Goal: Task Accomplishment & Management: Manage account settings

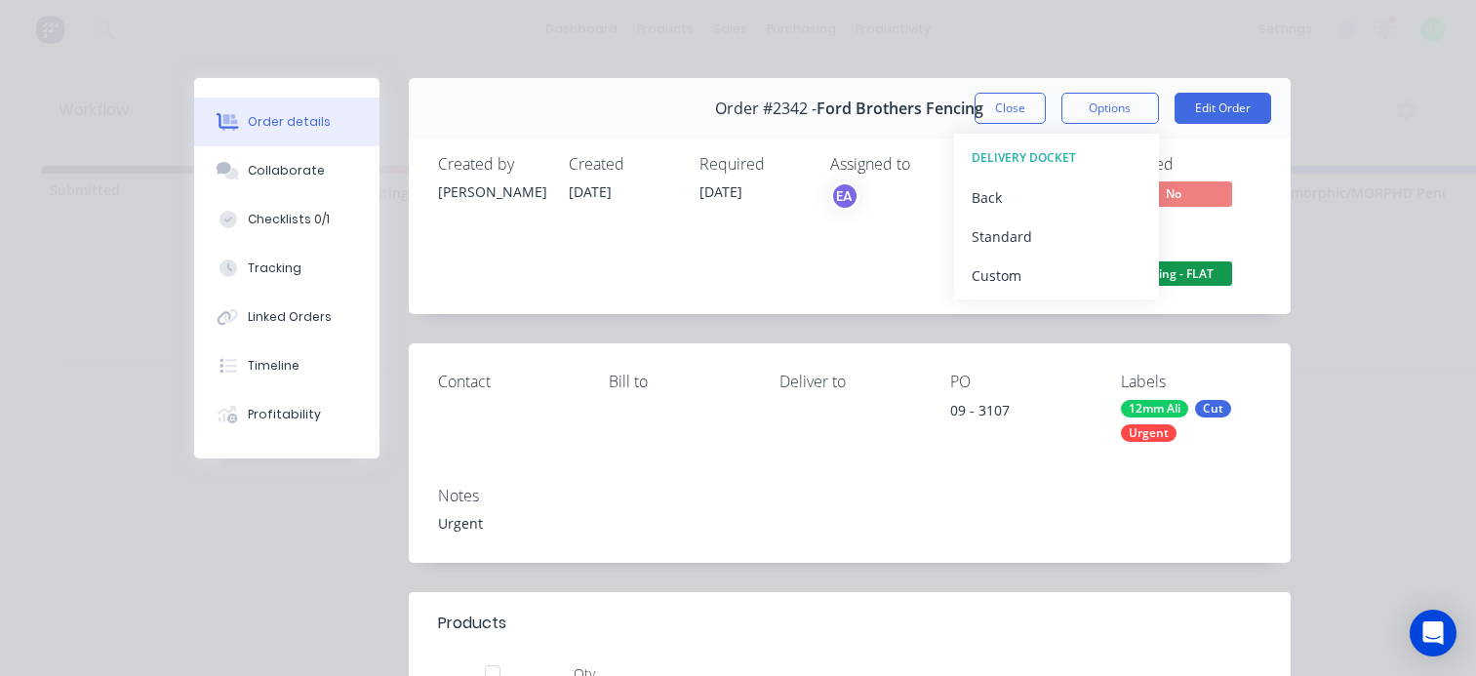
scroll to position [4, 3461]
click at [684, 105] on div "Order #2342 - Ford Brothers Fencing Close Options DELIVERY DOCKET Back Standard…" at bounding box center [850, 108] width 882 height 61
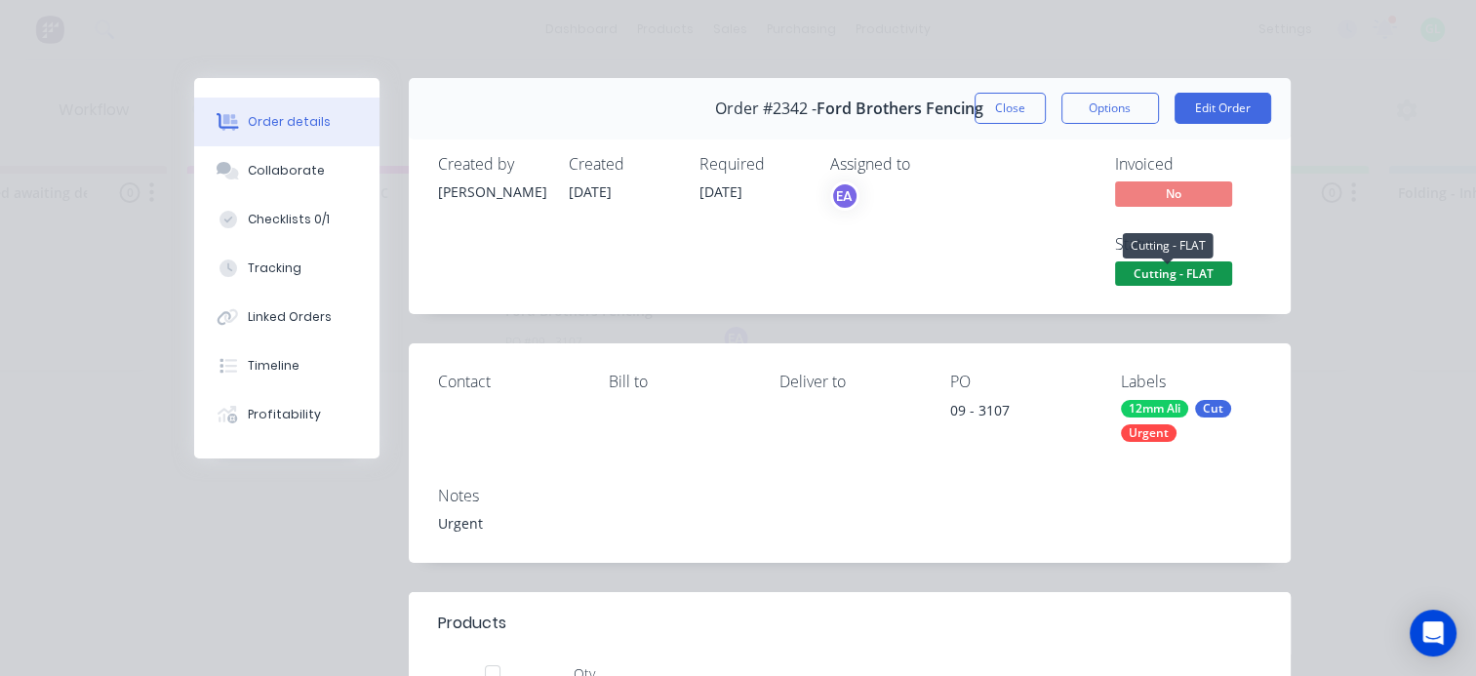
click at [1183, 277] on span "Cutting - FLAT" at bounding box center [1173, 273] width 117 height 24
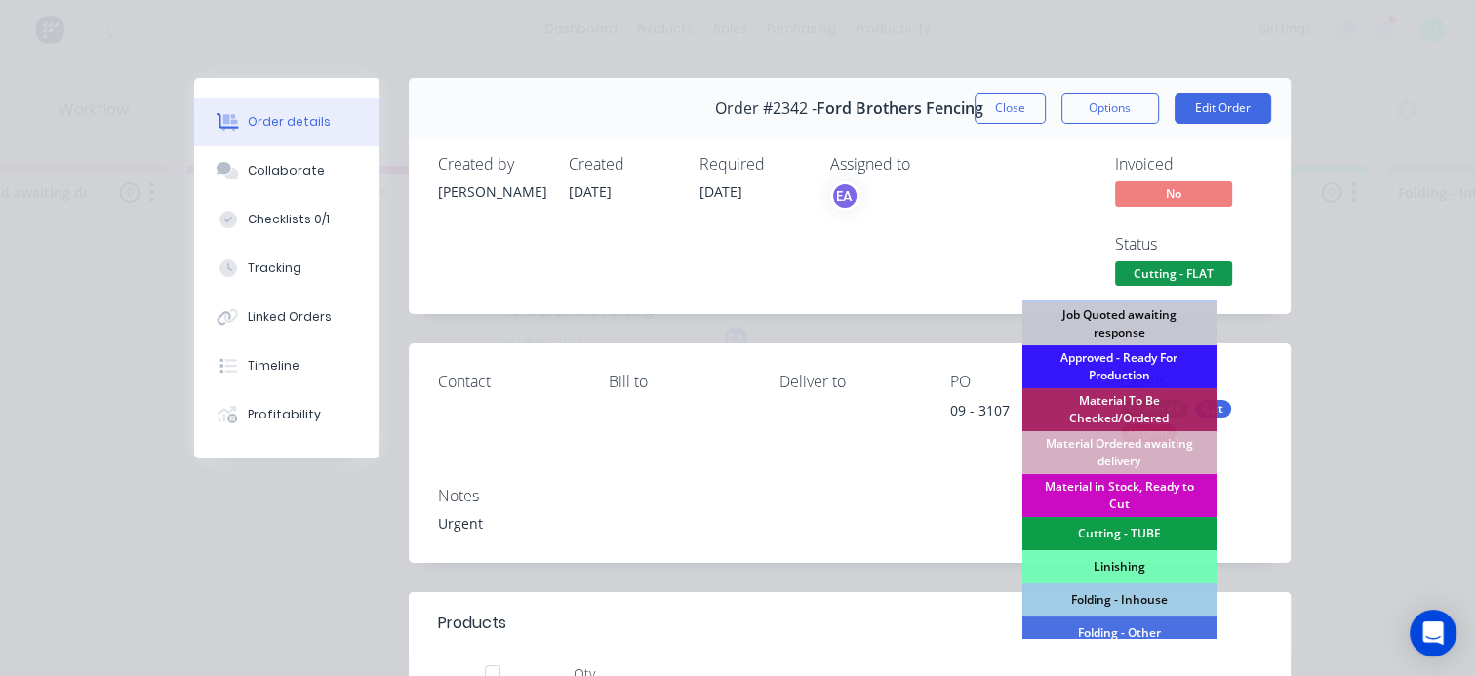
scroll to position [488, 0]
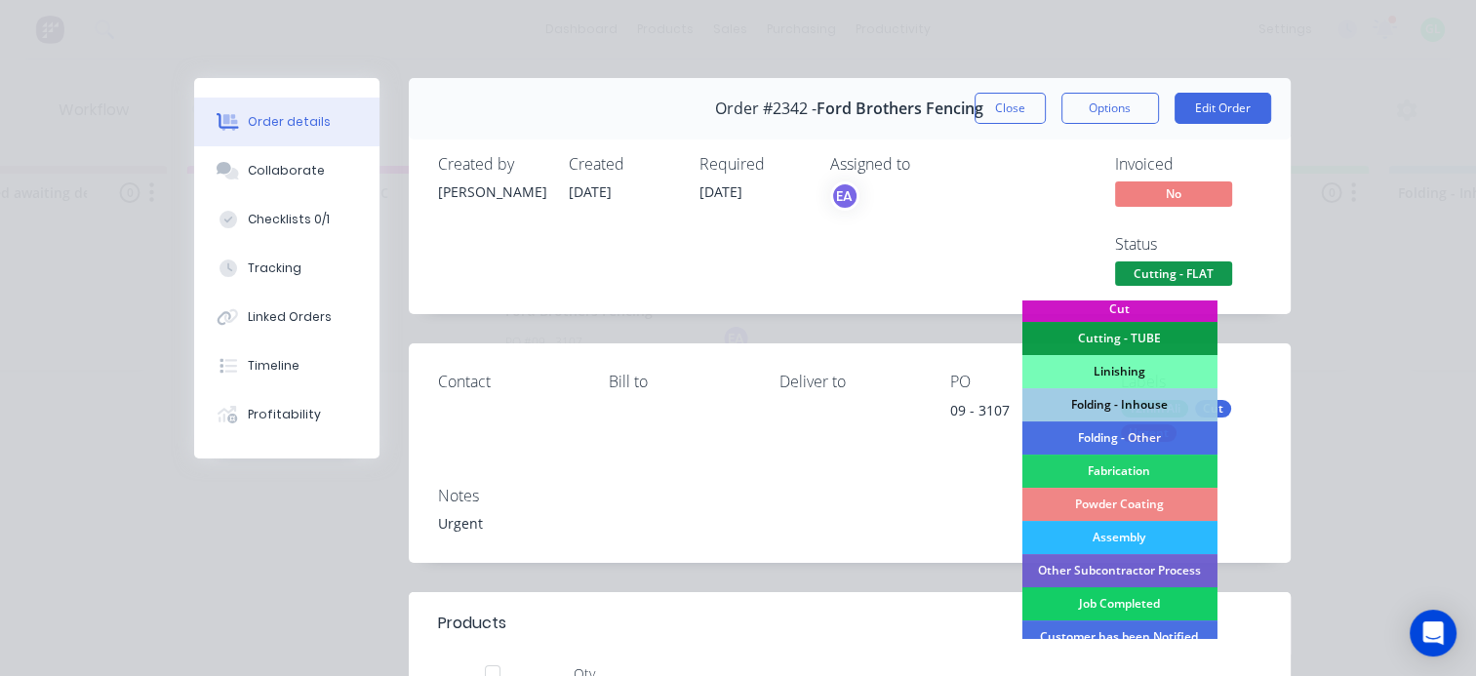
click at [1118, 597] on div "Job Completed" at bounding box center [1118, 603] width 195 height 33
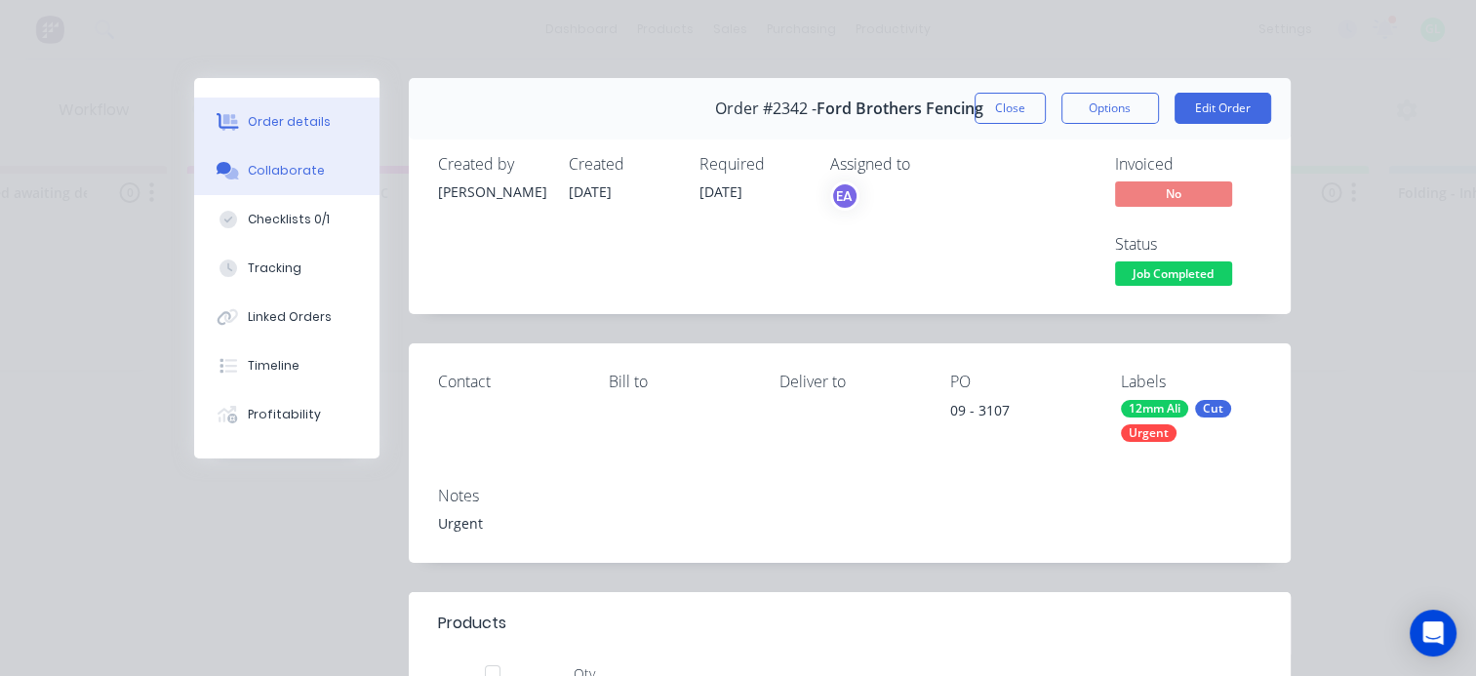
click at [273, 175] on div "Collaborate" at bounding box center [286, 171] width 77 height 18
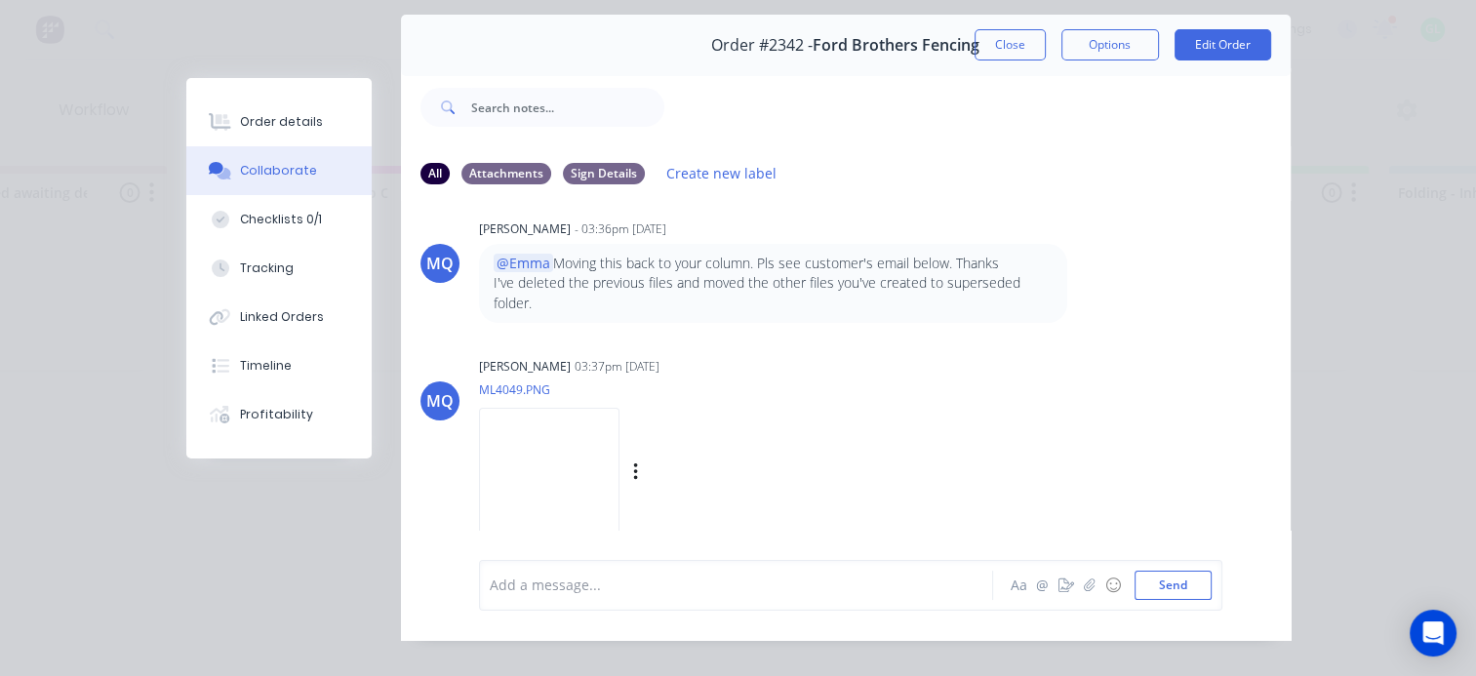
scroll to position [101, 0]
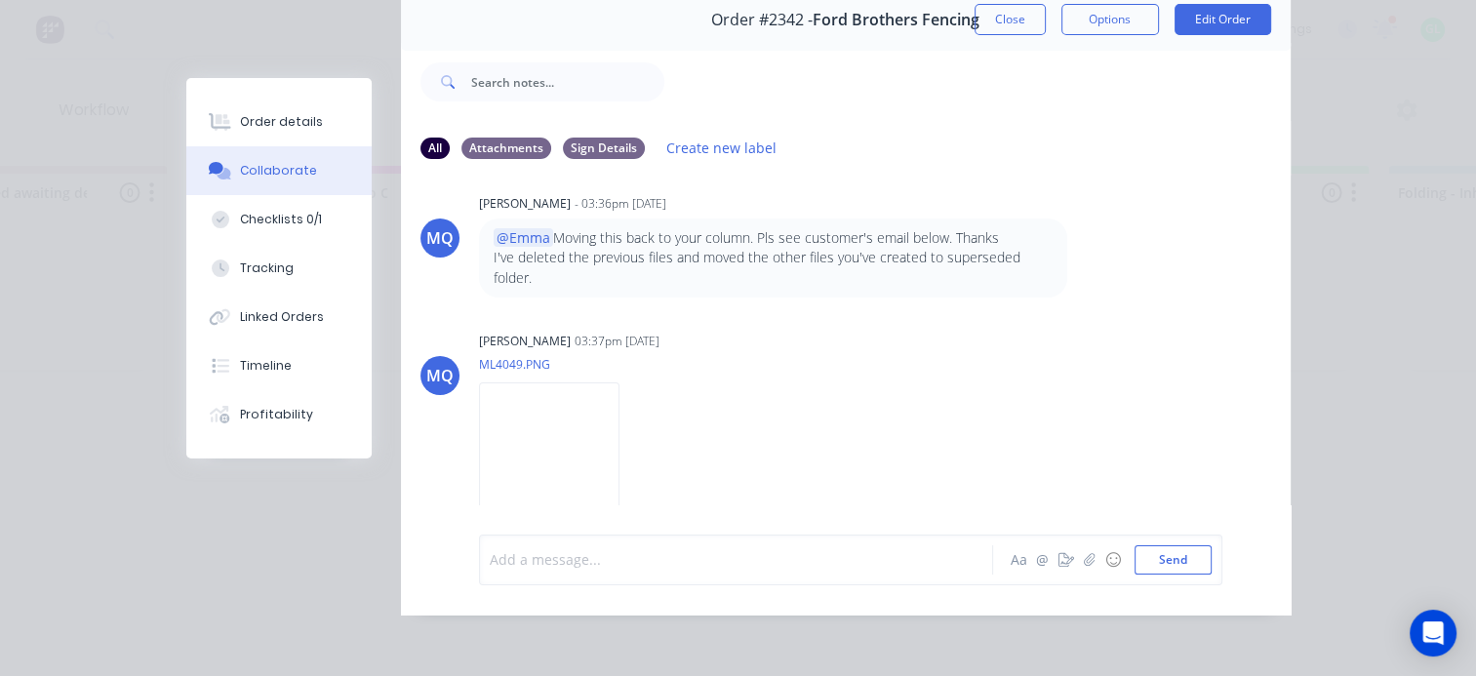
click at [618, 559] on div at bounding box center [741, 559] width 501 height 20
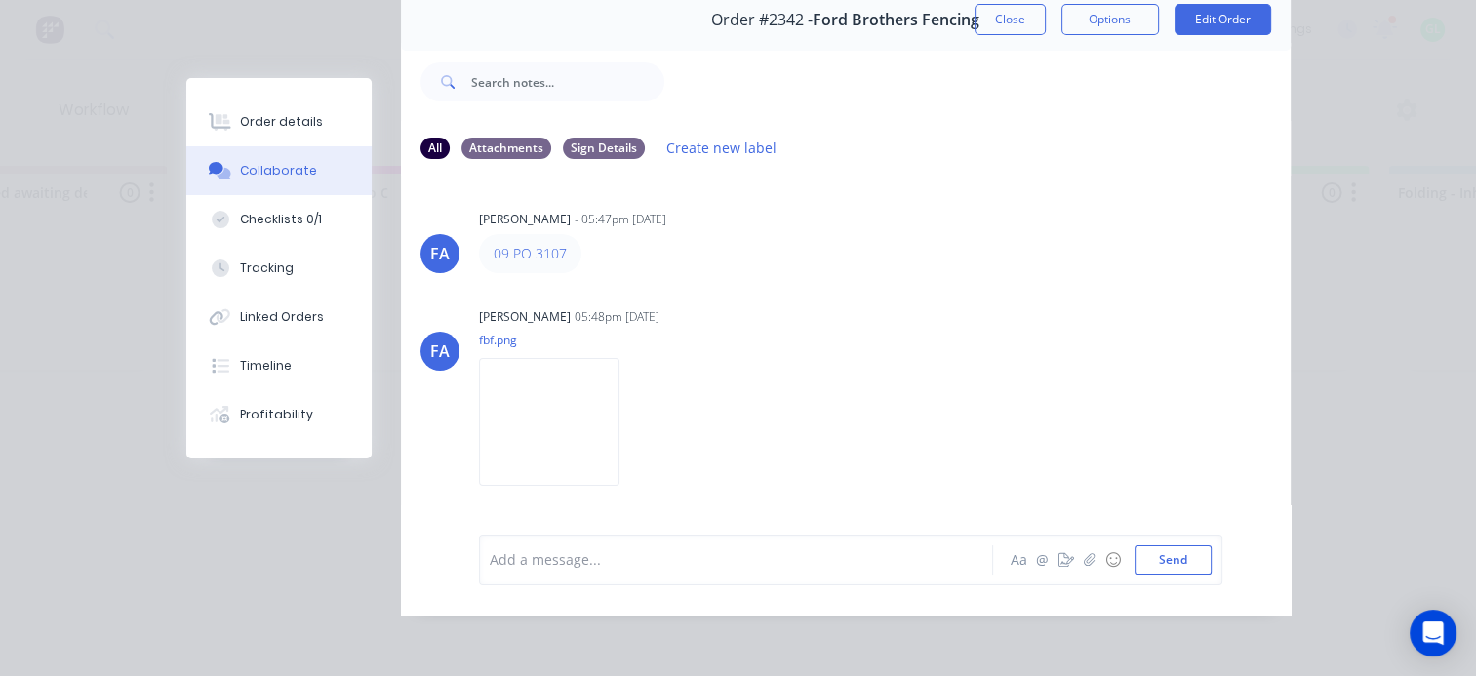
scroll to position [0, 0]
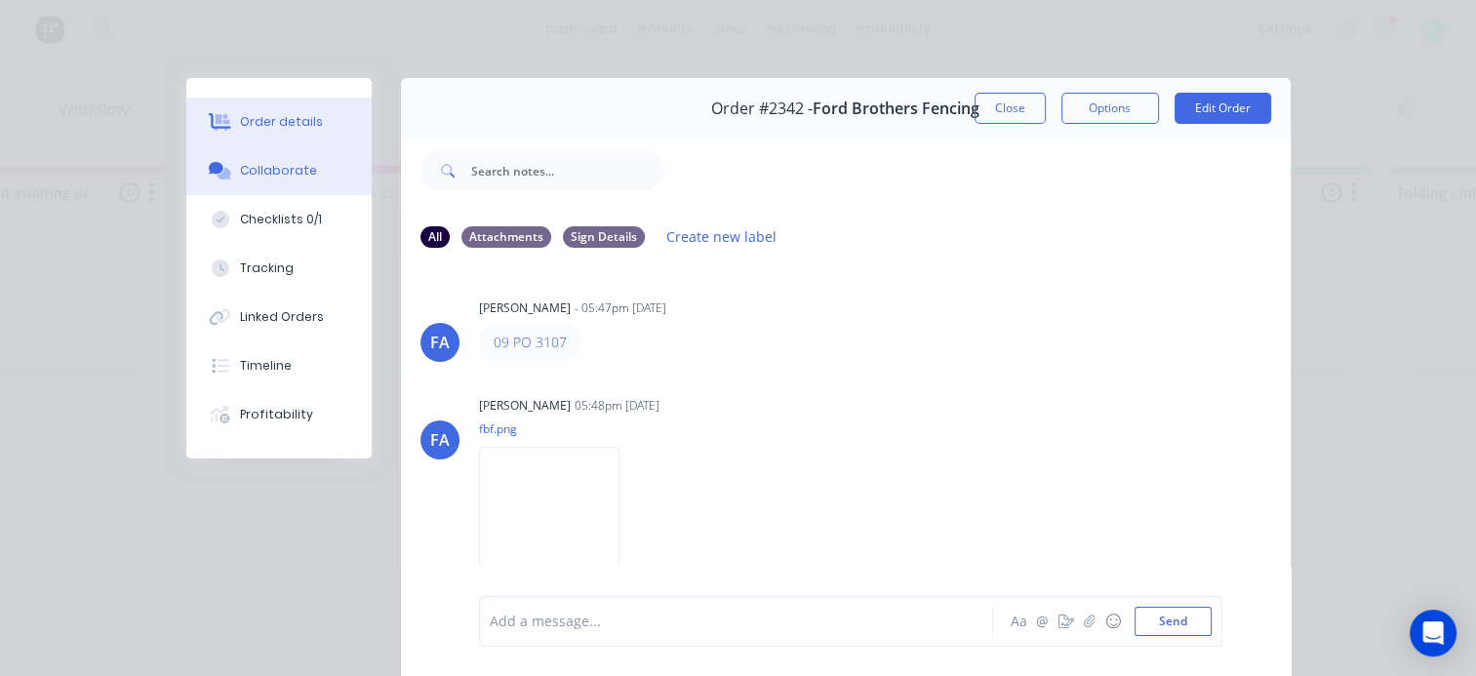
click at [255, 124] on div "Order details" at bounding box center [281, 122] width 83 height 18
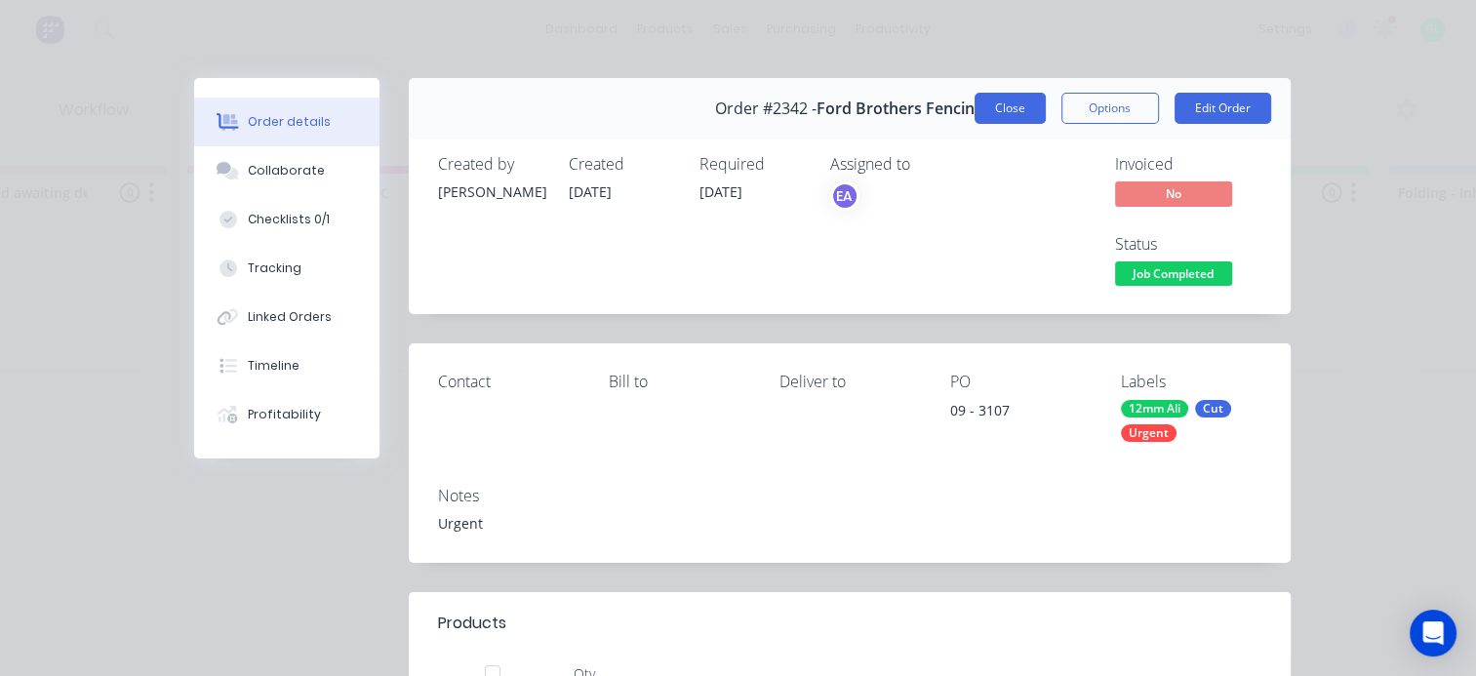
click at [976, 107] on button "Close" at bounding box center [1010, 108] width 71 height 31
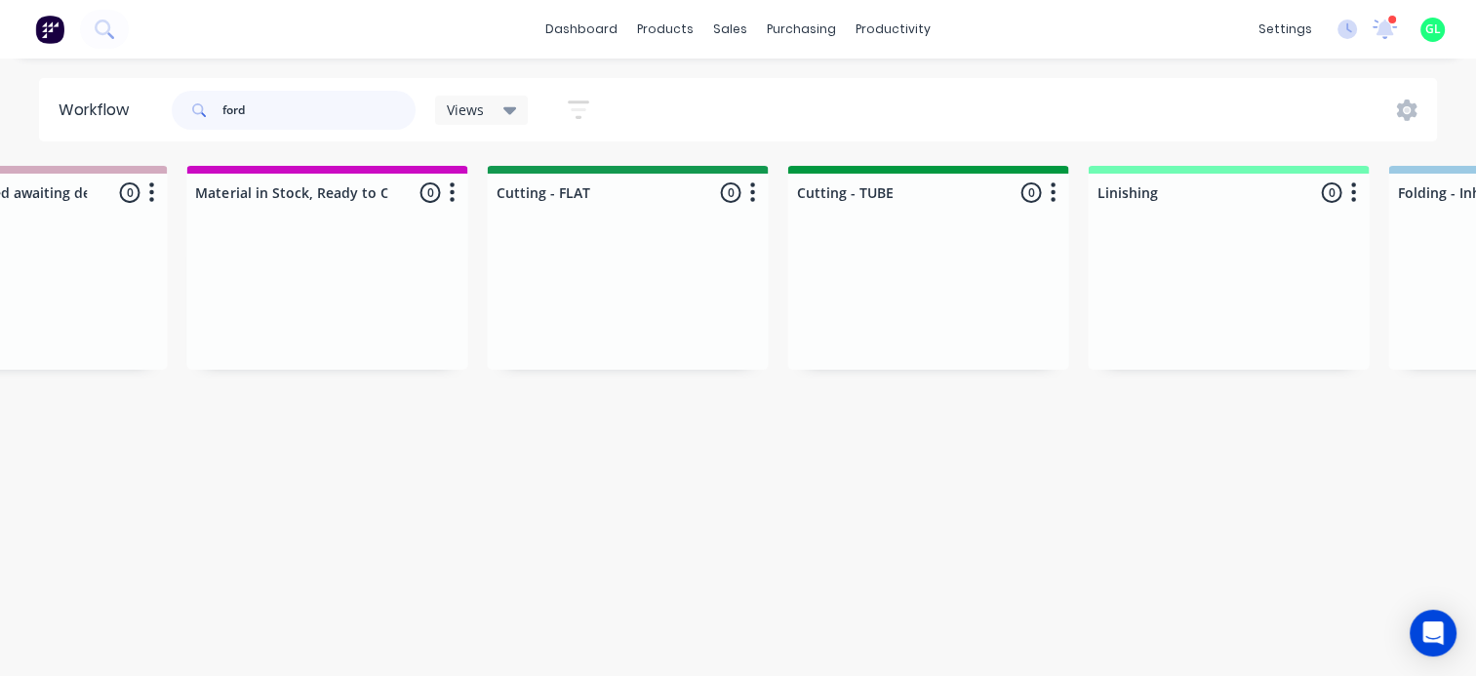
click at [242, 106] on input "ford" at bounding box center [318, 110] width 193 height 39
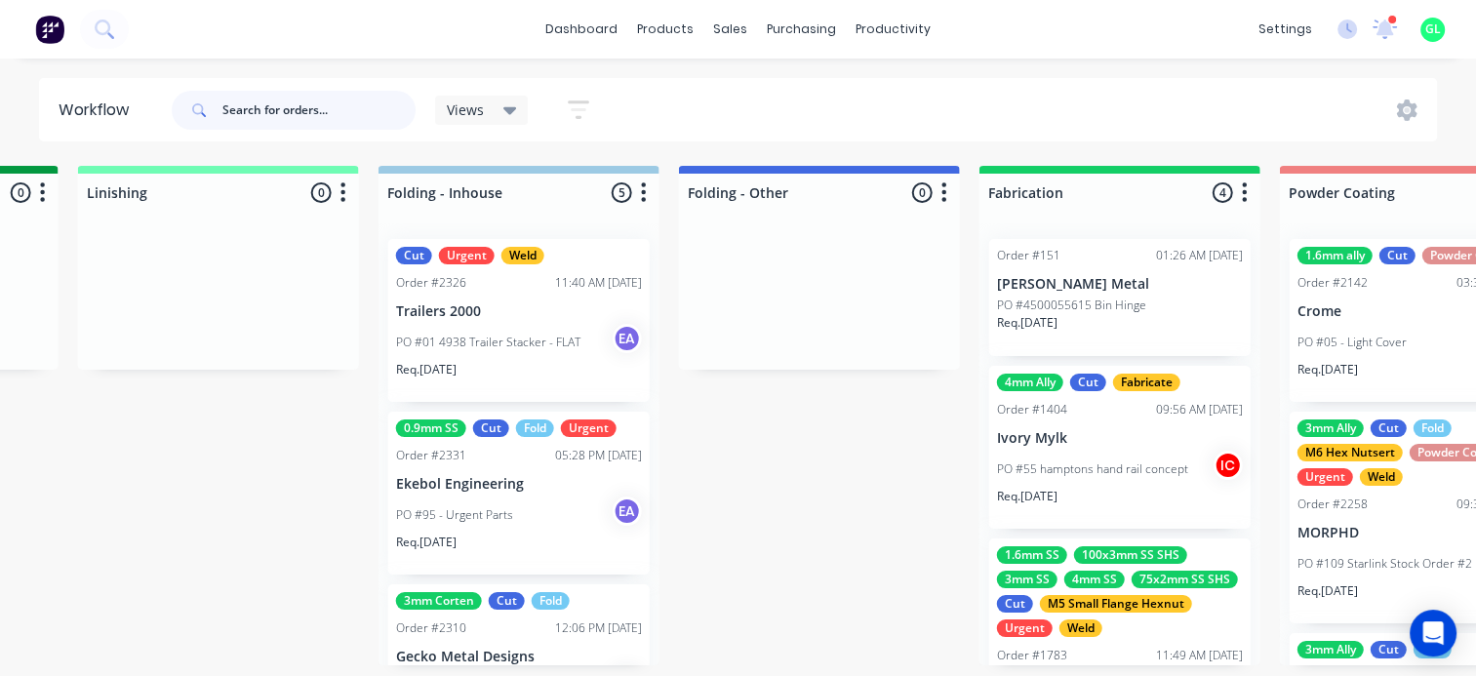
scroll to position [0, 4488]
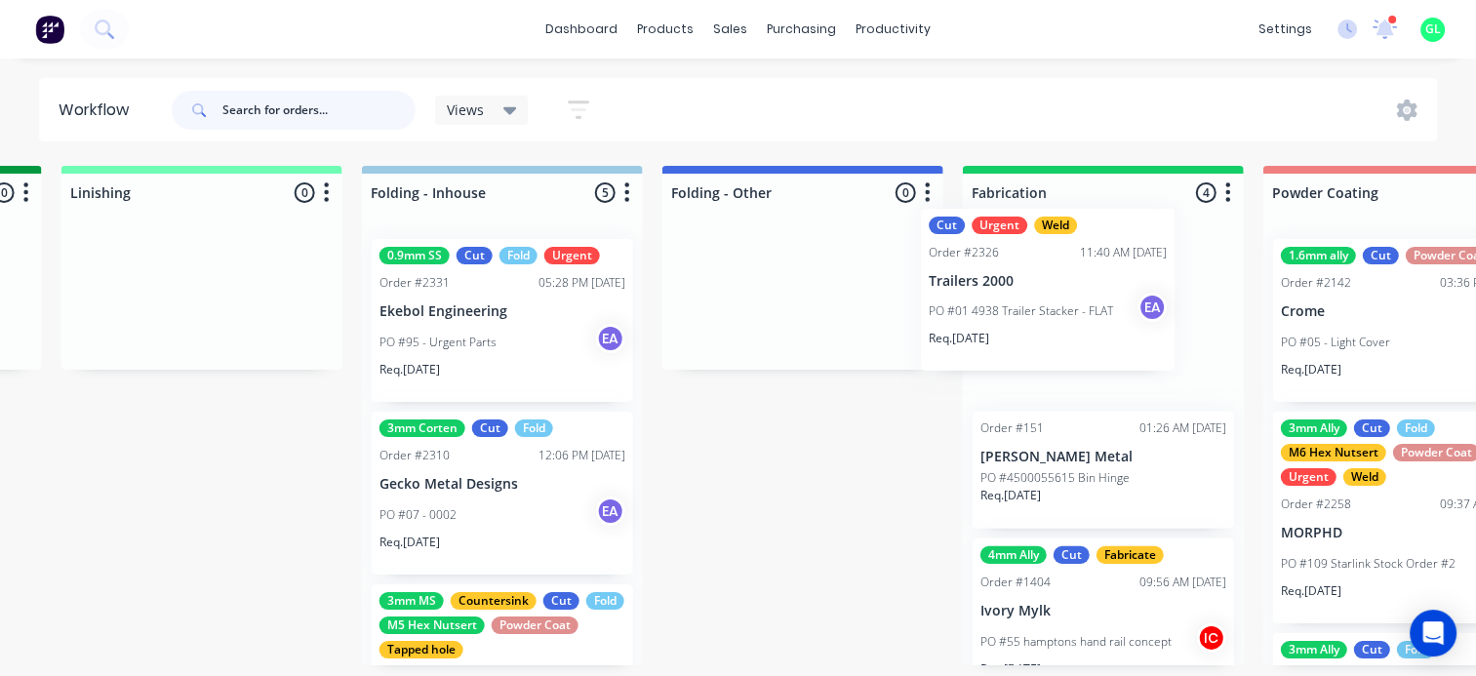
drag, startPoint x: 496, startPoint y: 349, endPoint x: 1055, endPoint y: 319, distance: 559.8
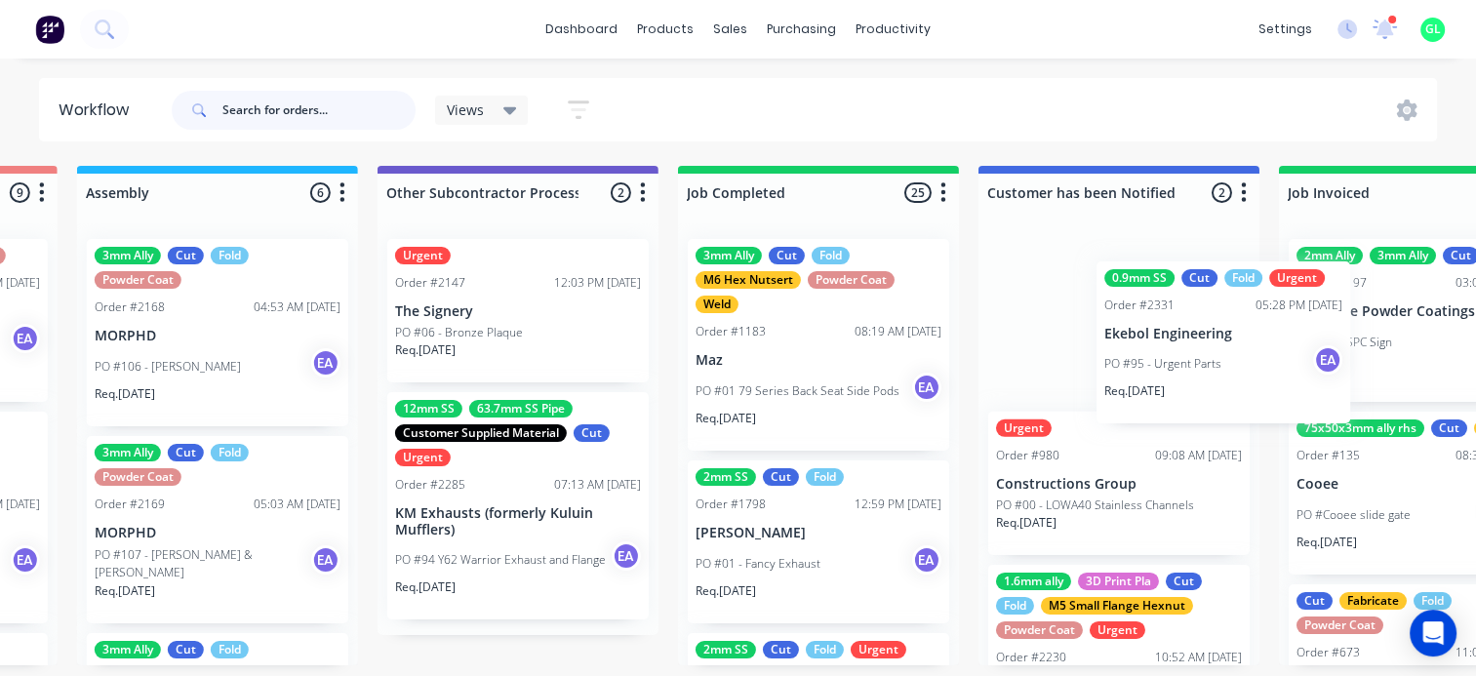
scroll to position [0, 6022]
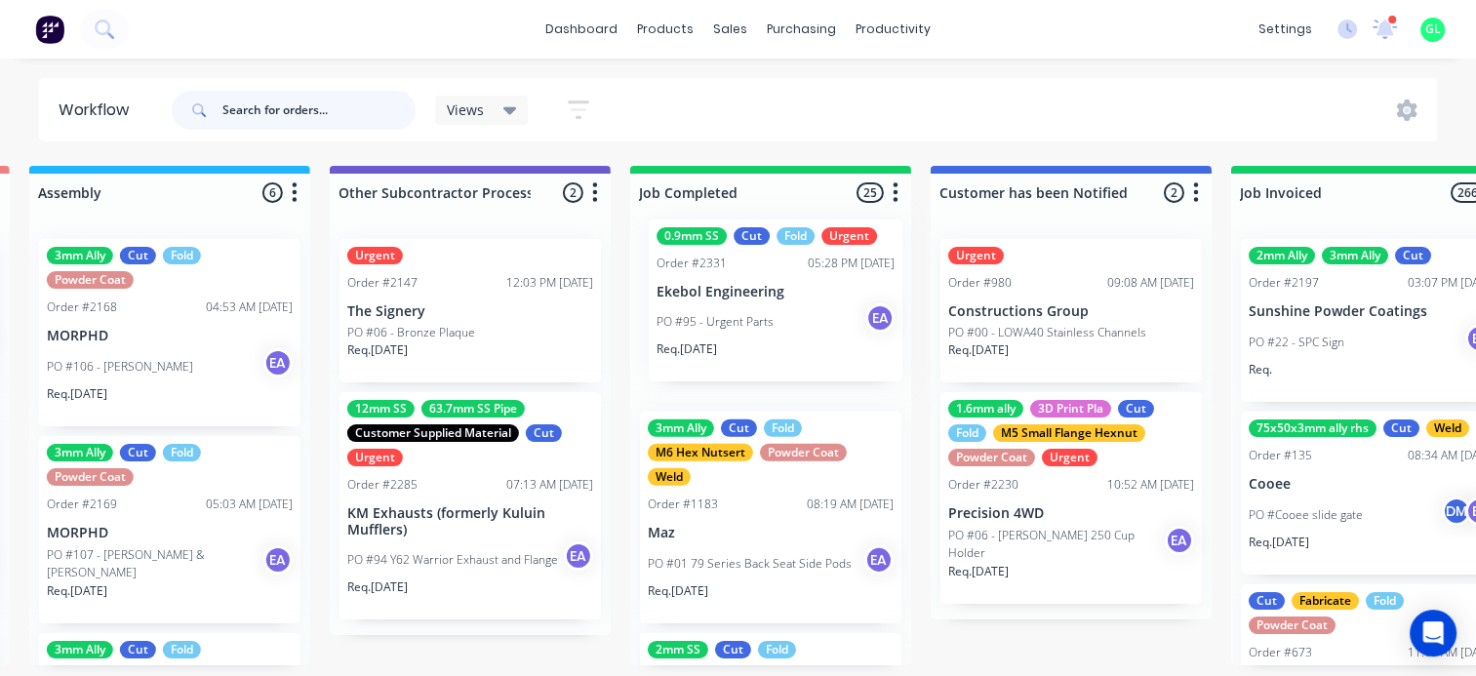
drag, startPoint x: 494, startPoint y: 336, endPoint x: 745, endPoint y: 316, distance: 252.5
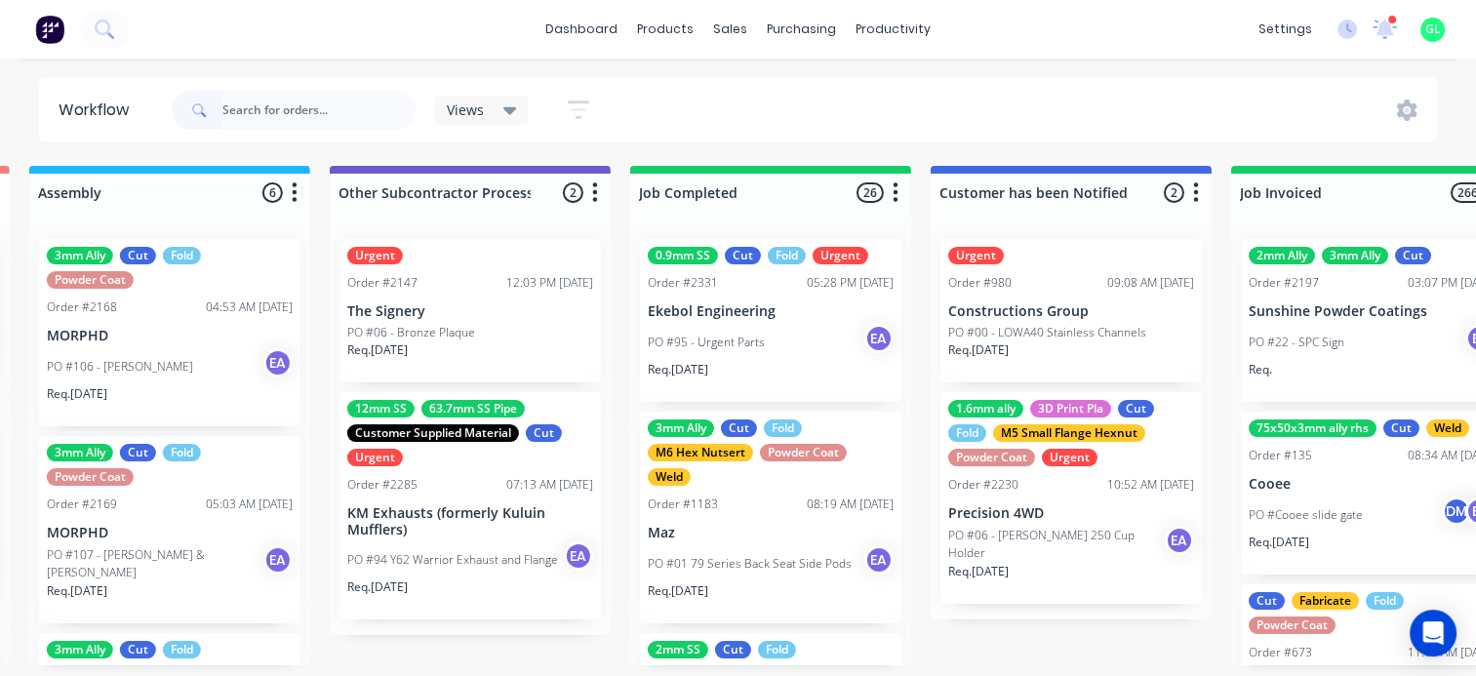
click at [741, 334] on p "PO #95 - Urgent Parts" at bounding box center [706, 343] width 117 height 18
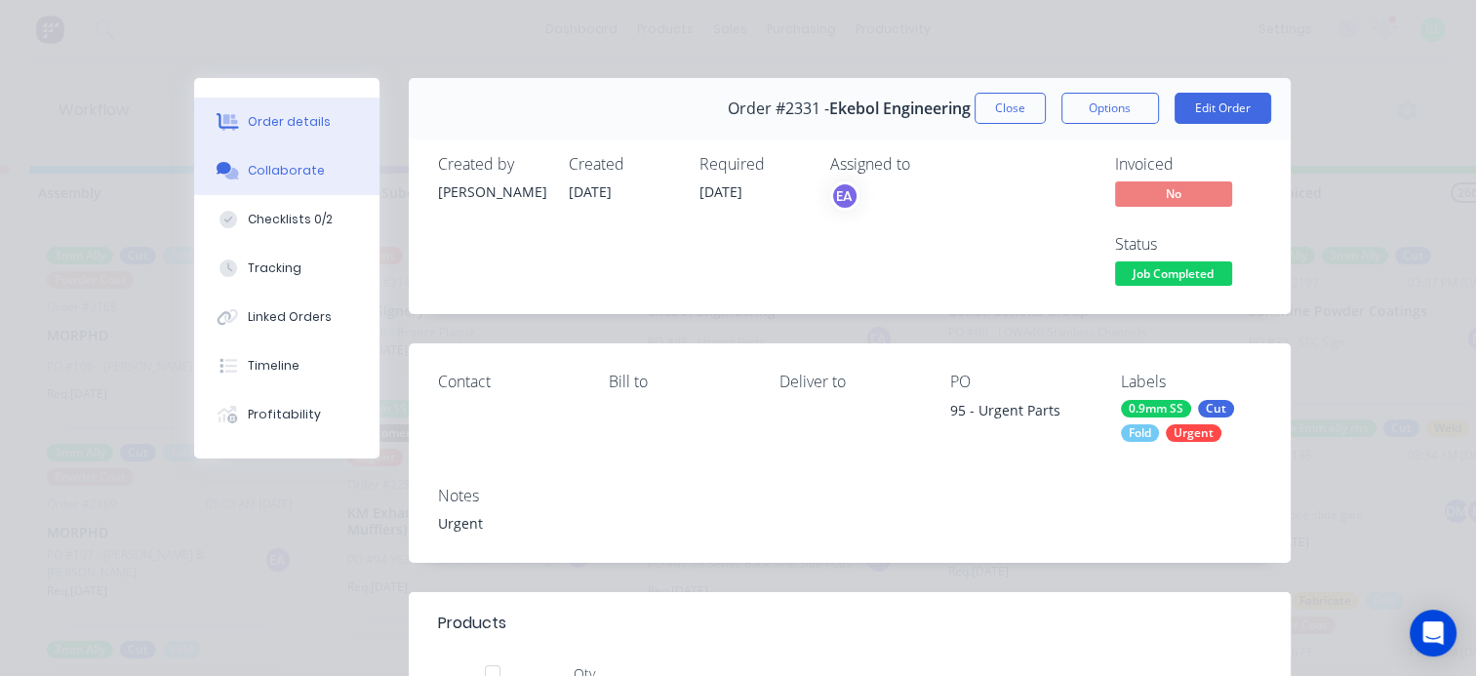
click at [259, 158] on button "Collaborate" at bounding box center [286, 170] width 185 height 49
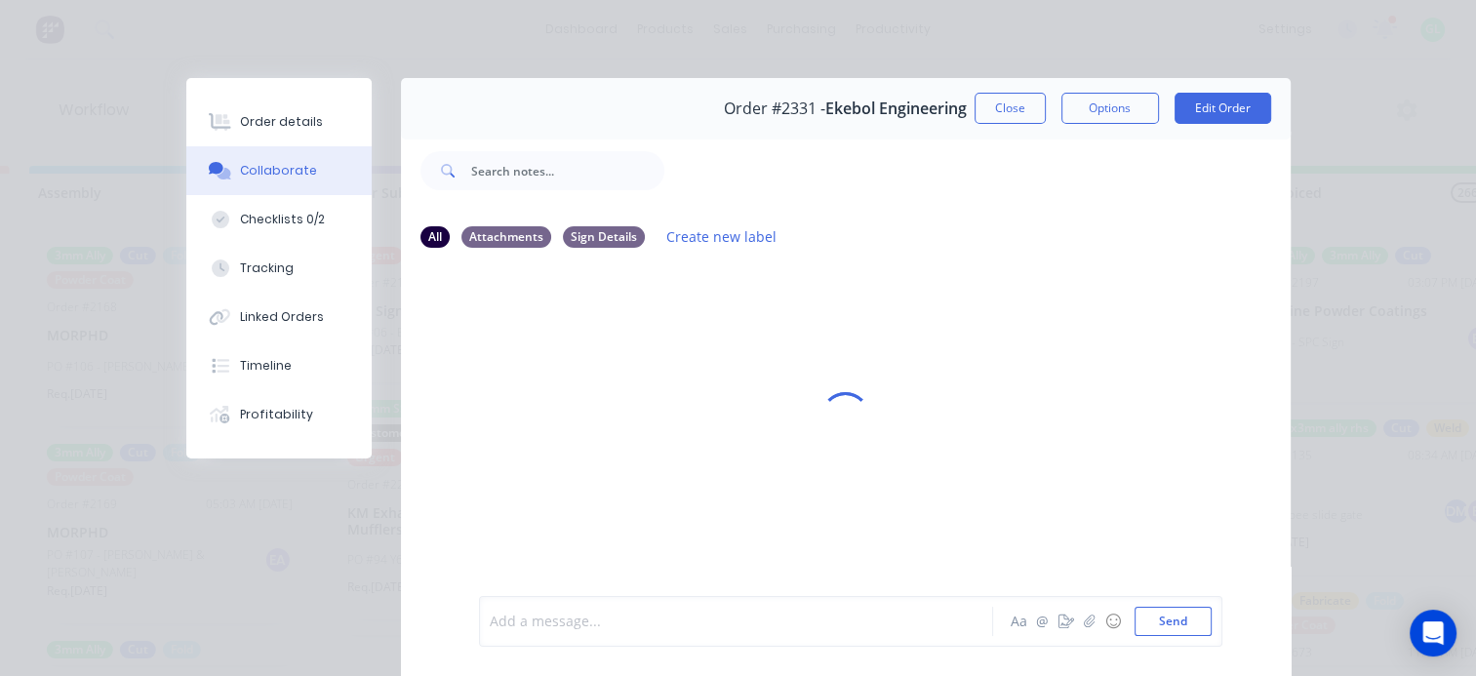
drag, startPoint x: 541, startPoint y: 624, endPoint x: 542, endPoint y: 615, distance: 9.8
click at [542, 624] on div at bounding box center [741, 622] width 501 height 20
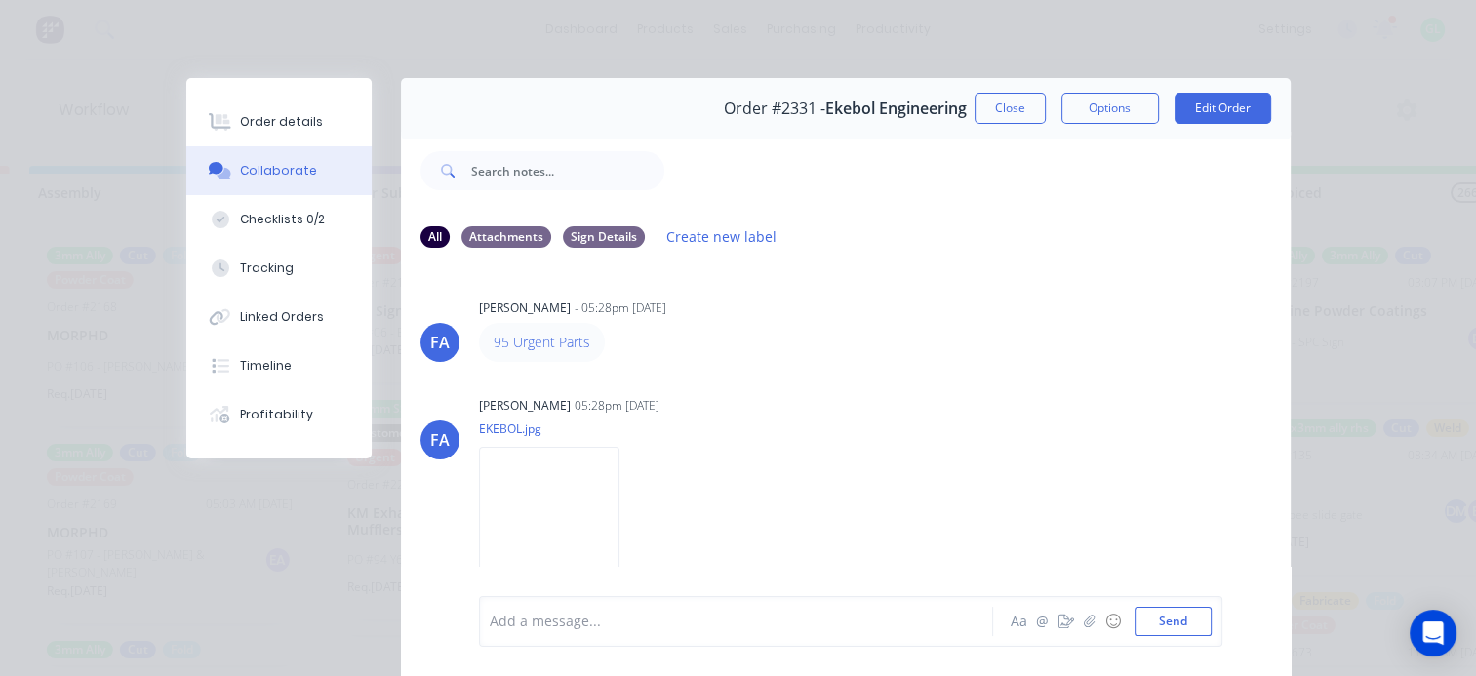
scroll to position [581, 0]
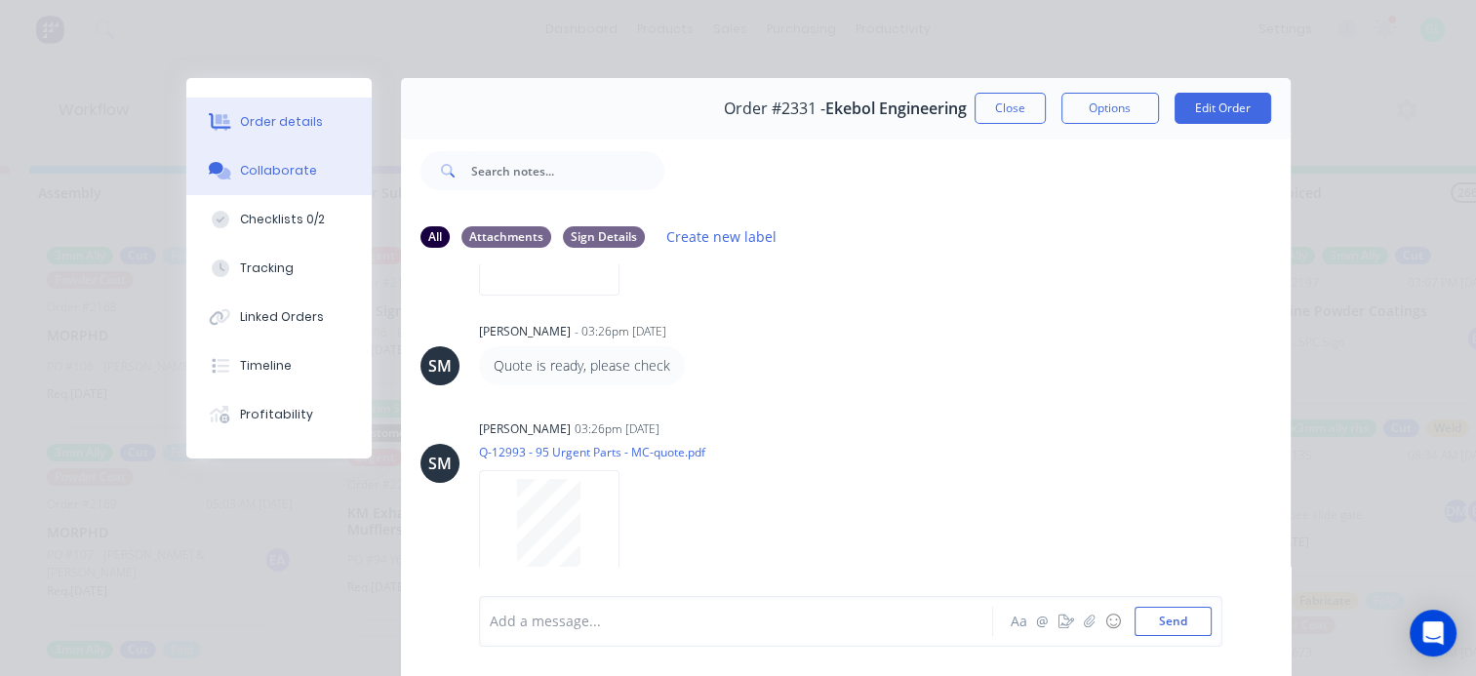
click at [296, 117] on div "Order details" at bounding box center [281, 122] width 83 height 18
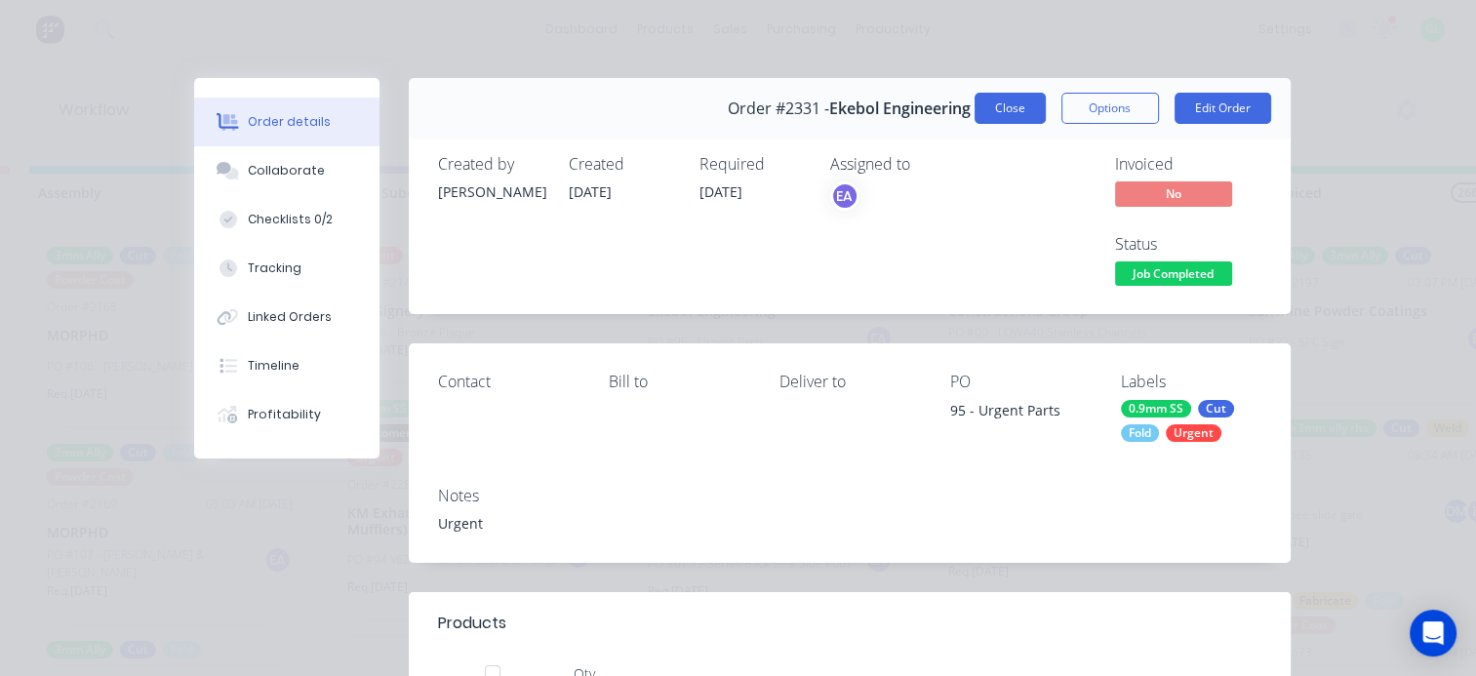
click at [985, 113] on button "Close" at bounding box center [1010, 108] width 71 height 31
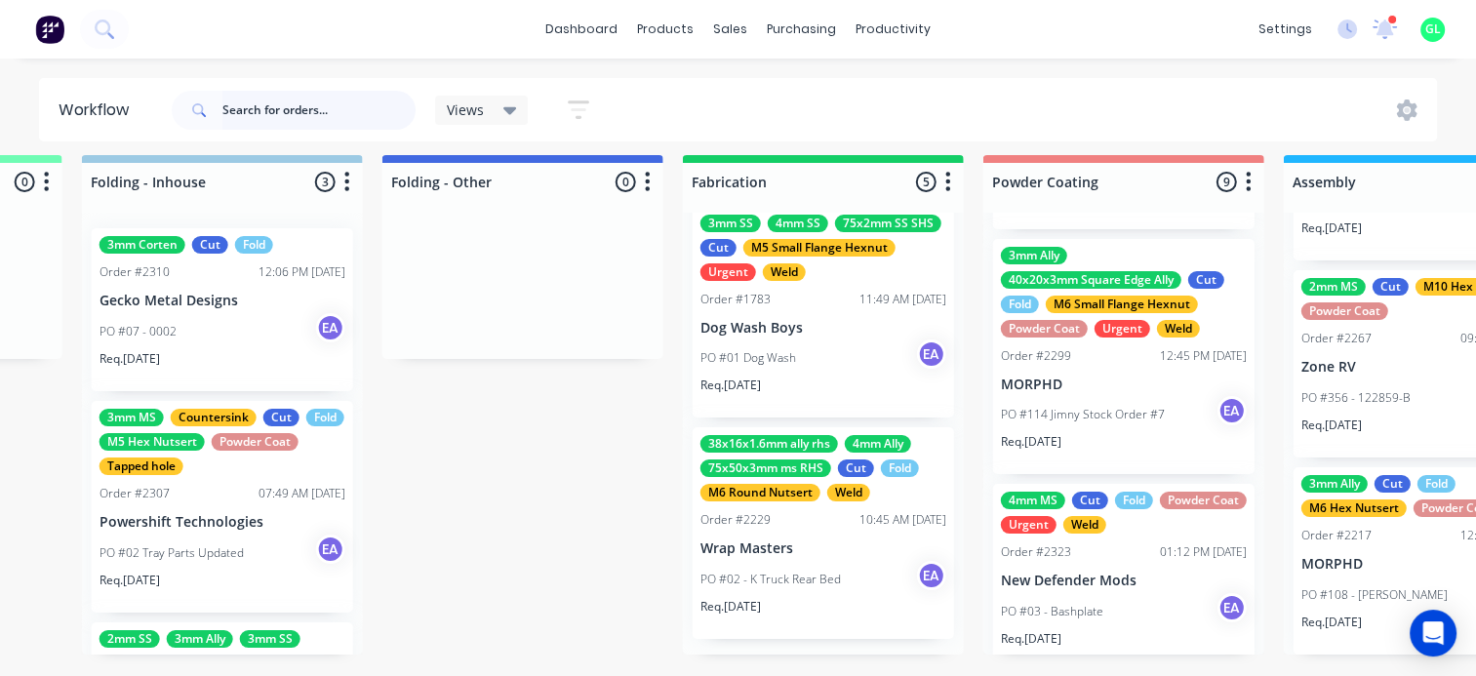
scroll to position [24, 4559]
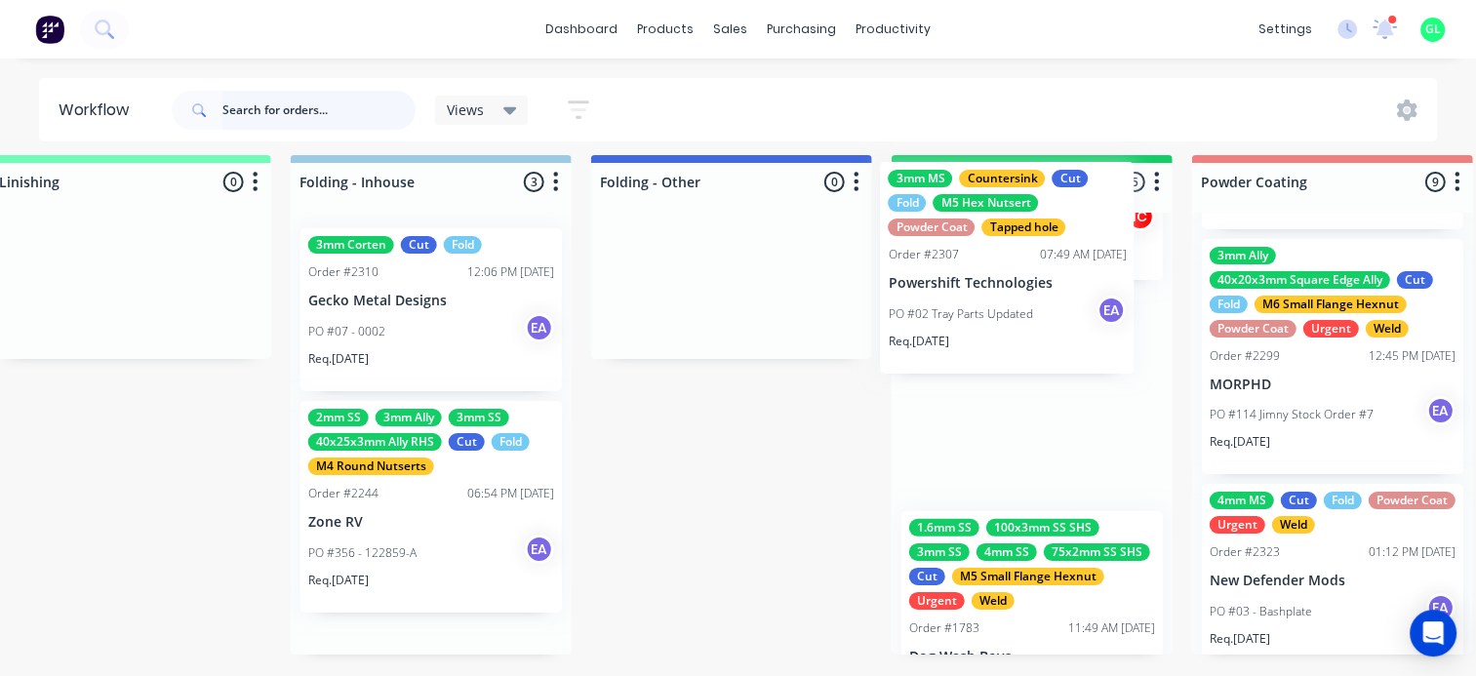
drag, startPoint x: 380, startPoint y: 534, endPoint x: 966, endPoint y: 307, distance: 628.5
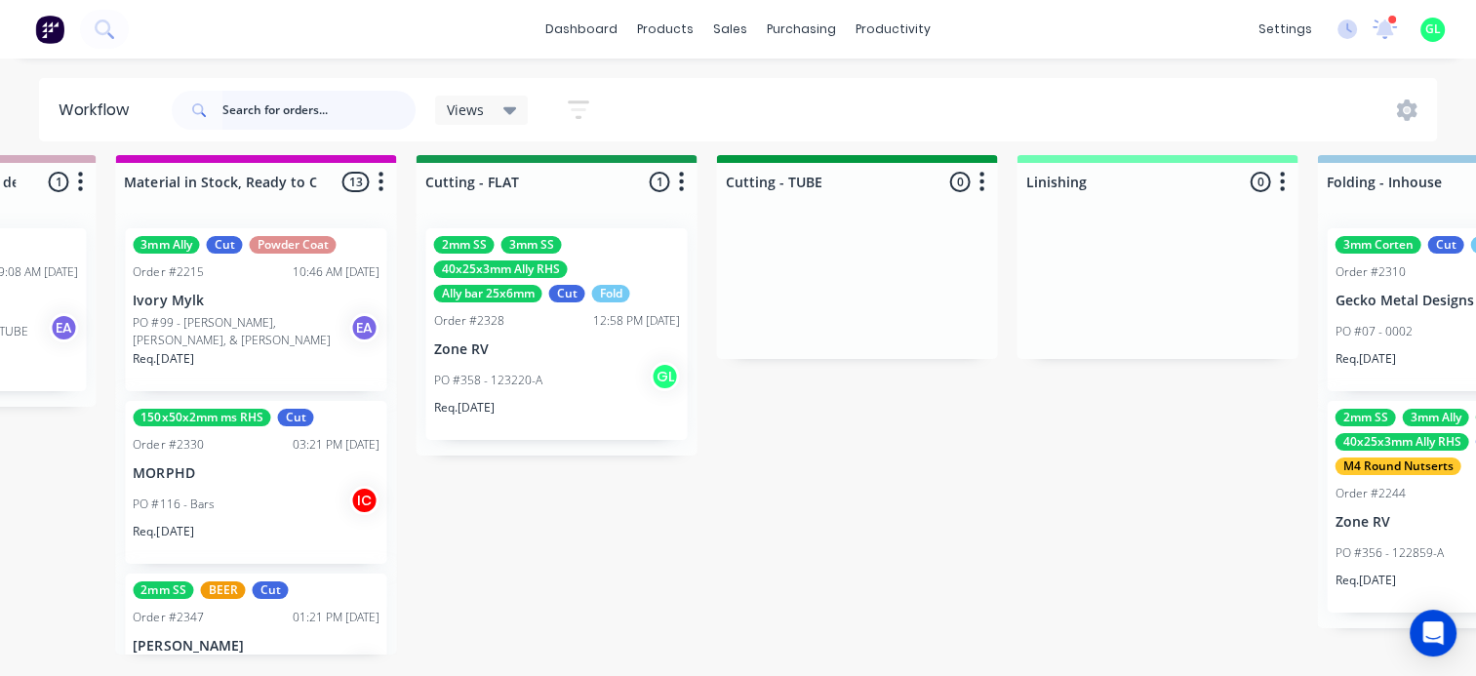
scroll to position [24, 3388]
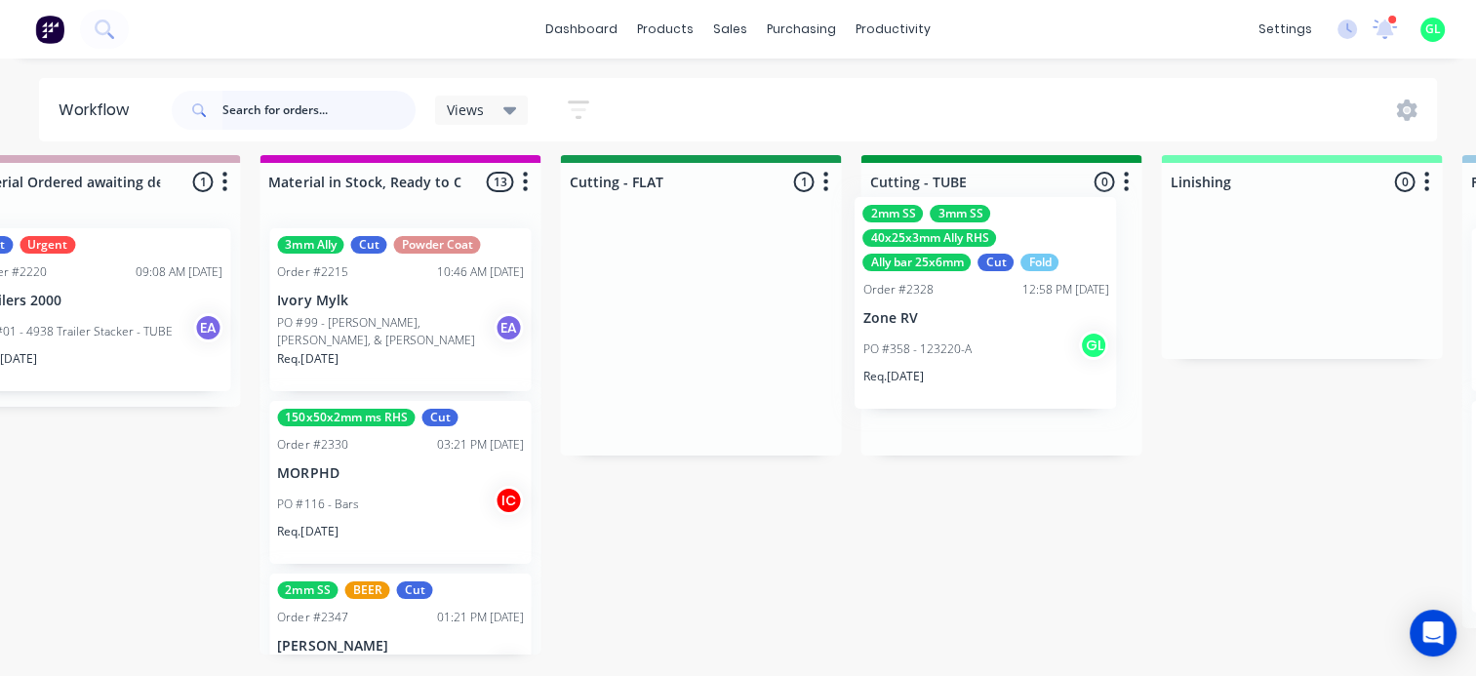
drag, startPoint x: 926, startPoint y: 317, endPoint x: 962, endPoint y: 357, distance: 53.9
click at [962, 357] on div "Submitted 8 Status colour #273444 hex #273444 Save Cancel Summaries Total order…" at bounding box center [628, 415] width 8063 height 521
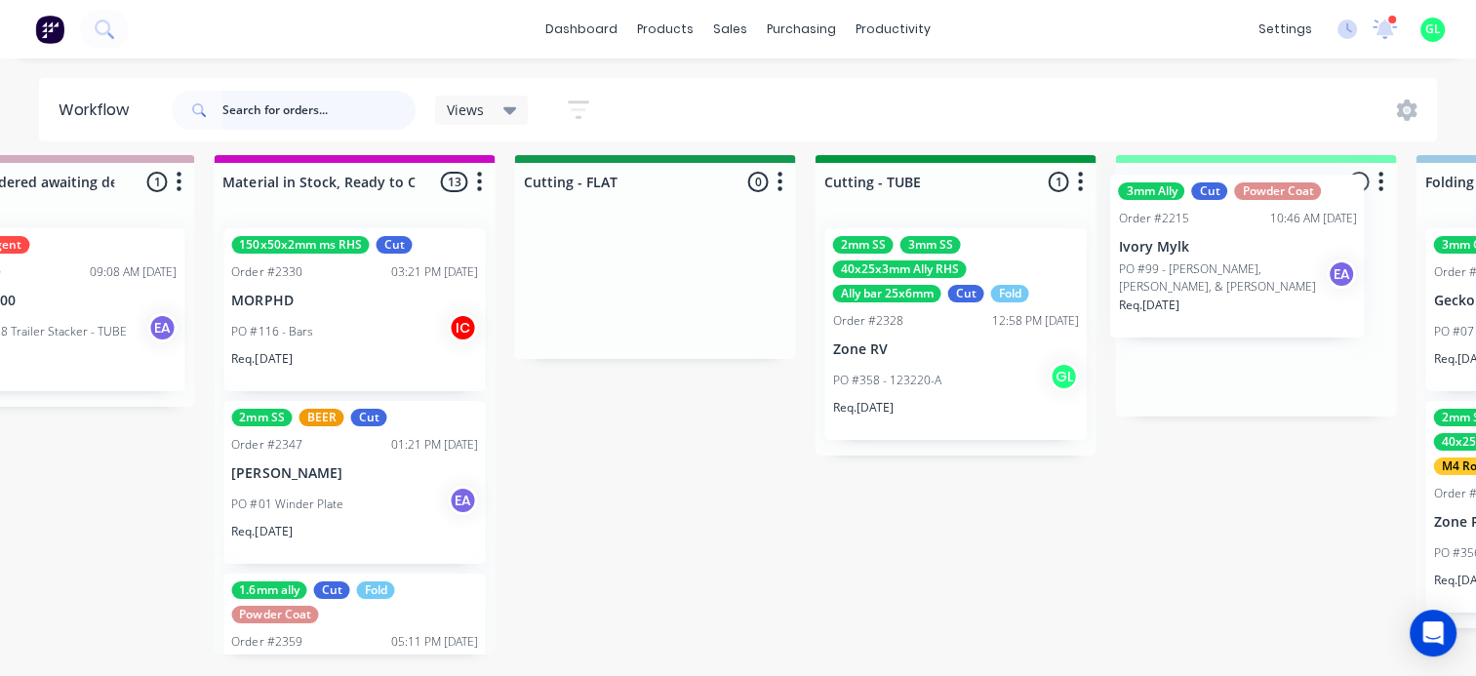
drag, startPoint x: 347, startPoint y: 326, endPoint x: 1194, endPoint y: 285, distance: 847.8
click at [1194, 285] on div "Submitted 8 Status colour #273444 hex #273444 Save Cancel Summaries Total order…" at bounding box center [582, 415] width 8063 height 521
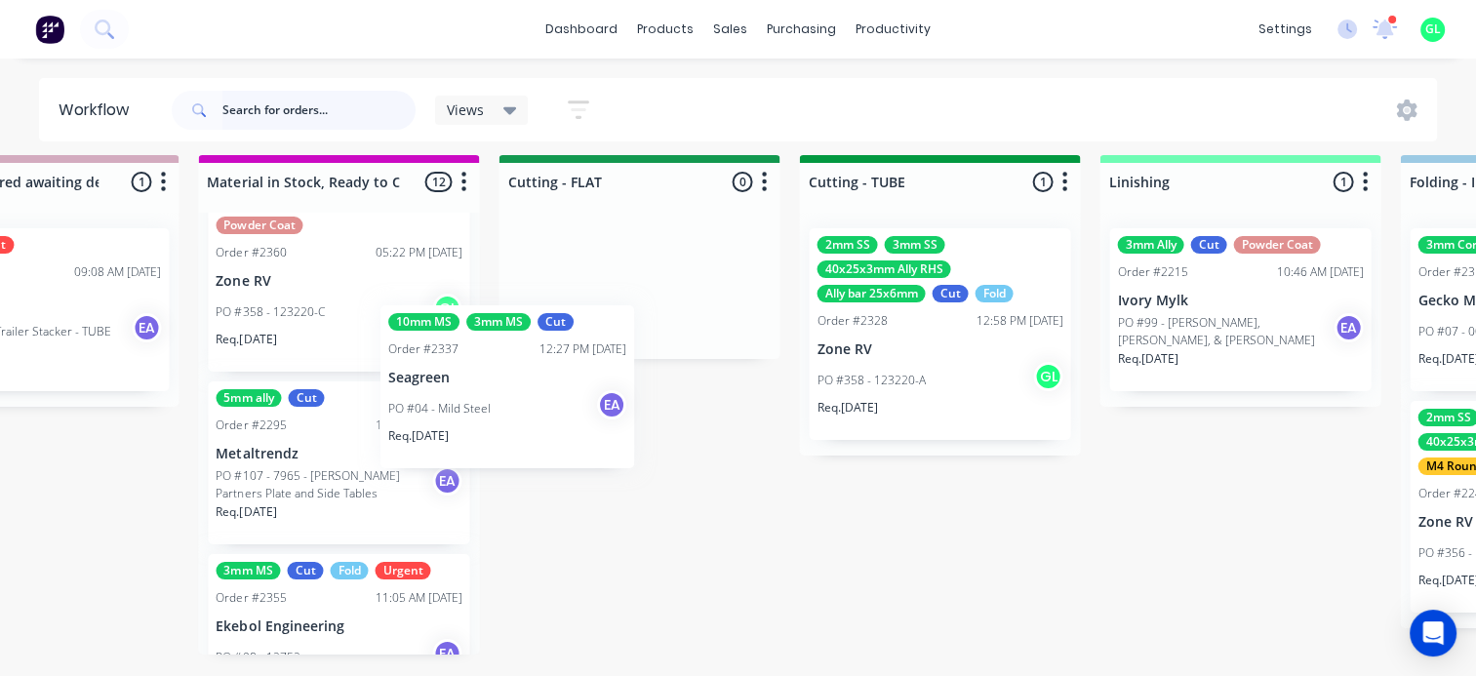
scroll to position [24, 3449]
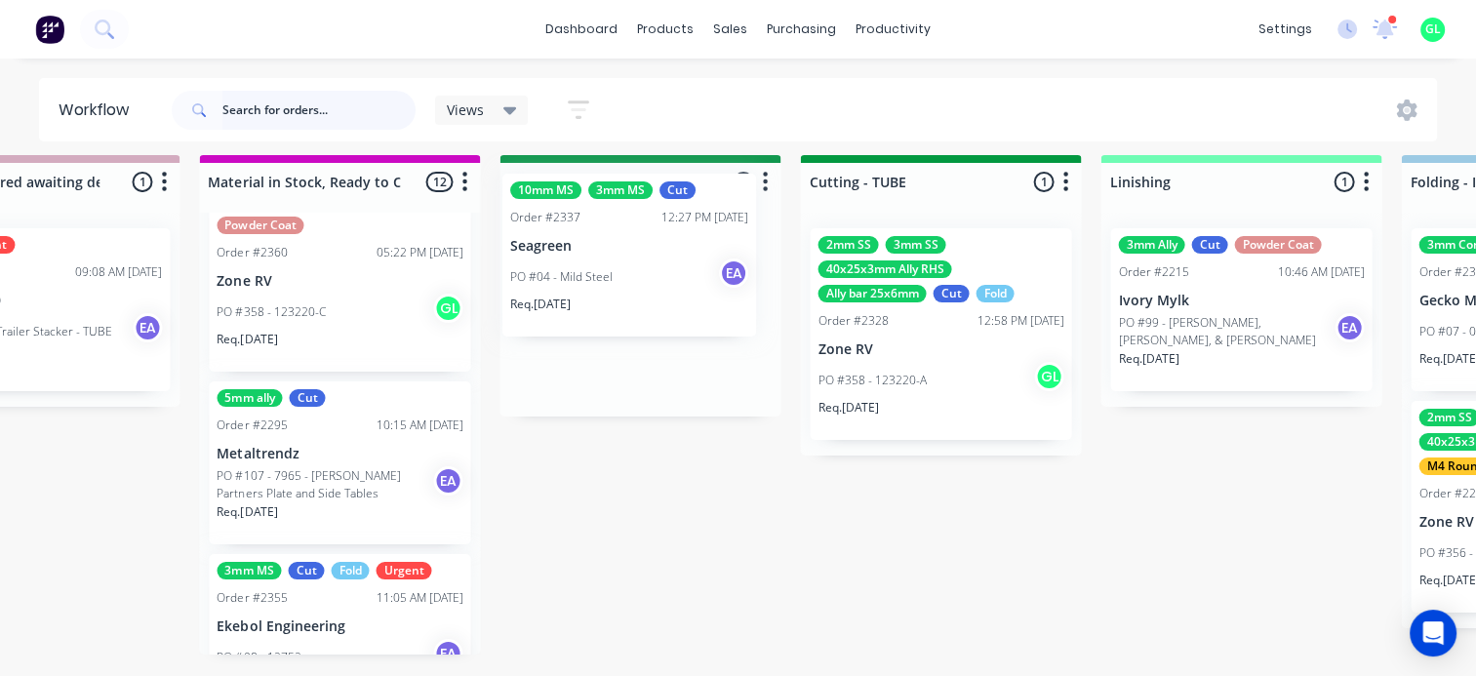
drag, startPoint x: 284, startPoint y: 489, endPoint x: 591, endPoint y: 289, distance: 366.7
click at [591, 289] on div "Submitted 8 Status colour #273444 hex #273444 Save Cancel Summaries Total order…" at bounding box center [568, 415] width 8063 height 521
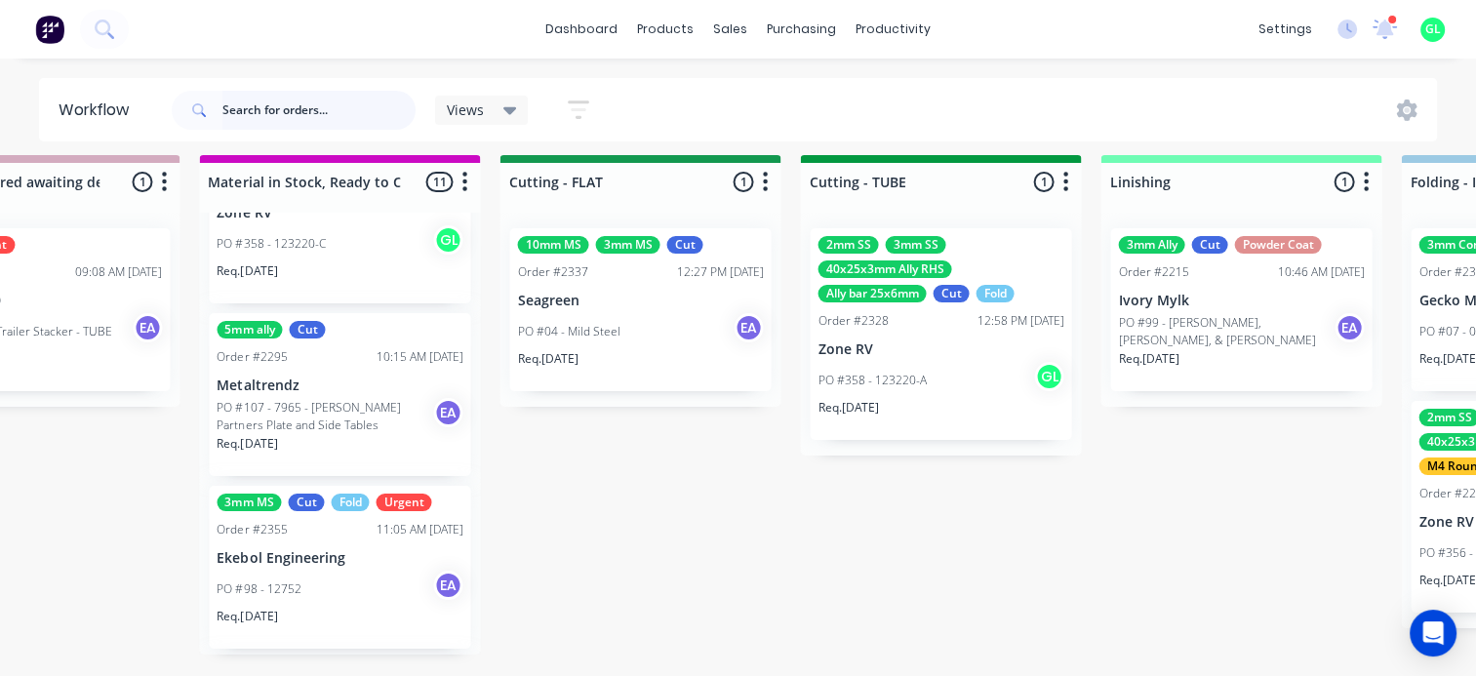
scroll to position [683, 0]
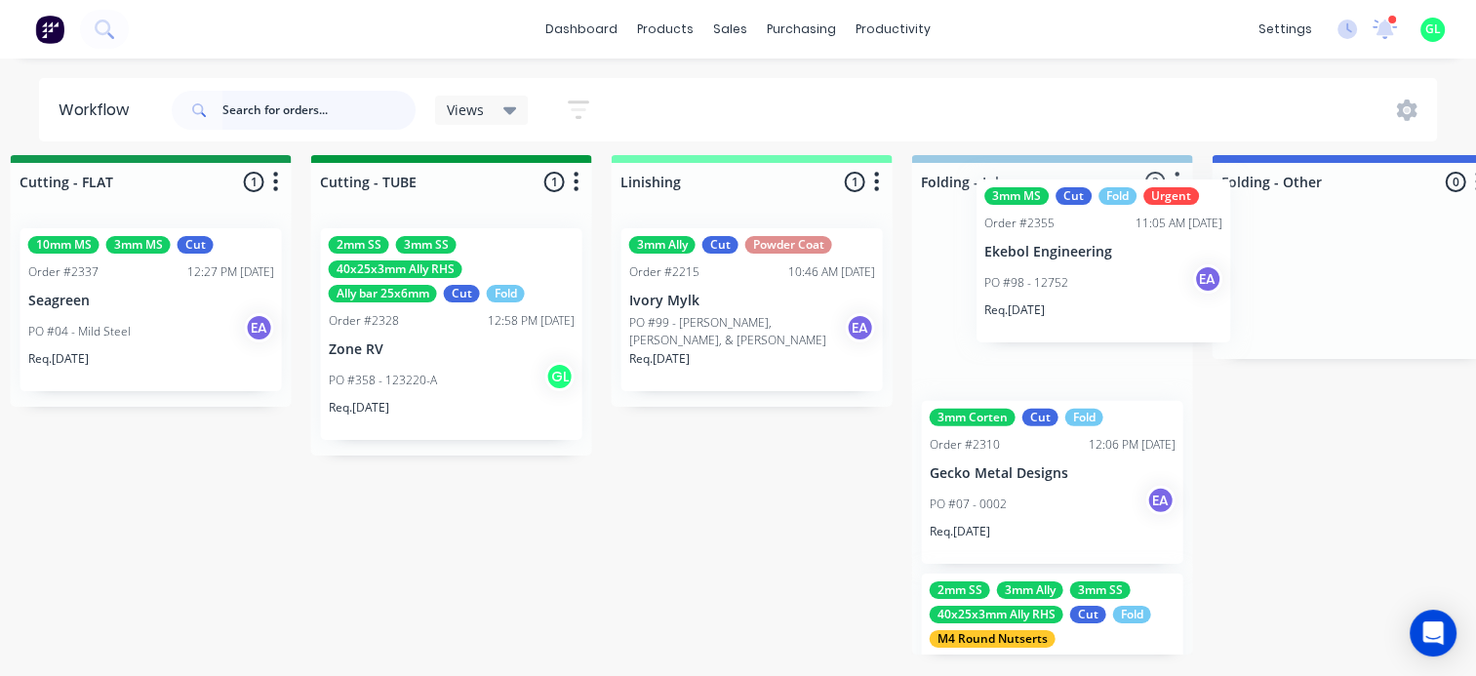
drag, startPoint x: 297, startPoint y: 546, endPoint x: 1038, endPoint y: 284, distance: 786.5
click at [1038, 284] on div "Submitted 8 Status colour #273444 hex #273444 Save Cancel Summaries Total order…" at bounding box center [79, 415] width 8063 height 521
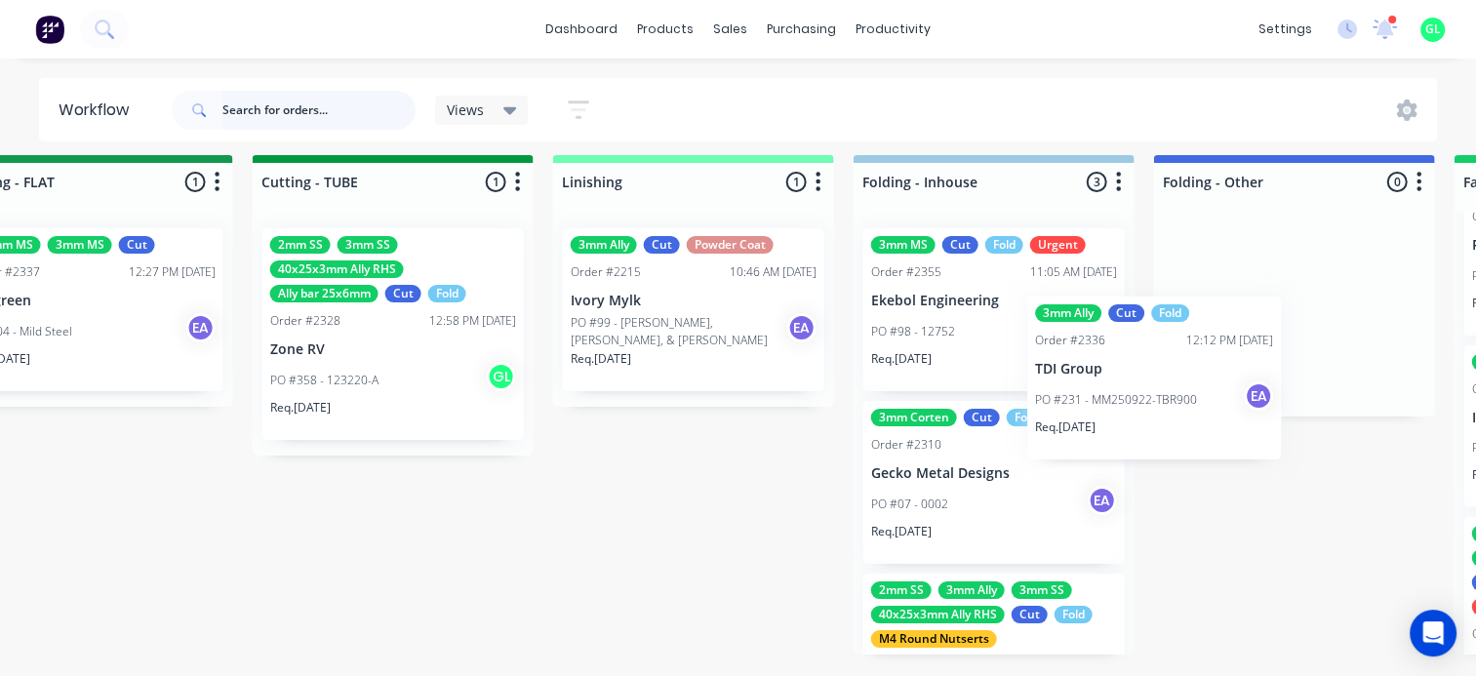
scroll to position [24, 4042]
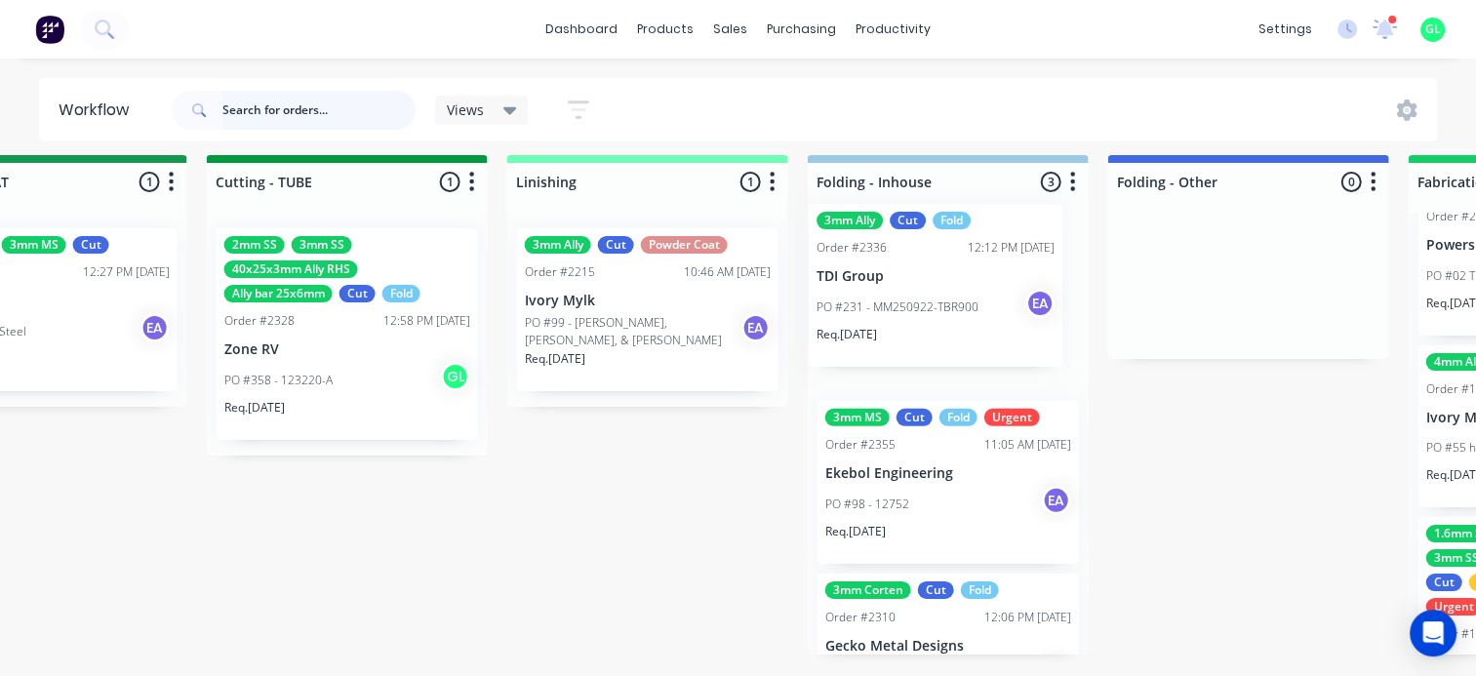
drag, startPoint x: 519, startPoint y: 471, endPoint x: 880, endPoint y: 310, distance: 395.2
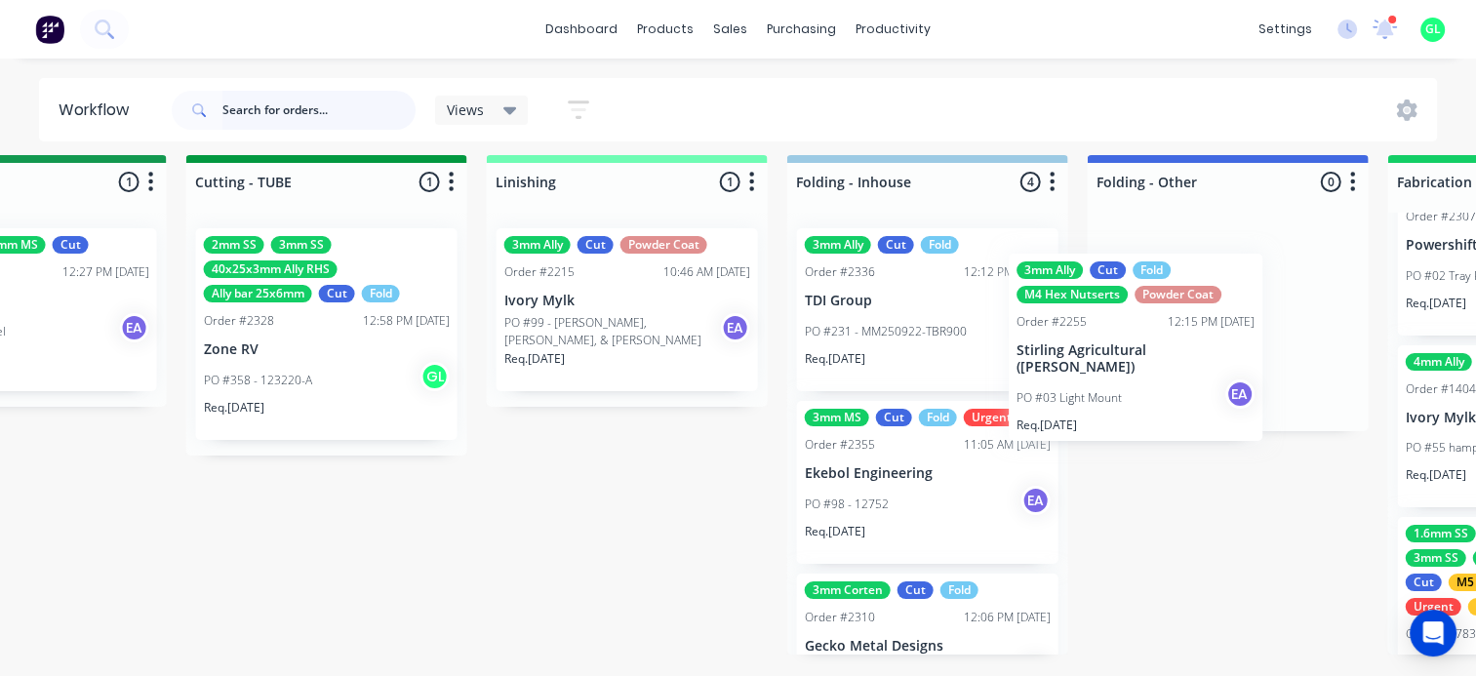
scroll to position [24, 4064]
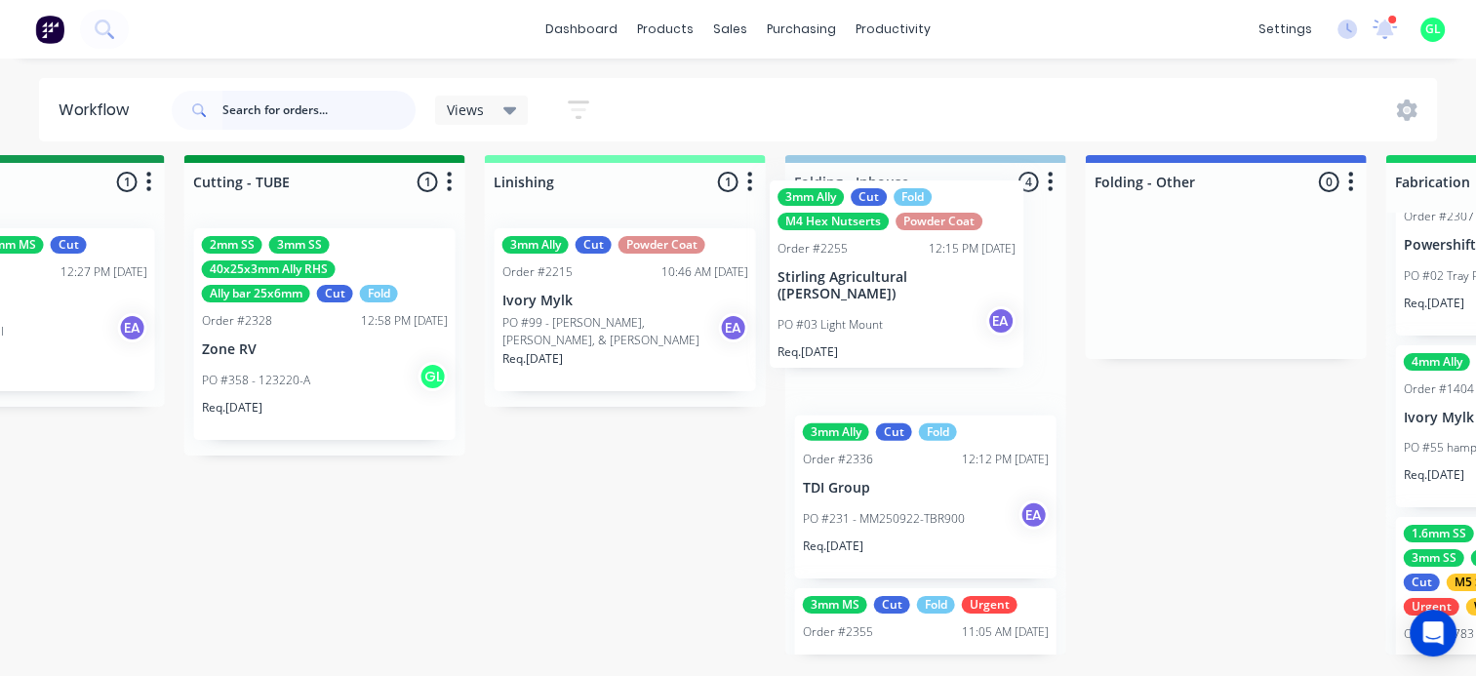
drag, startPoint x: 390, startPoint y: 581, endPoint x: 866, endPoint y: 309, distance: 548.4
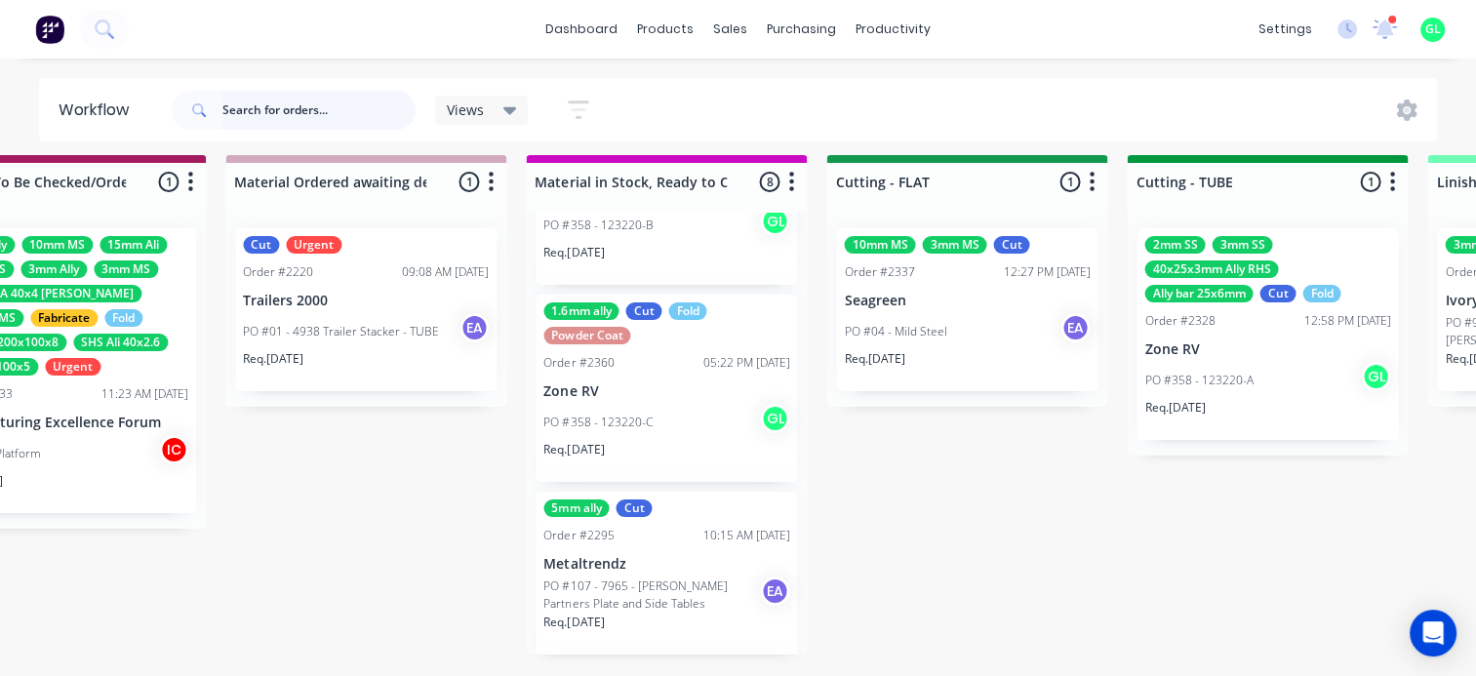
scroll to position [408, 0]
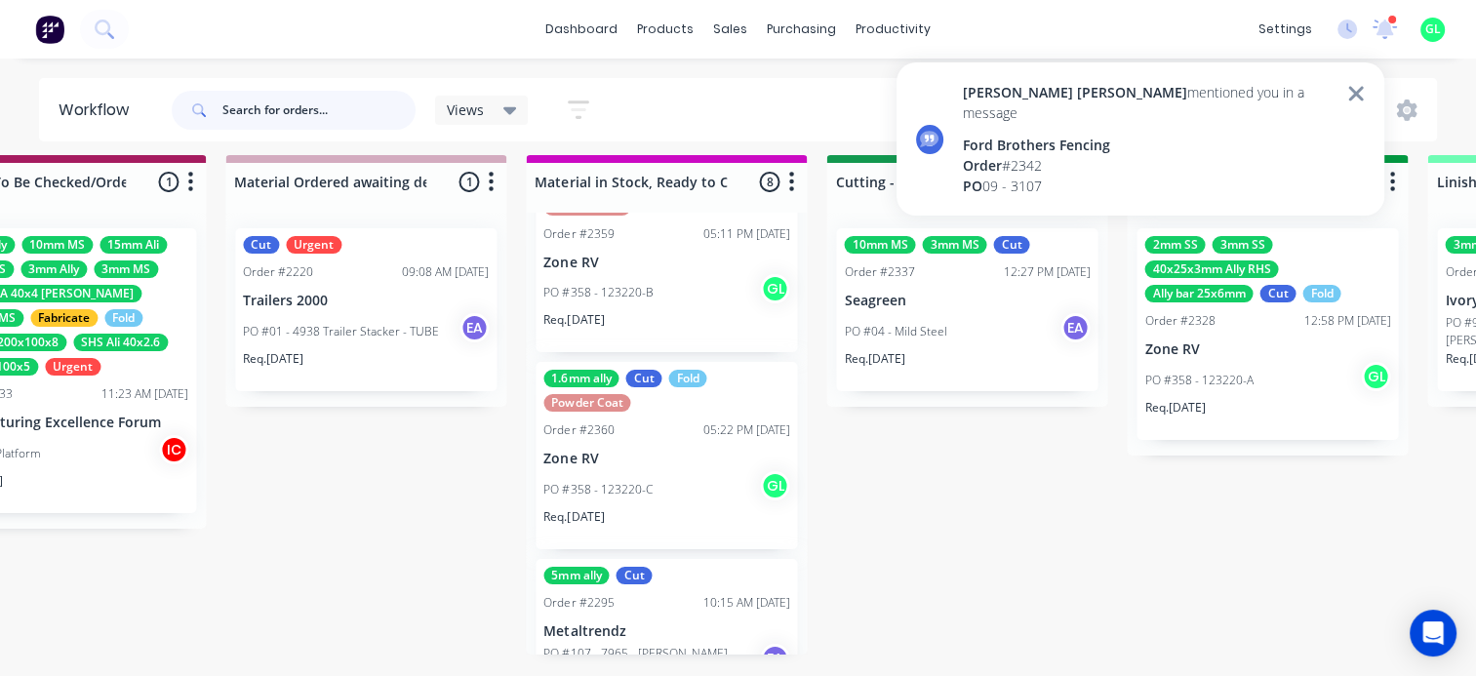
click at [290, 113] on input "text" at bounding box center [318, 110] width 193 height 39
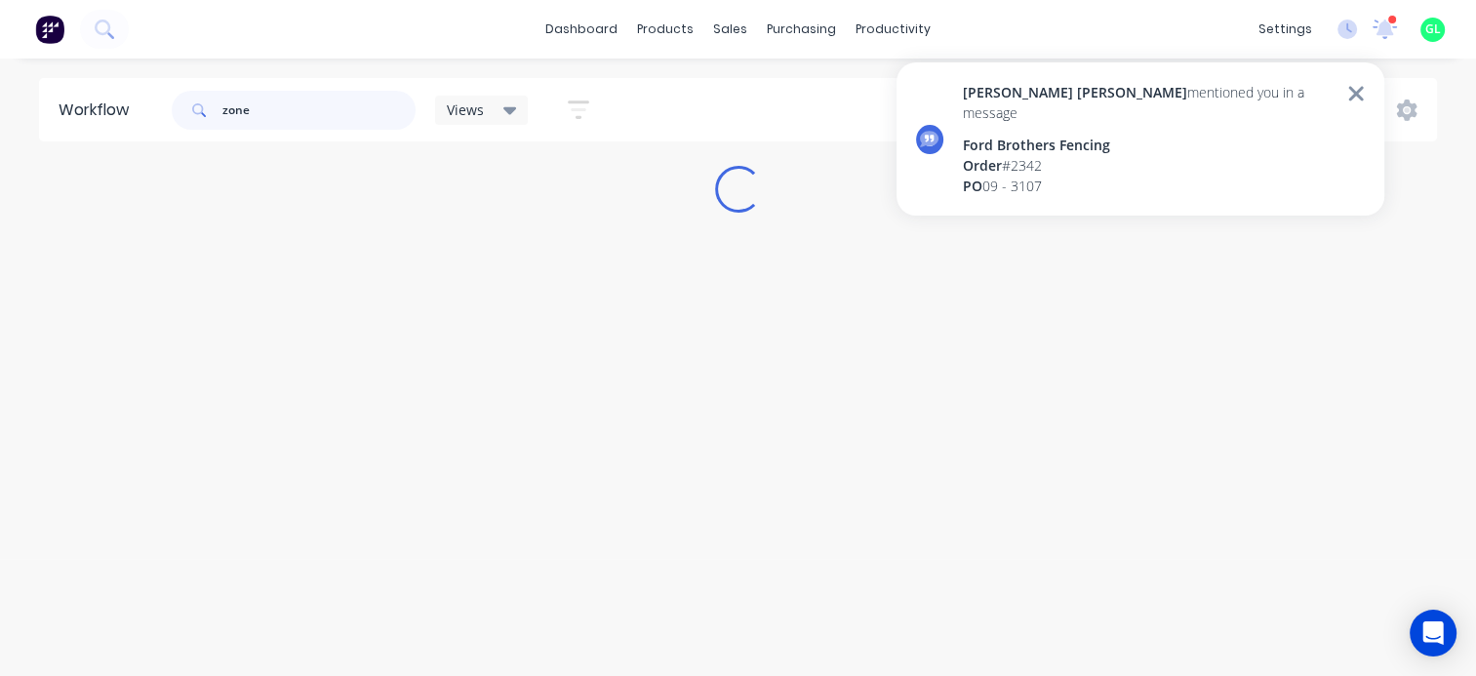
scroll to position [0, 0]
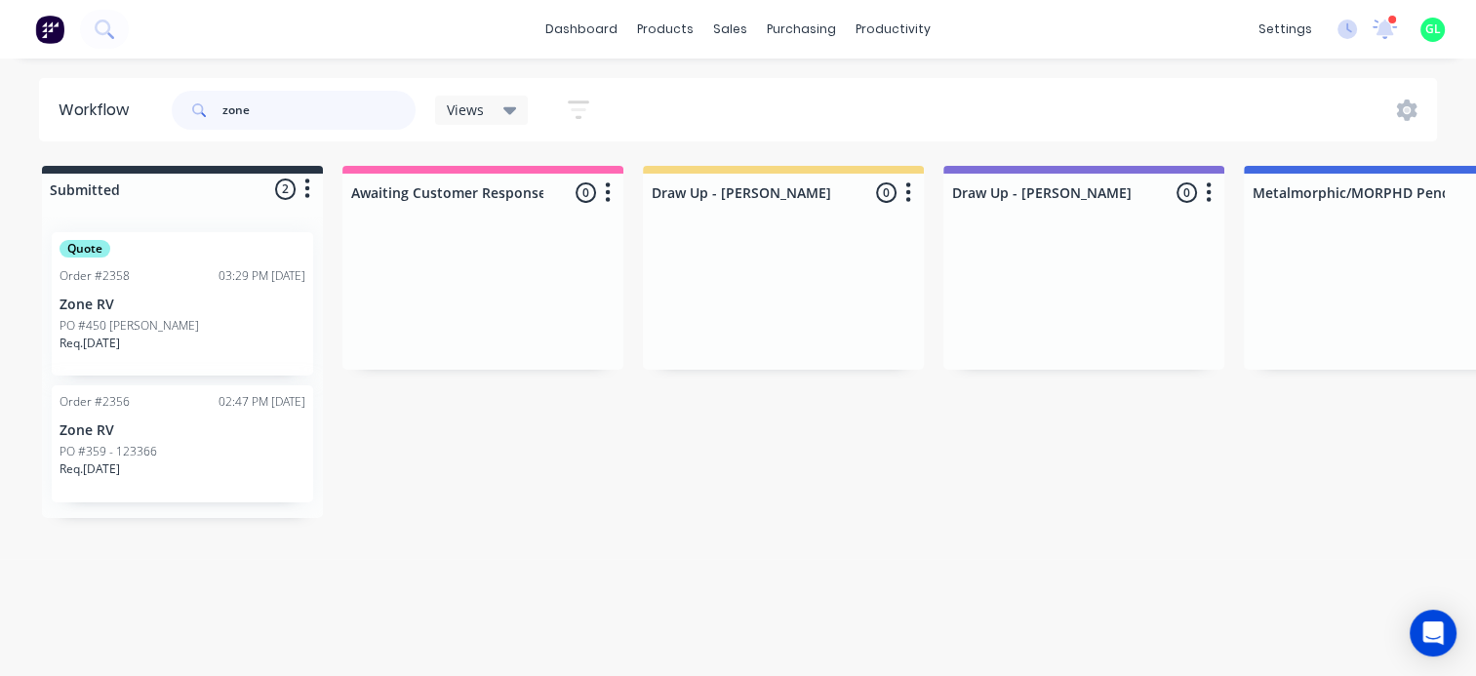
click at [242, 114] on input "zone" at bounding box center [318, 110] width 193 height 39
type input "2267"
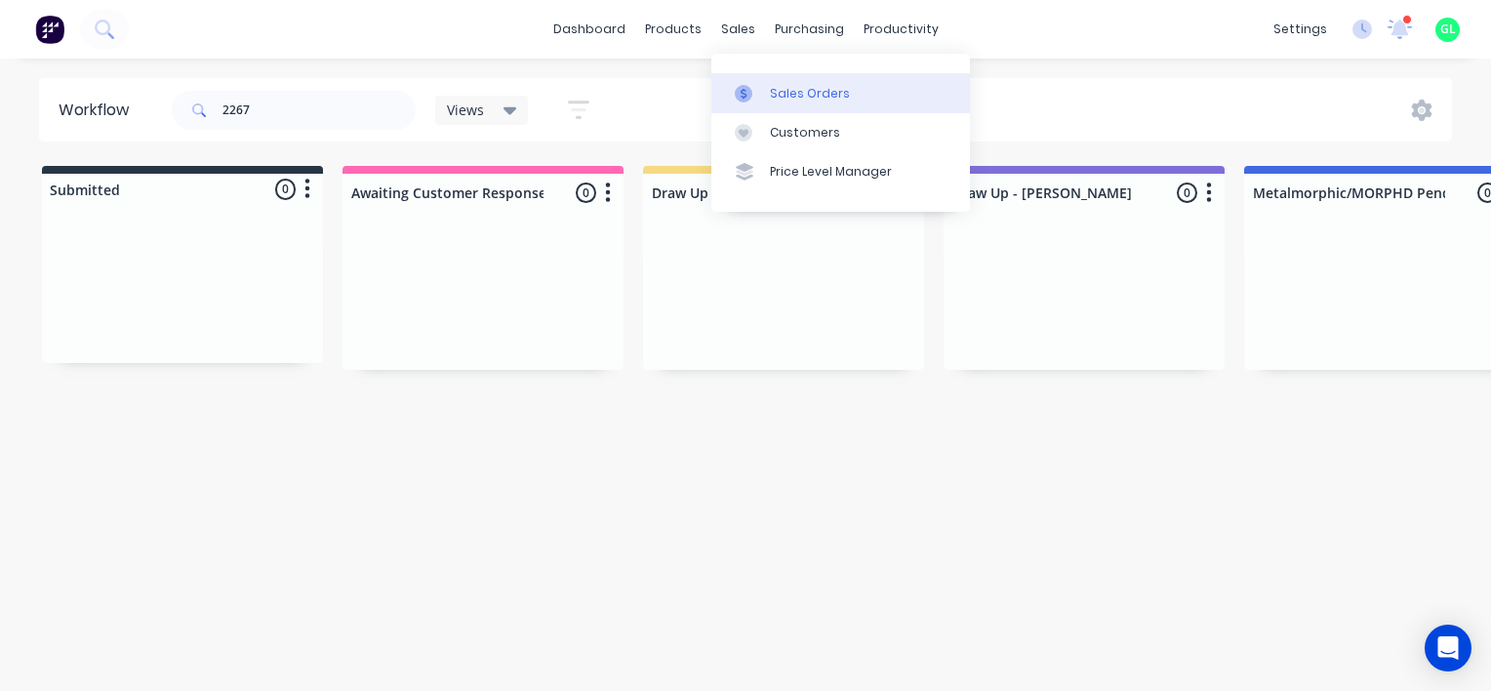
click at [781, 90] on div "Sales Orders" at bounding box center [810, 94] width 80 height 18
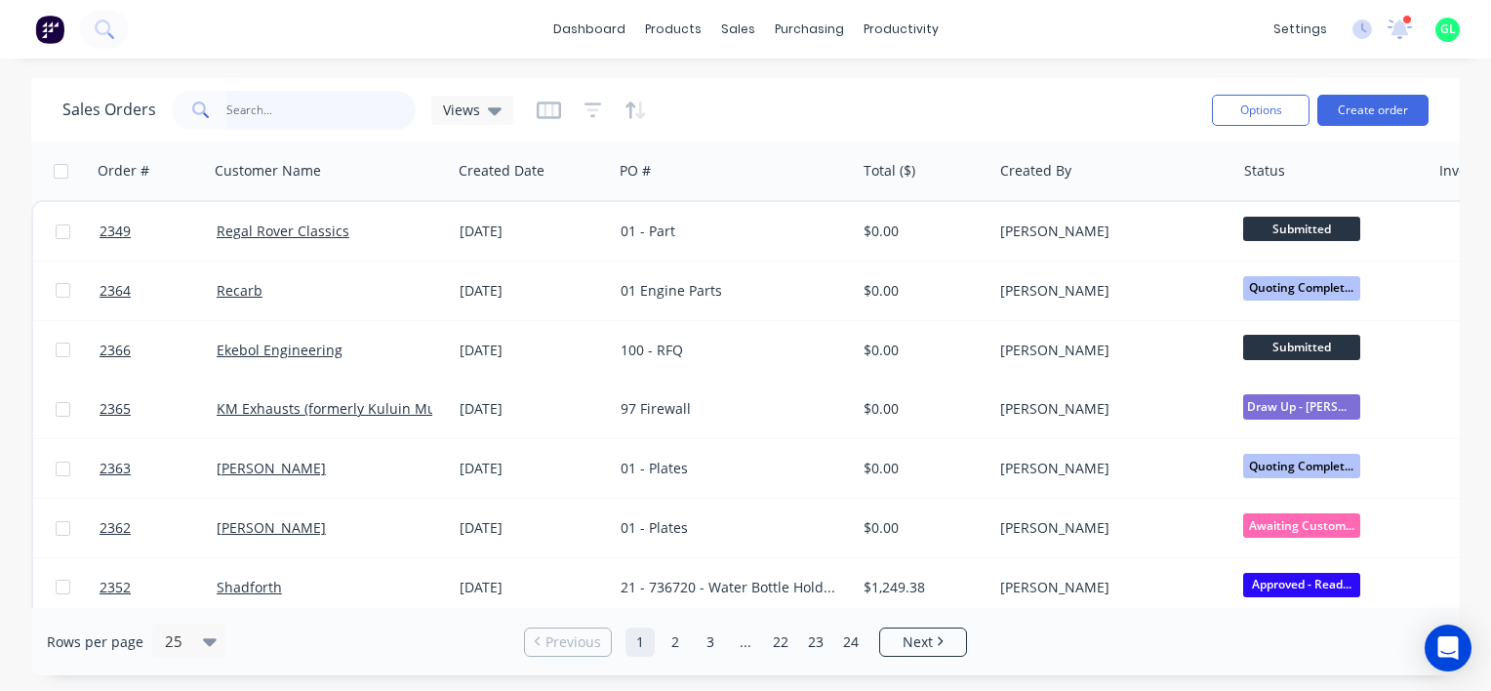
click at [248, 111] on input "text" at bounding box center [321, 110] width 190 height 39
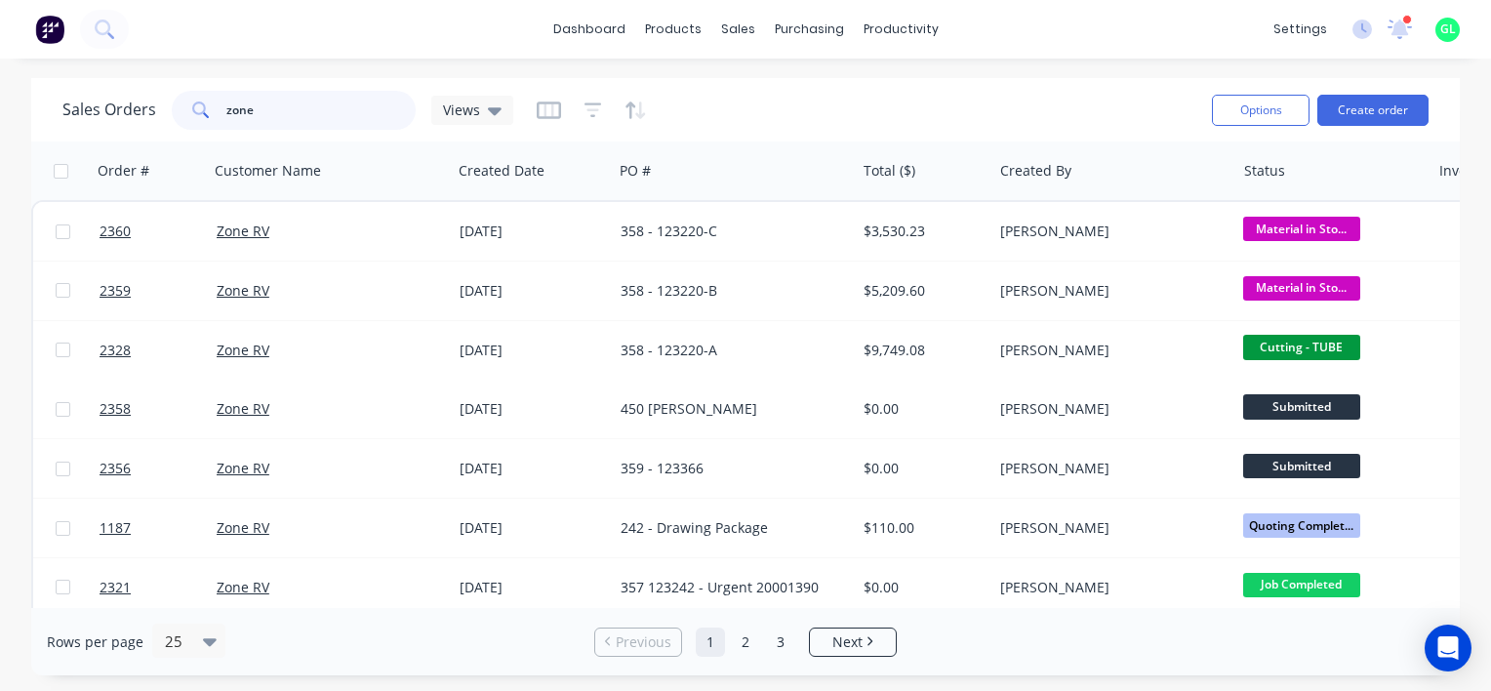
click at [234, 104] on input "zone" at bounding box center [321, 110] width 190 height 39
type input "2267"
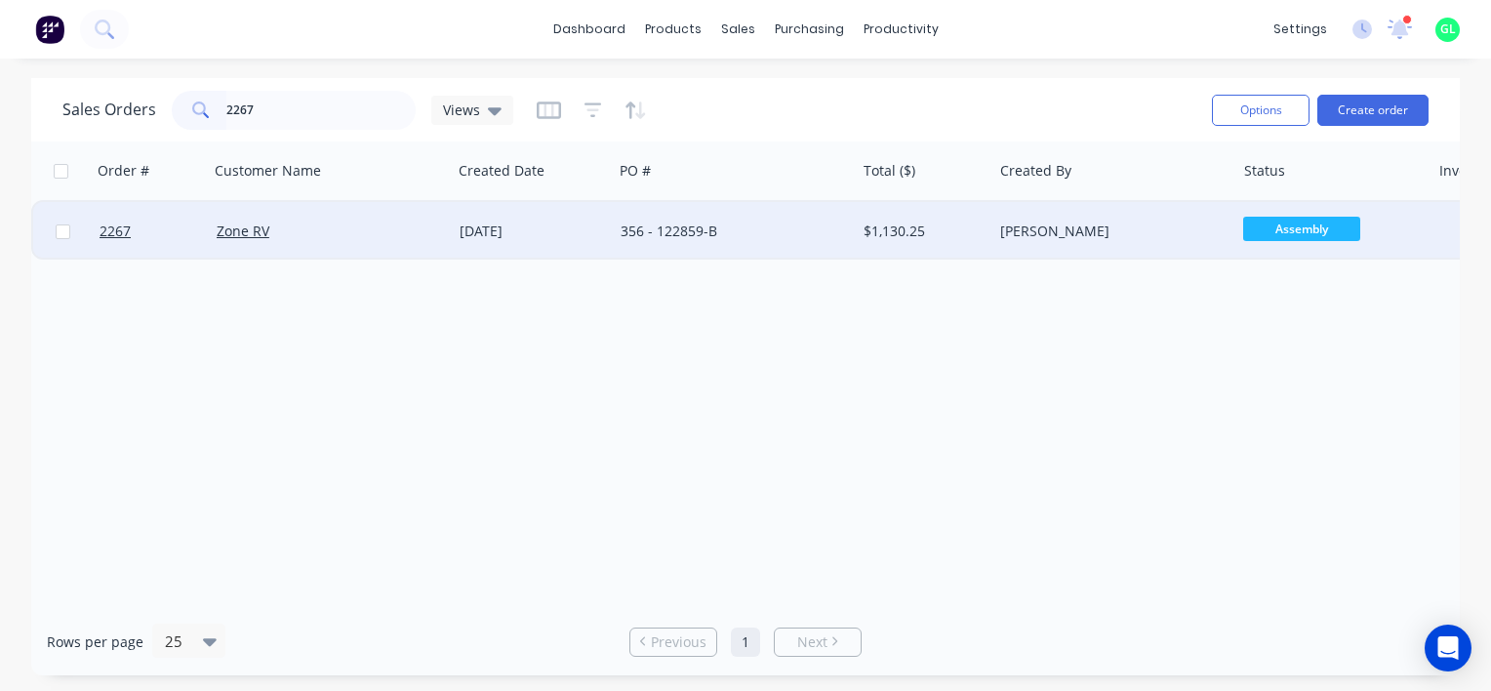
click at [270, 227] on div "Zone RV" at bounding box center [325, 231] width 216 height 20
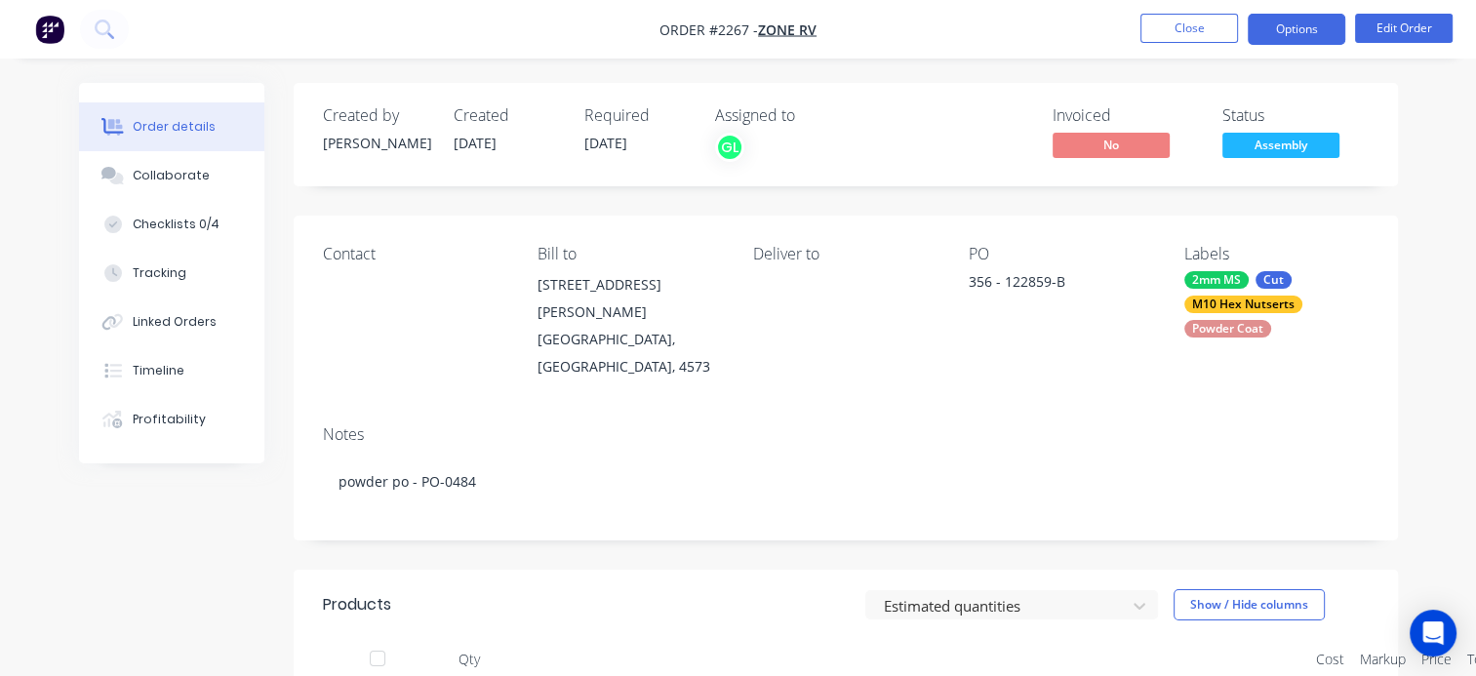
click at [1284, 30] on button "Options" at bounding box center [1297, 29] width 98 height 31
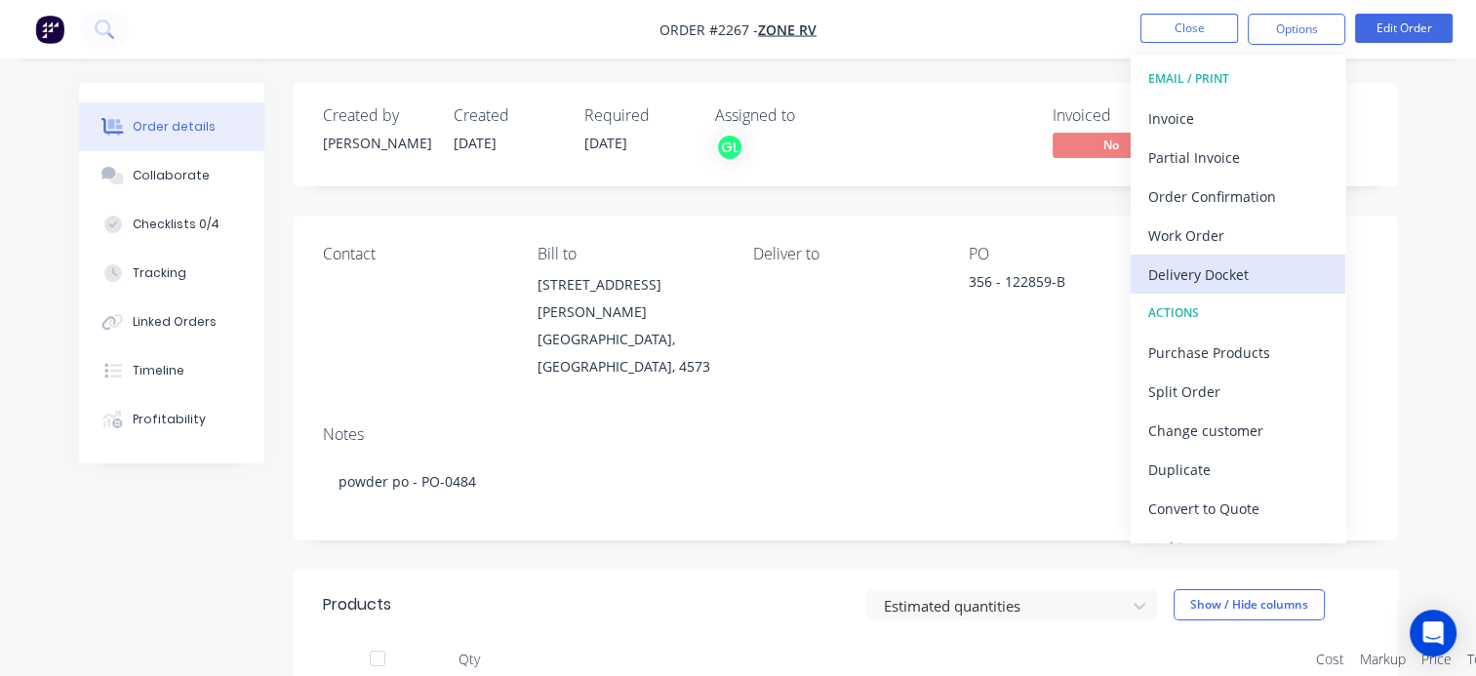
click at [1189, 278] on div "Delivery Docket" at bounding box center [1238, 274] width 180 height 28
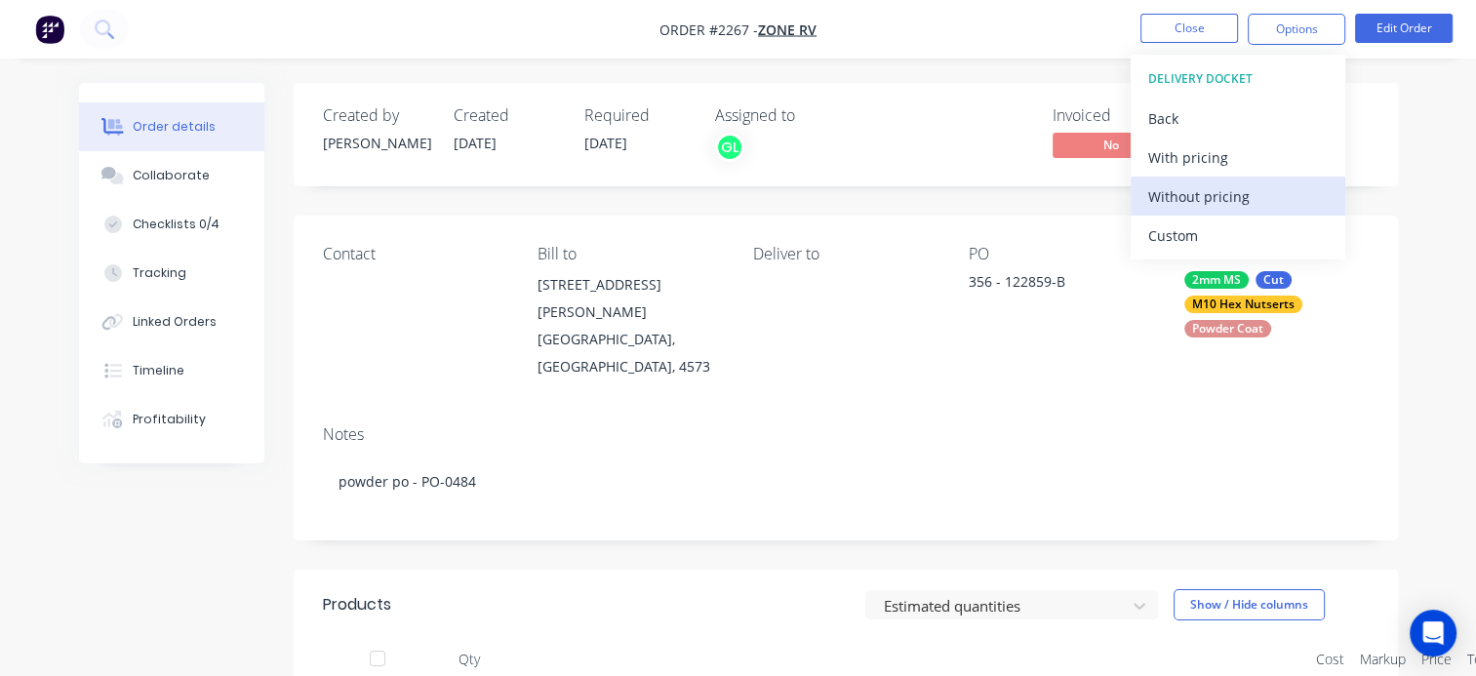
click at [1189, 201] on div "Without pricing" at bounding box center [1238, 196] width 180 height 28
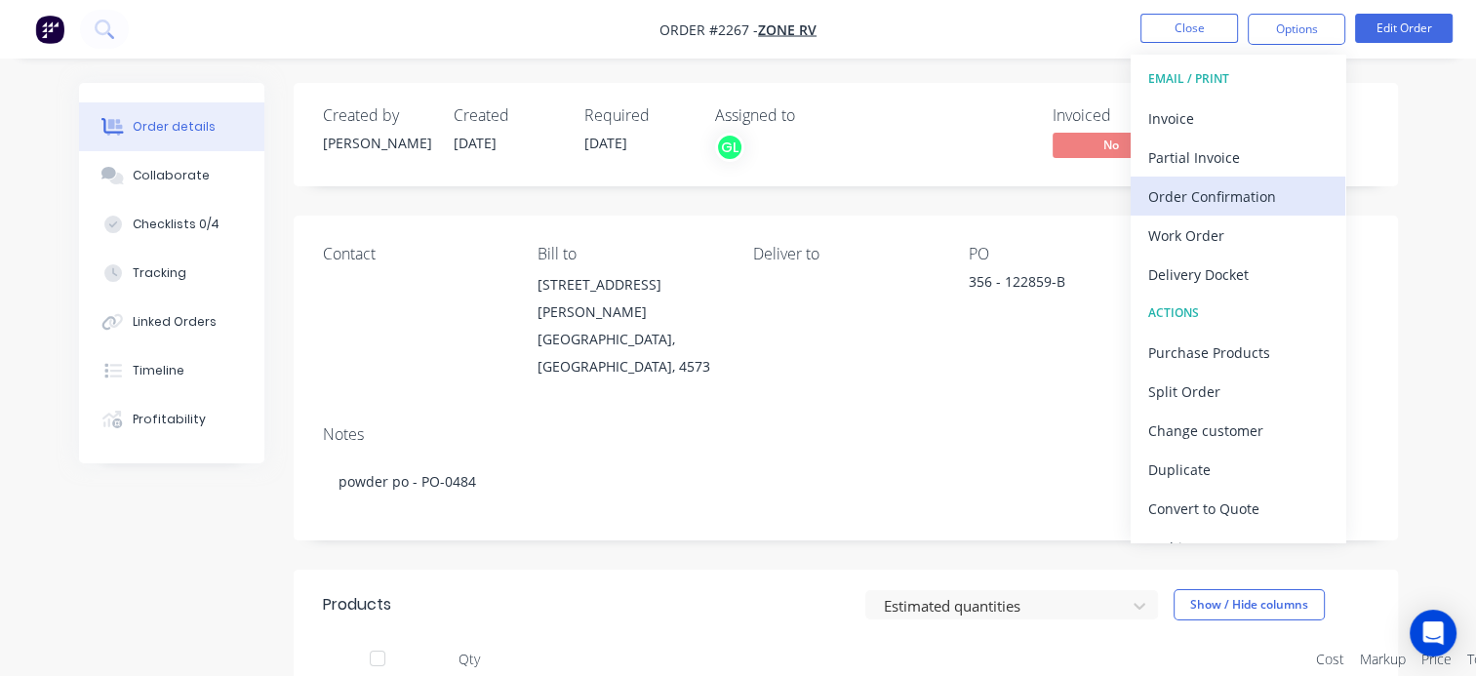
click at [1222, 190] on div "Order Confirmation" at bounding box center [1238, 196] width 180 height 28
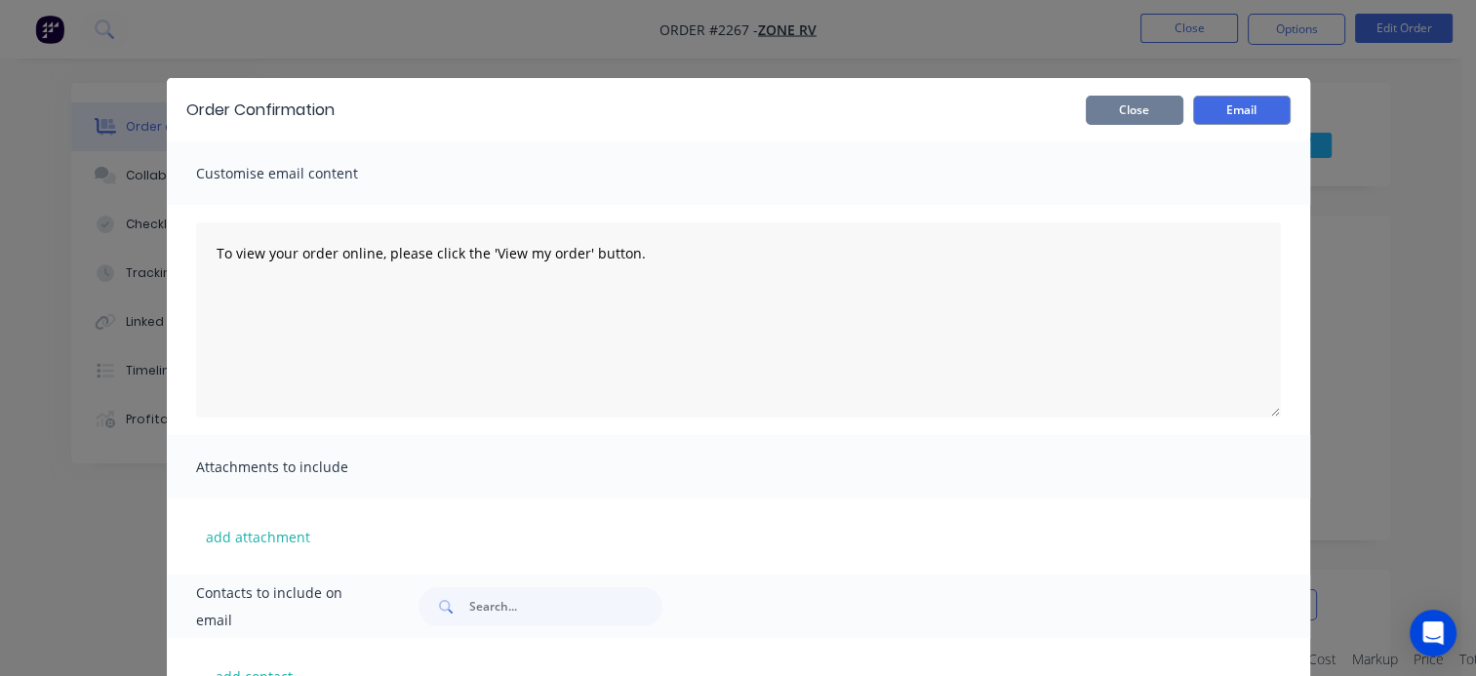
click at [1108, 107] on button "Close" at bounding box center [1135, 110] width 98 height 29
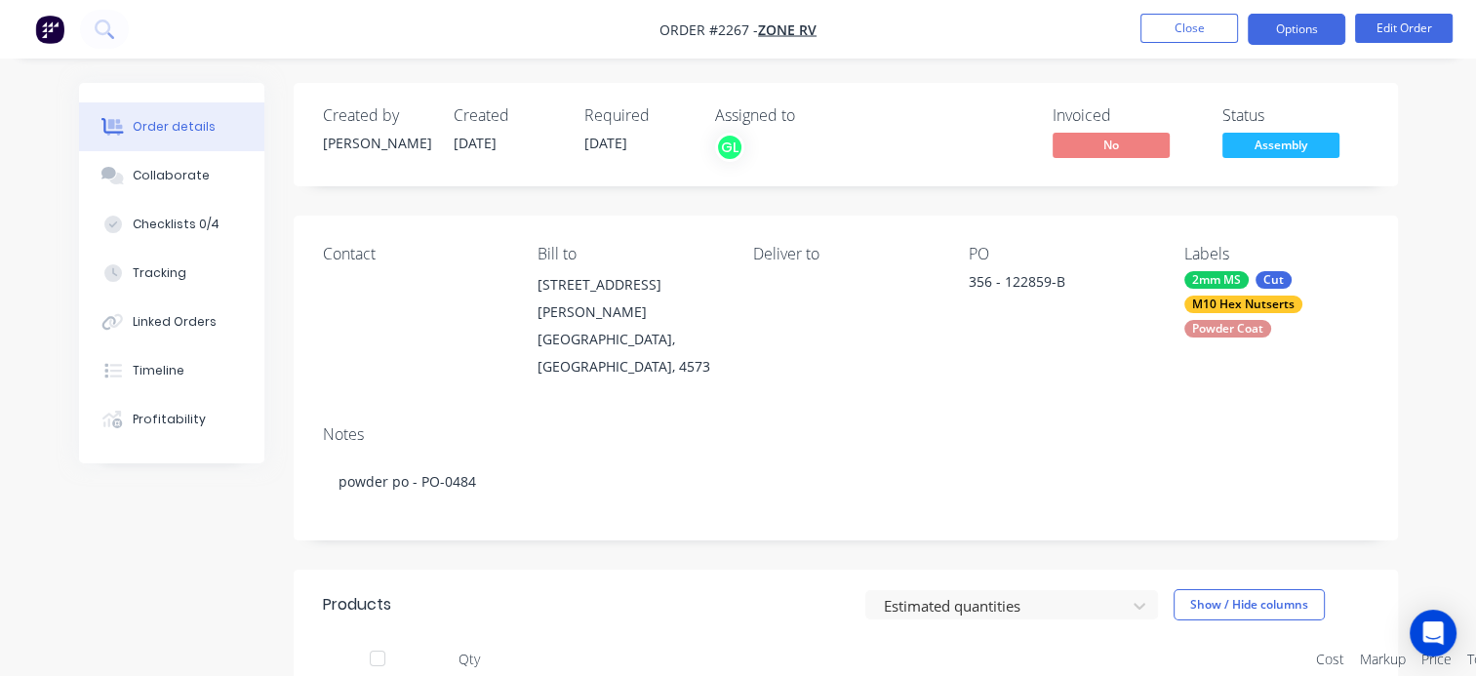
click at [1296, 35] on button "Options" at bounding box center [1297, 29] width 98 height 31
click at [149, 221] on div "Checklists 0/4" at bounding box center [176, 225] width 87 height 18
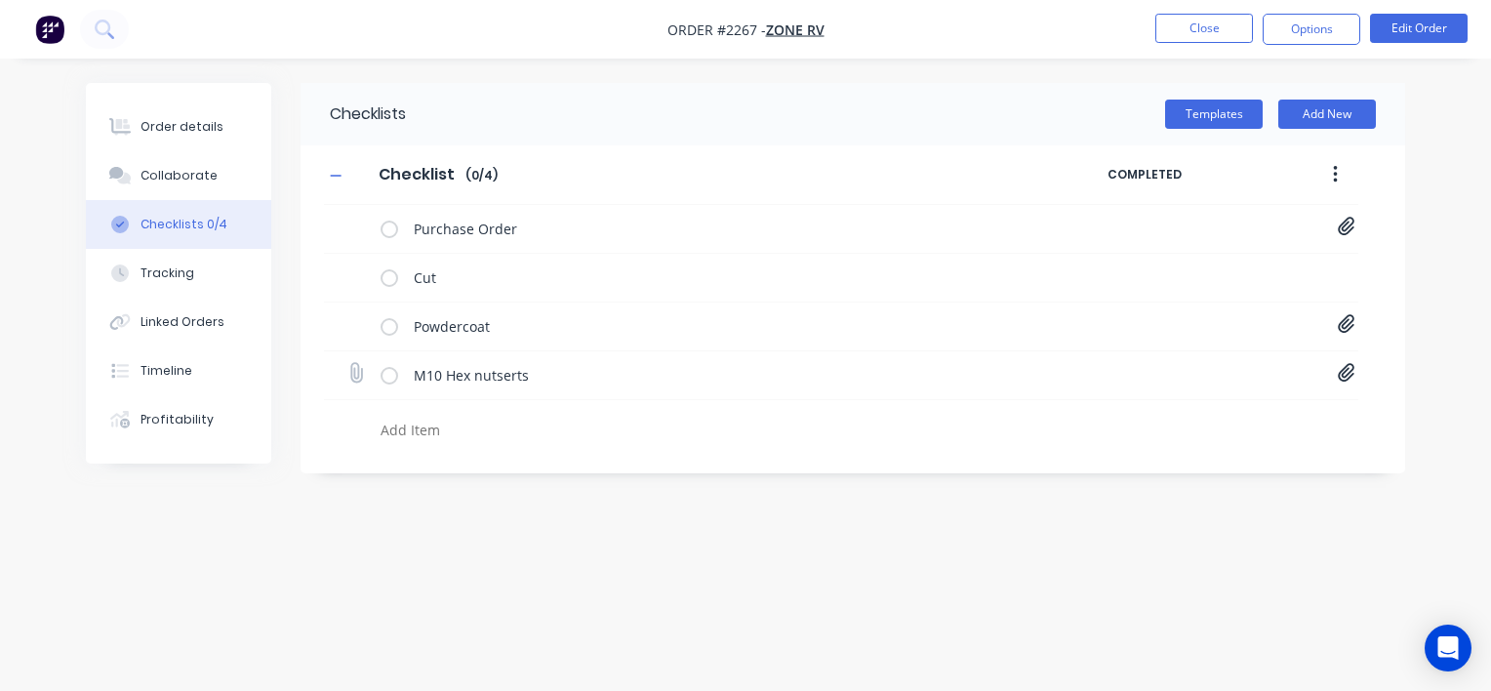
click at [1349, 371] on icon at bounding box center [1346, 373] width 17 height 19
click at [1144, 415] on link "20000161-A .PDF" at bounding box center [1188, 416] width 227 height 20
click at [190, 114] on button "Order details" at bounding box center [178, 126] width 185 height 49
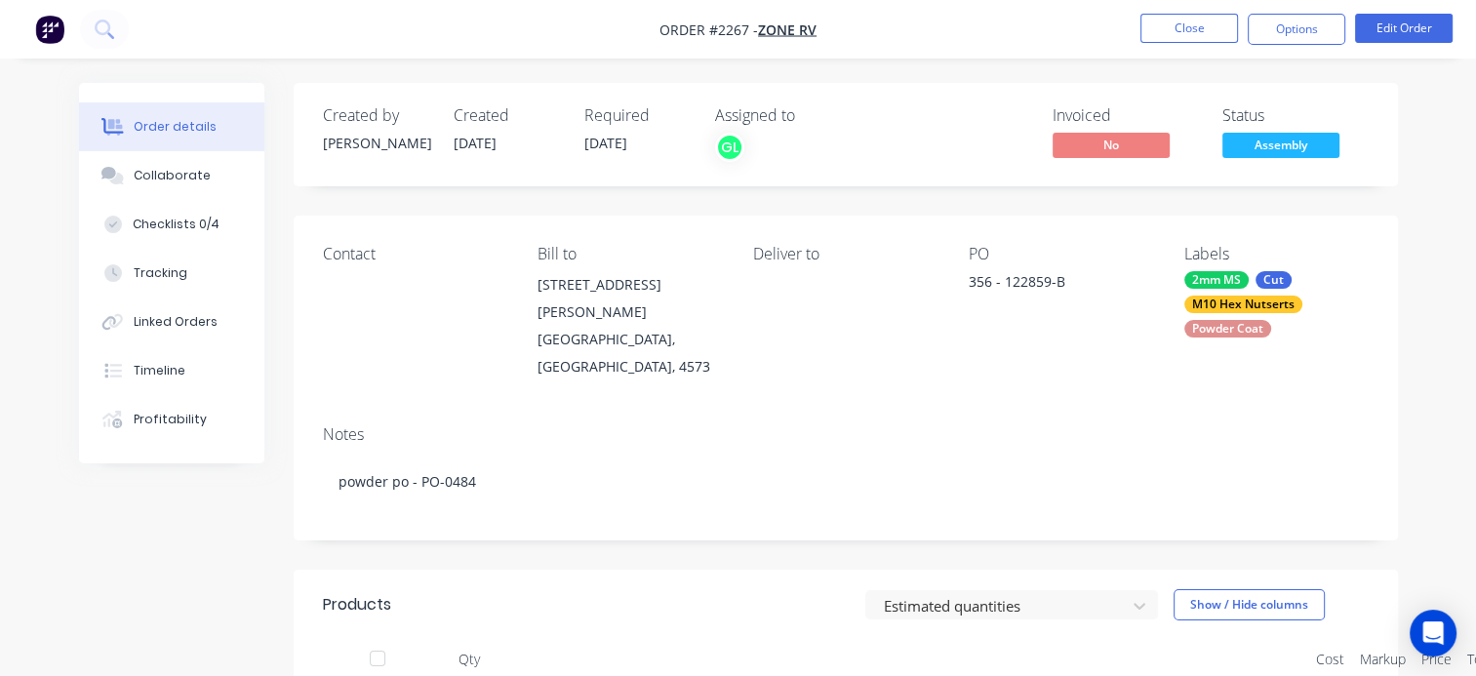
click at [1288, 146] on span "Assembly" at bounding box center [1280, 145] width 117 height 24
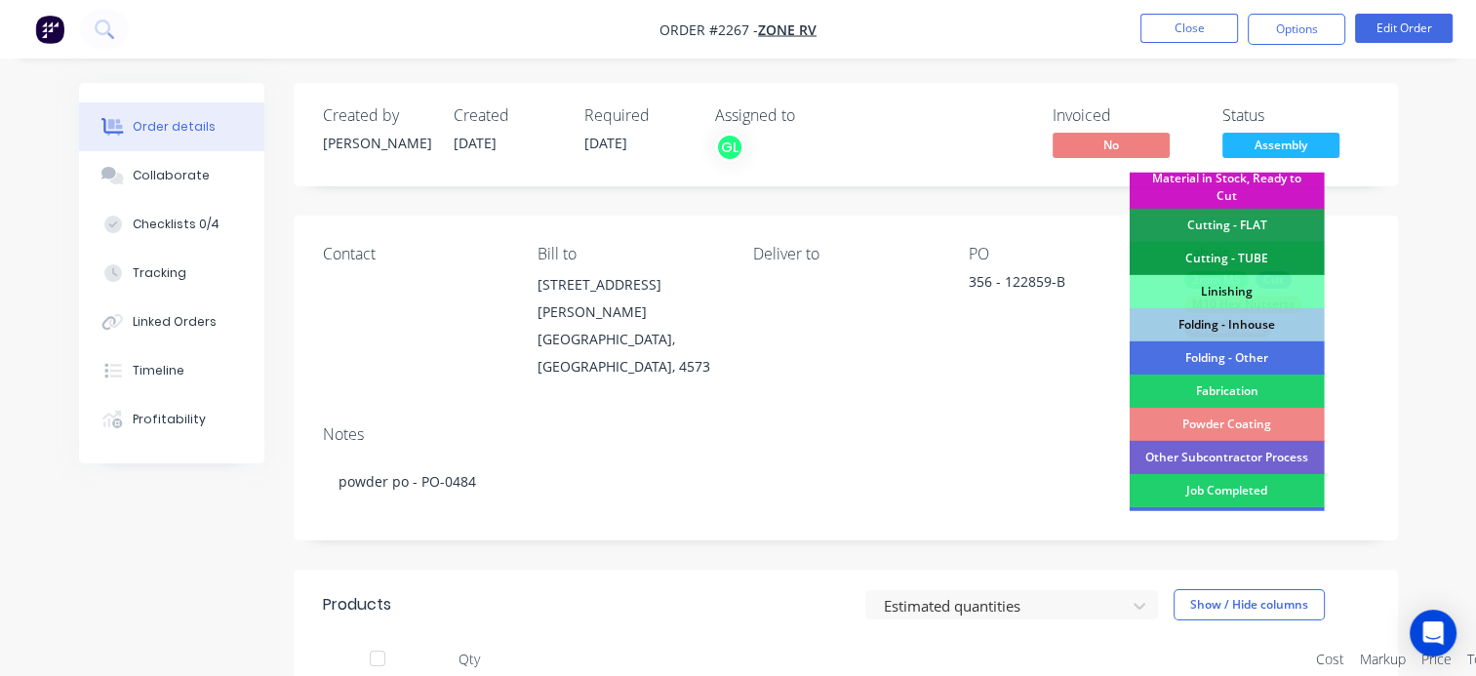
scroll to position [585, 0]
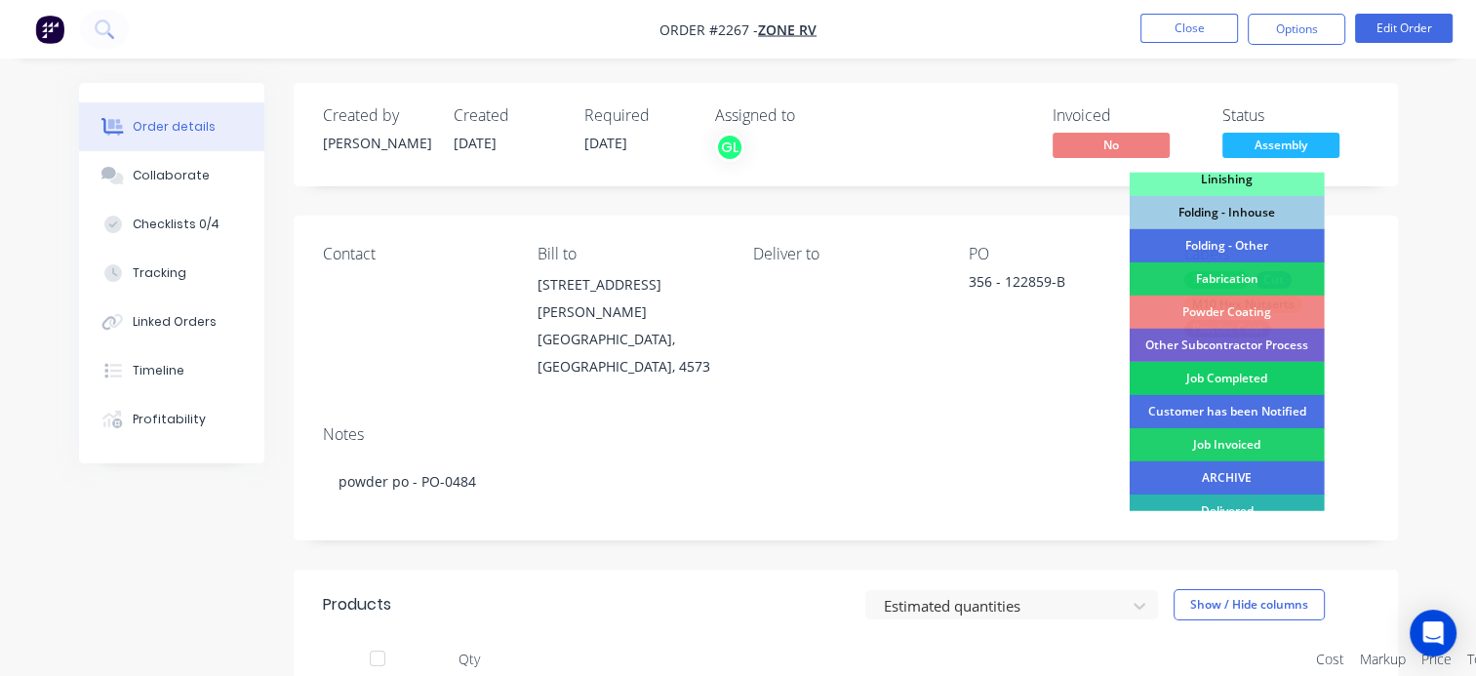
click at [1225, 377] on div "Job Completed" at bounding box center [1227, 378] width 195 height 33
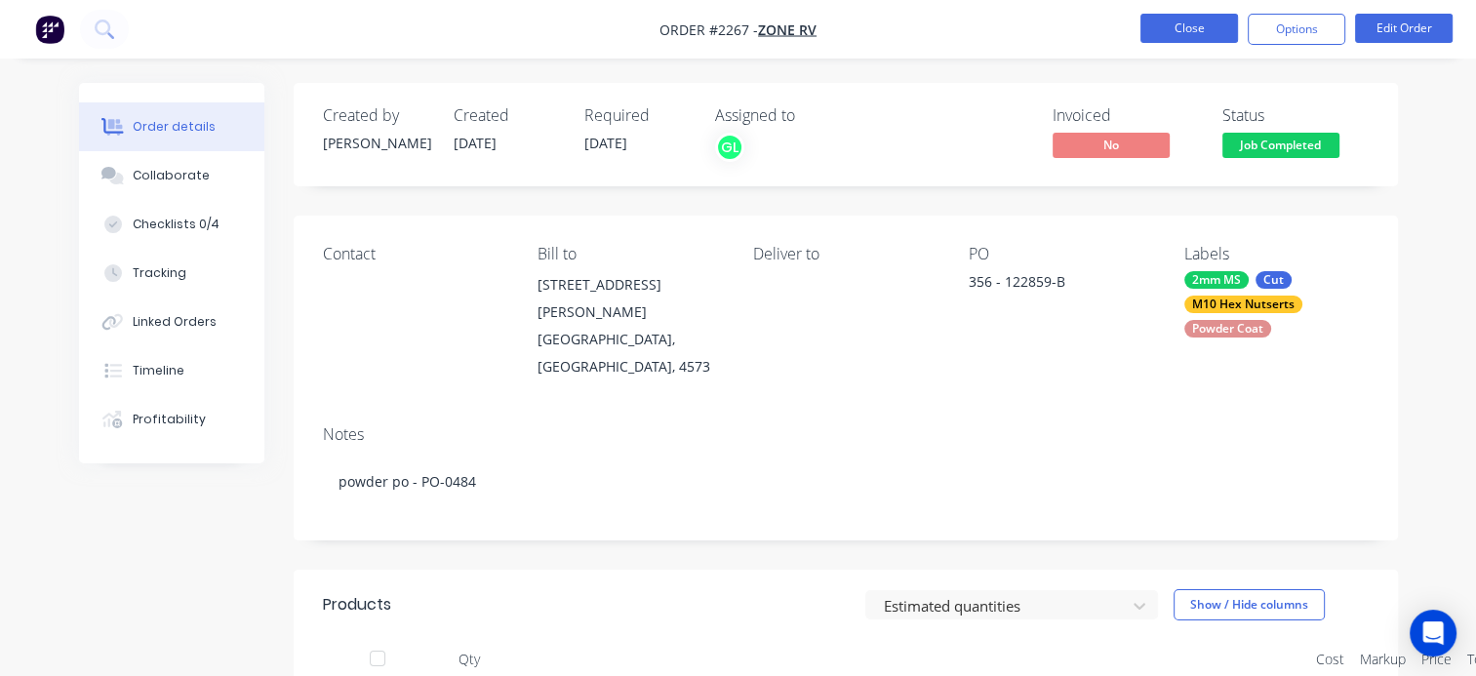
click at [1196, 37] on button "Close" at bounding box center [1189, 28] width 98 height 29
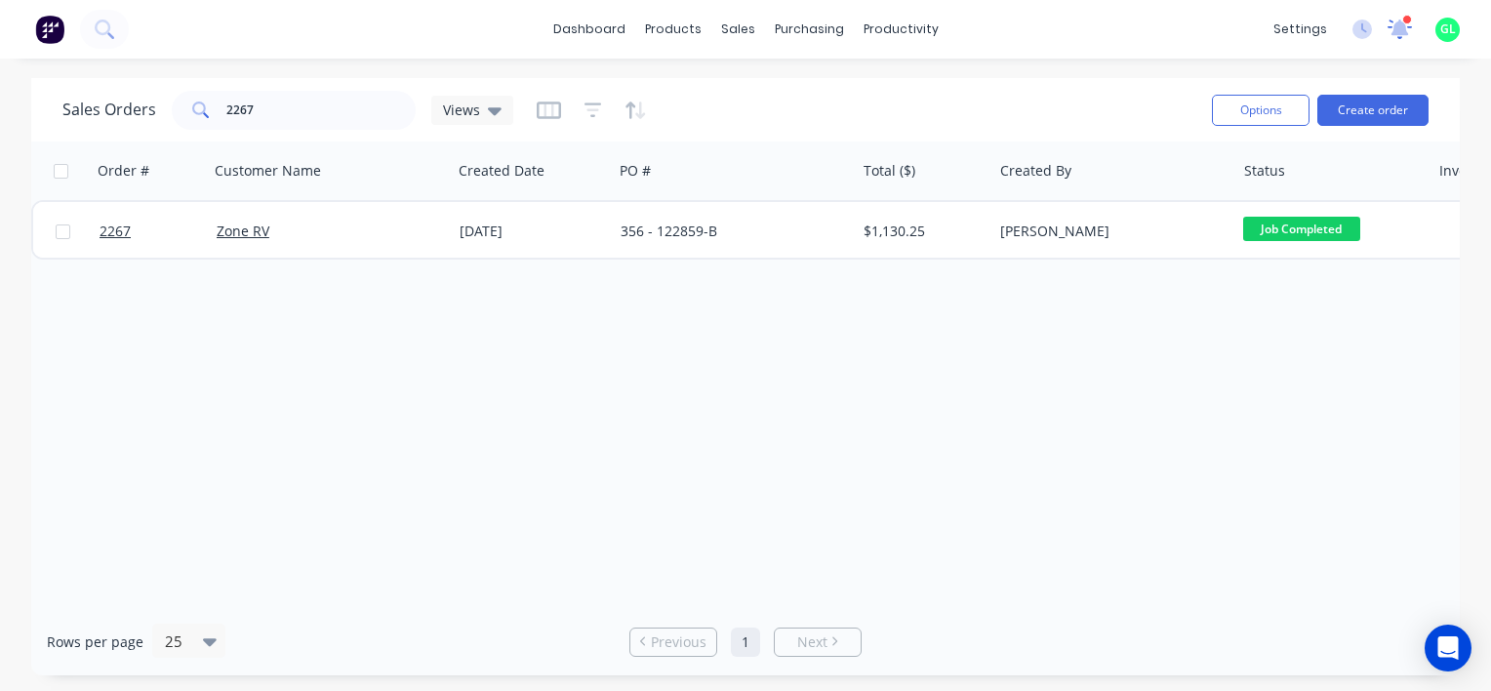
click at [1396, 27] on icon at bounding box center [1400, 27] width 18 height 17
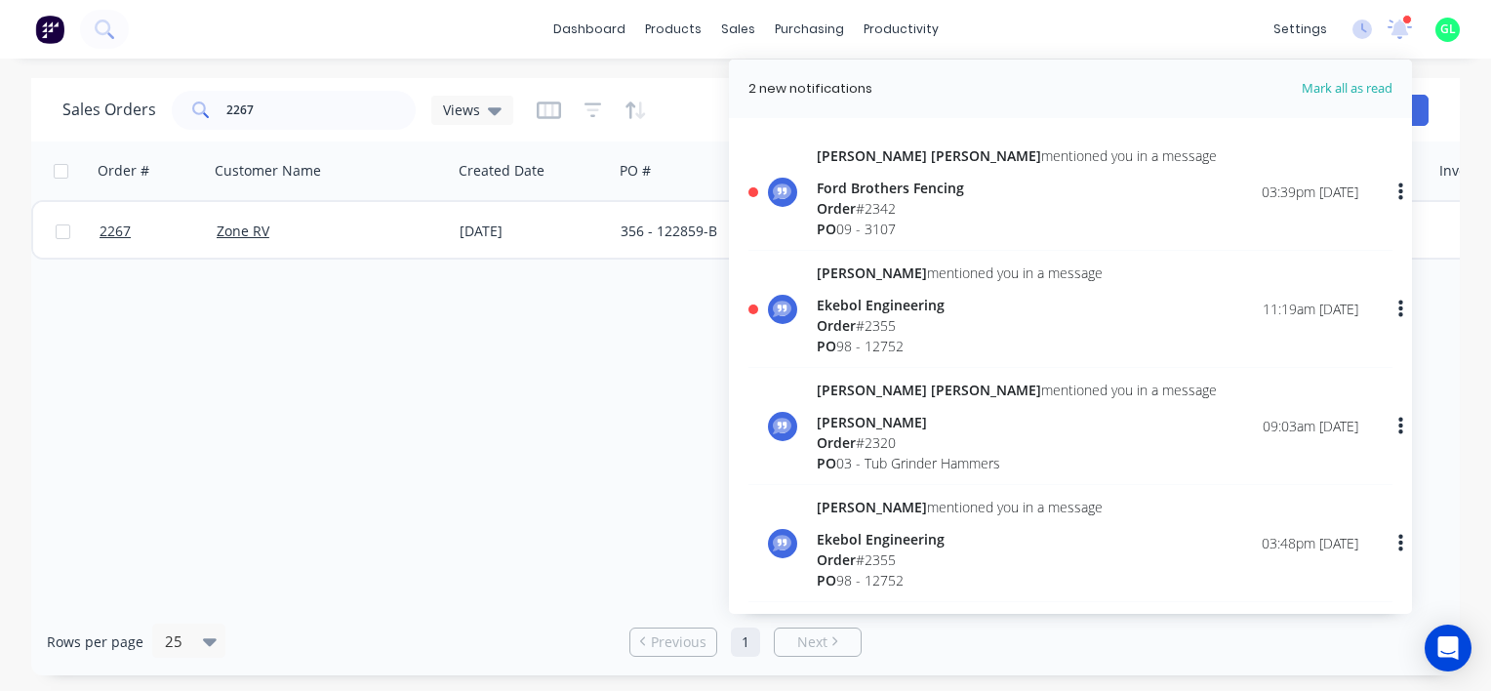
click at [1352, 88] on span "Mark all as read" at bounding box center [1311, 89] width 161 height 20
click at [1397, 34] on icon at bounding box center [1400, 28] width 18 height 16
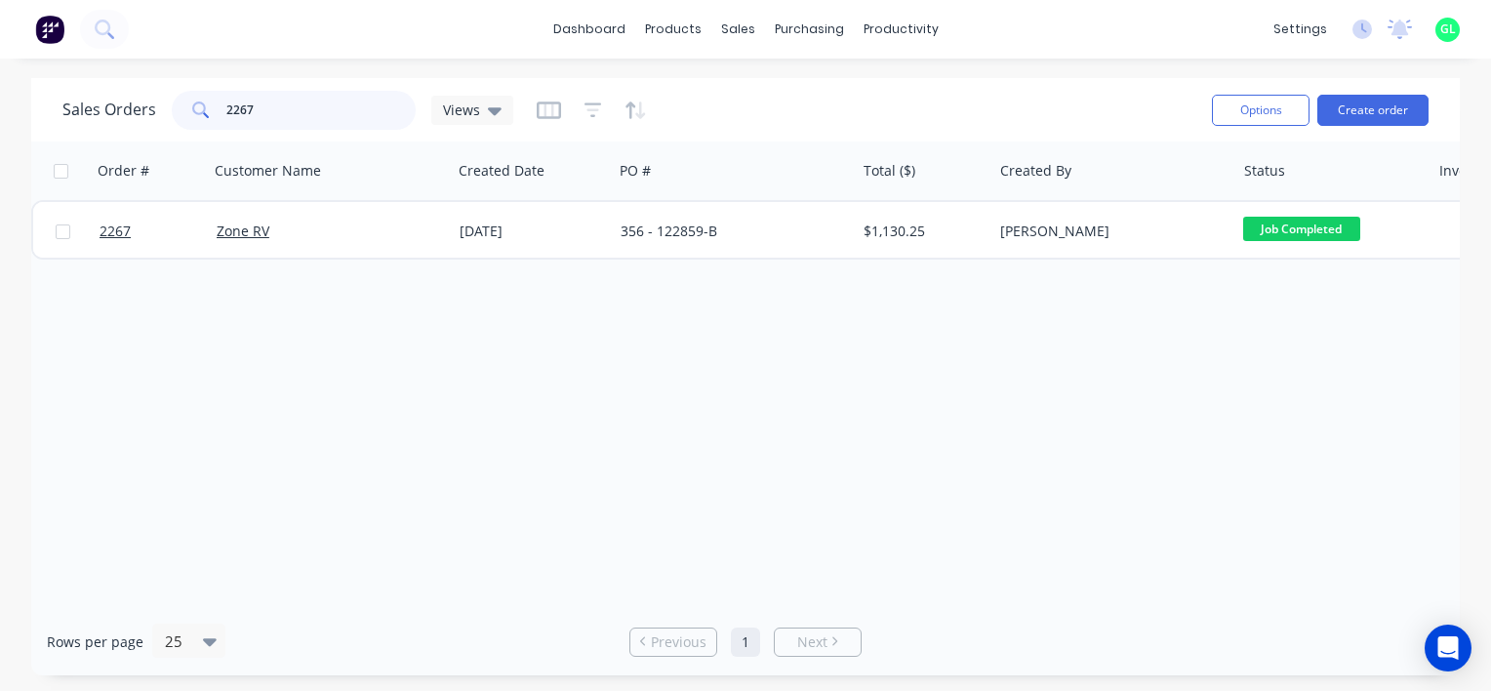
click at [250, 112] on input "2267" at bounding box center [321, 110] width 190 height 39
click at [250, 111] on input "2267" at bounding box center [321, 110] width 190 height 39
type input "2244z"
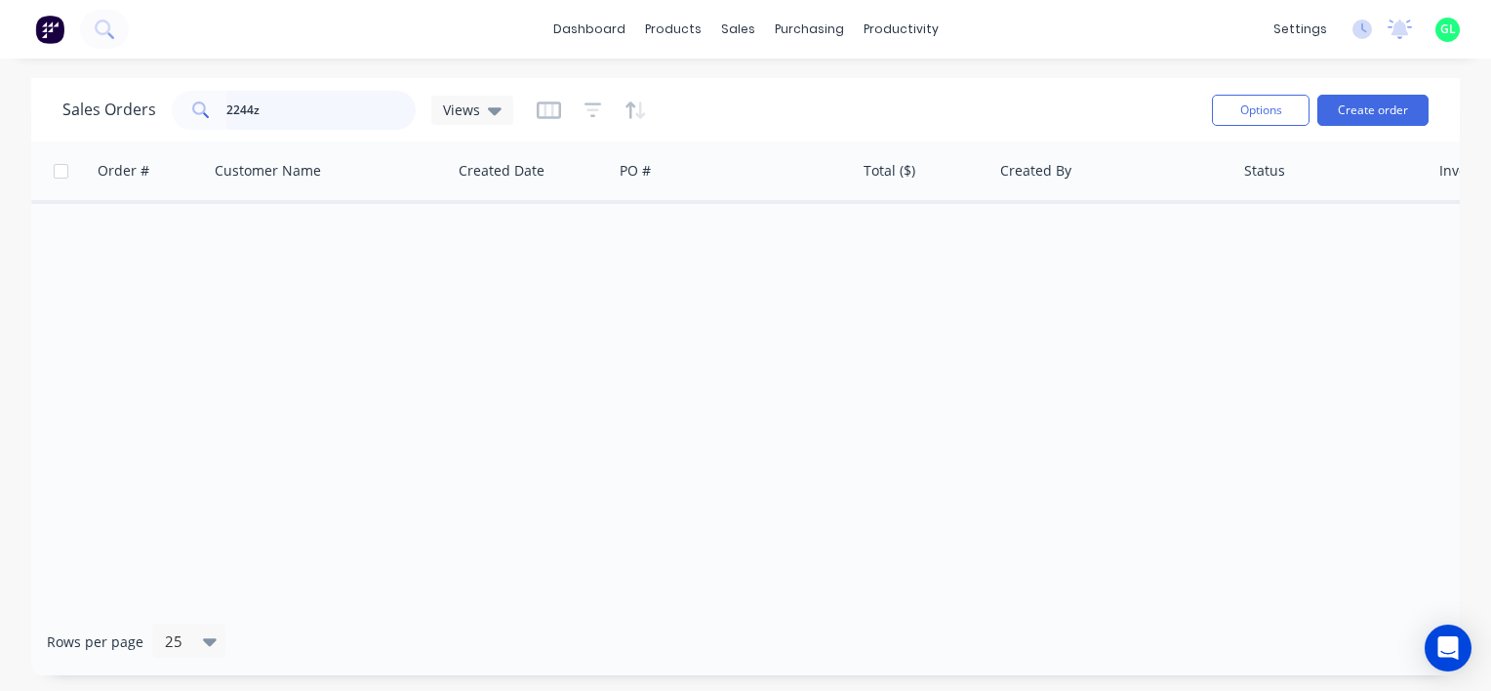
click at [255, 108] on input "2244z" at bounding box center [321, 110] width 190 height 39
type input "2244"
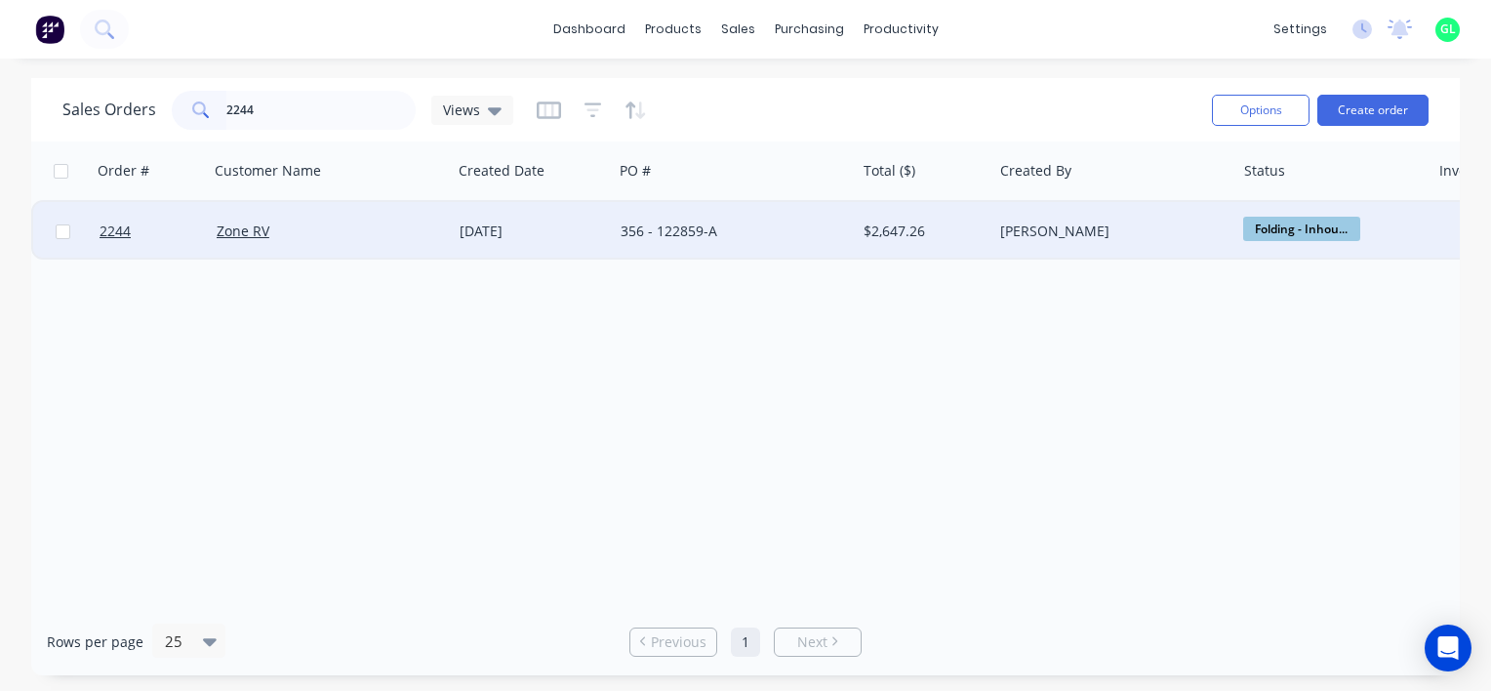
click at [318, 242] on div "Zone RV" at bounding box center [330, 231] width 243 height 59
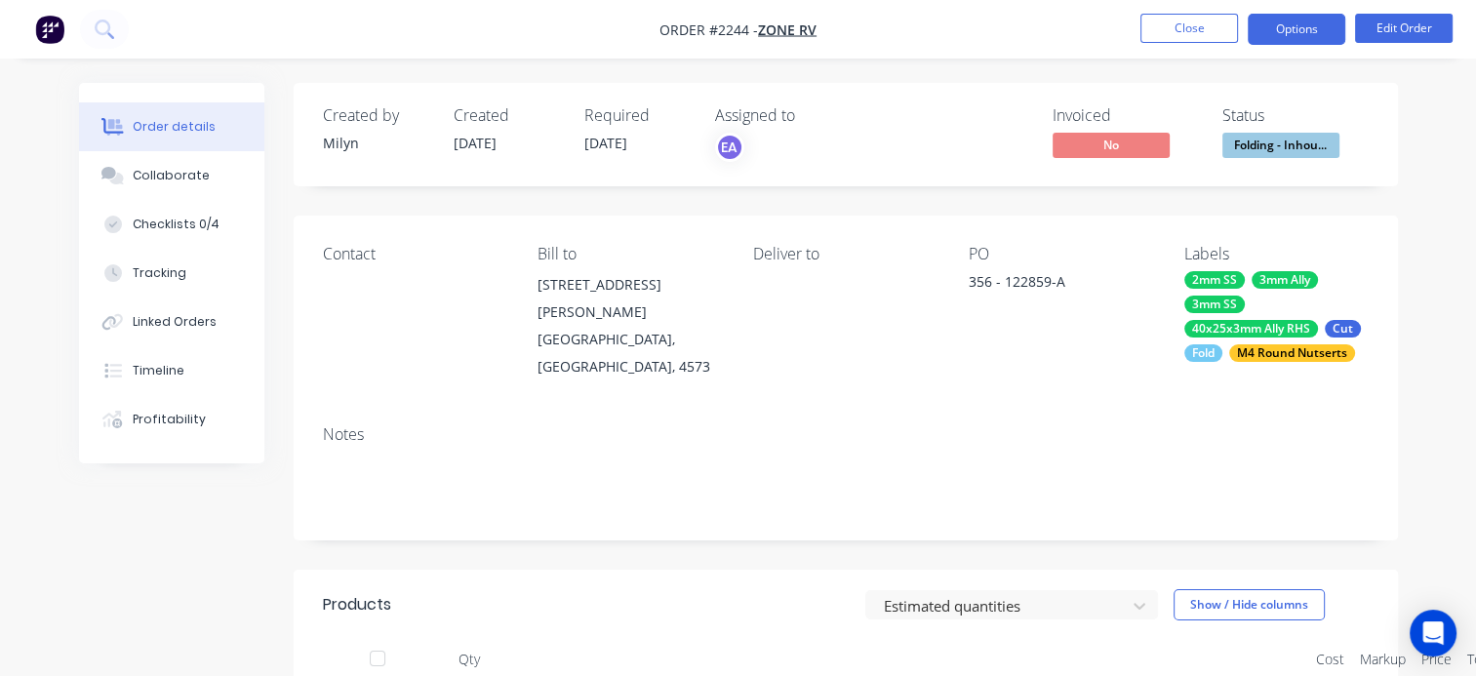
click at [1307, 29] on button "Options" at bounding box center [1297, 29] width 98 height 31
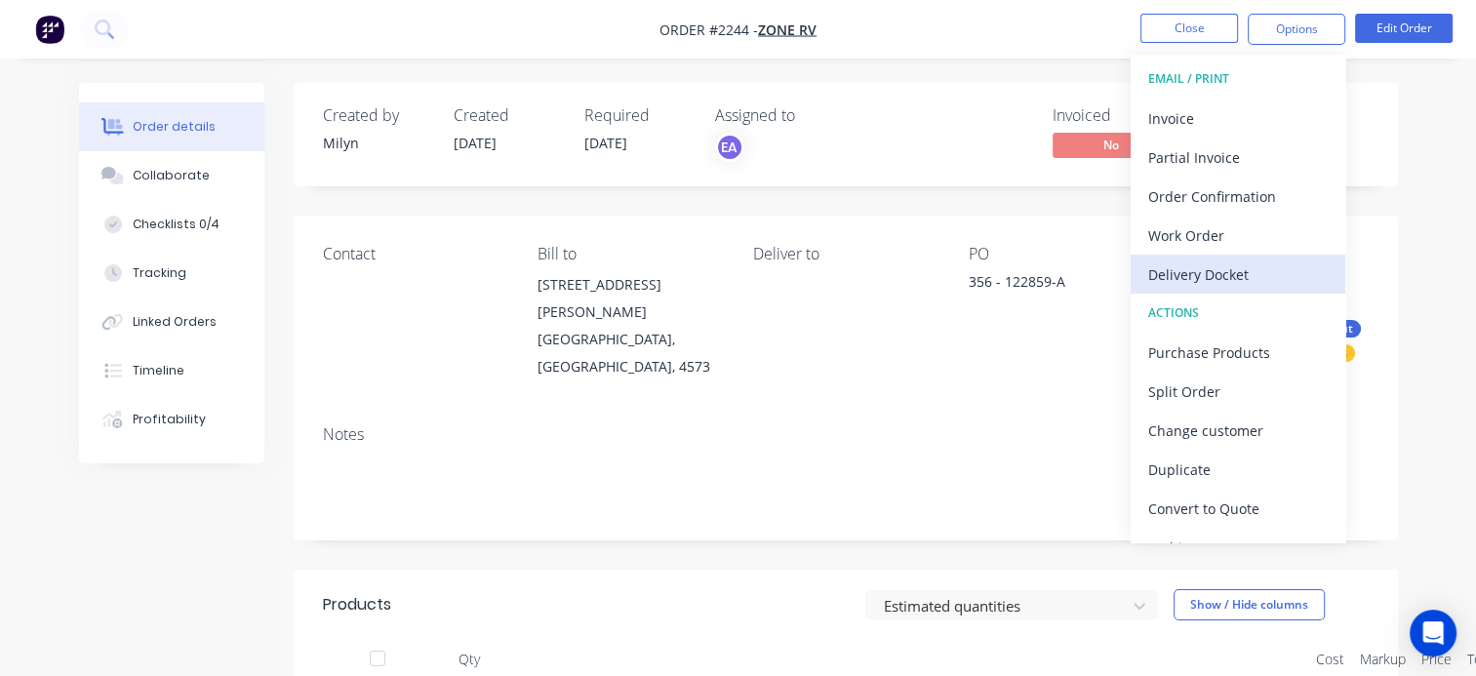
click at [1192, 264] on div "Delivery Docket" at bounding box center [1238, 274] width 180 height 28
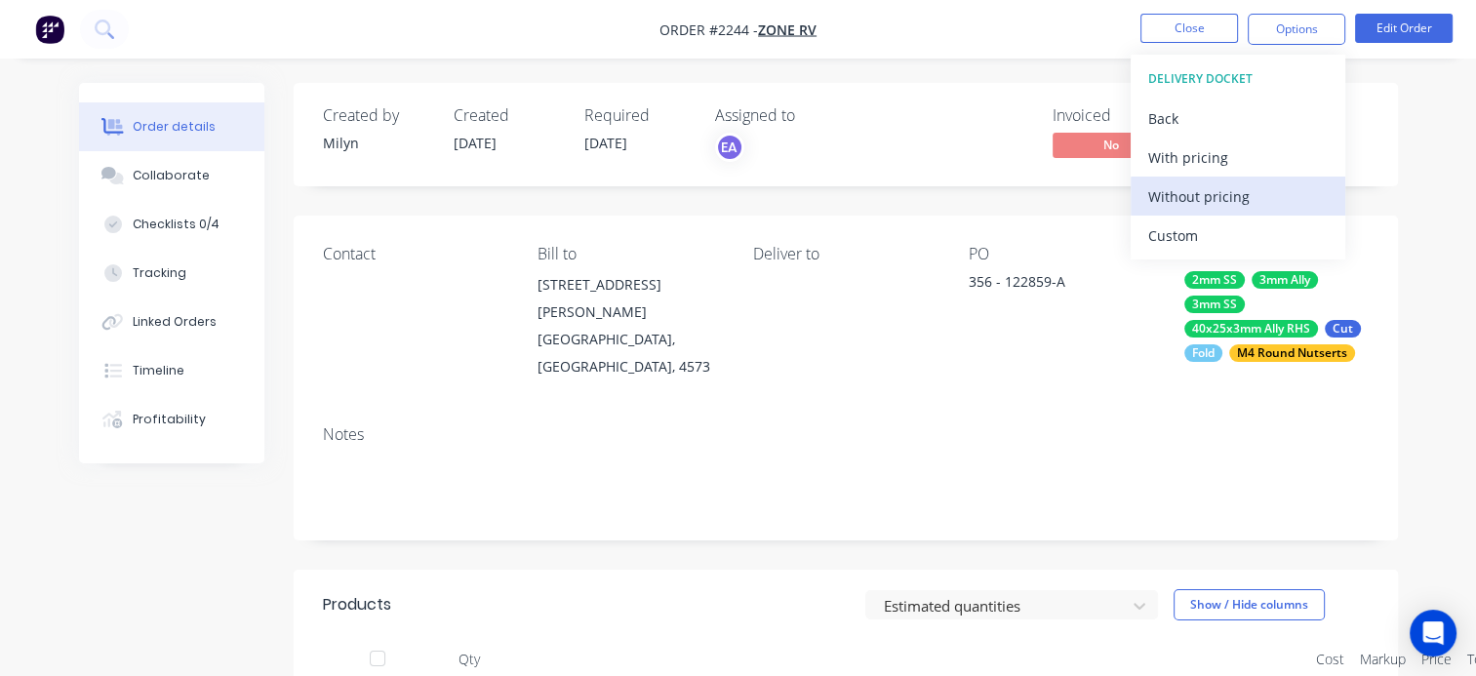
click at [1174, 196] on div "Without pricing" at bounding box center [1238, 196] width 180 height 28
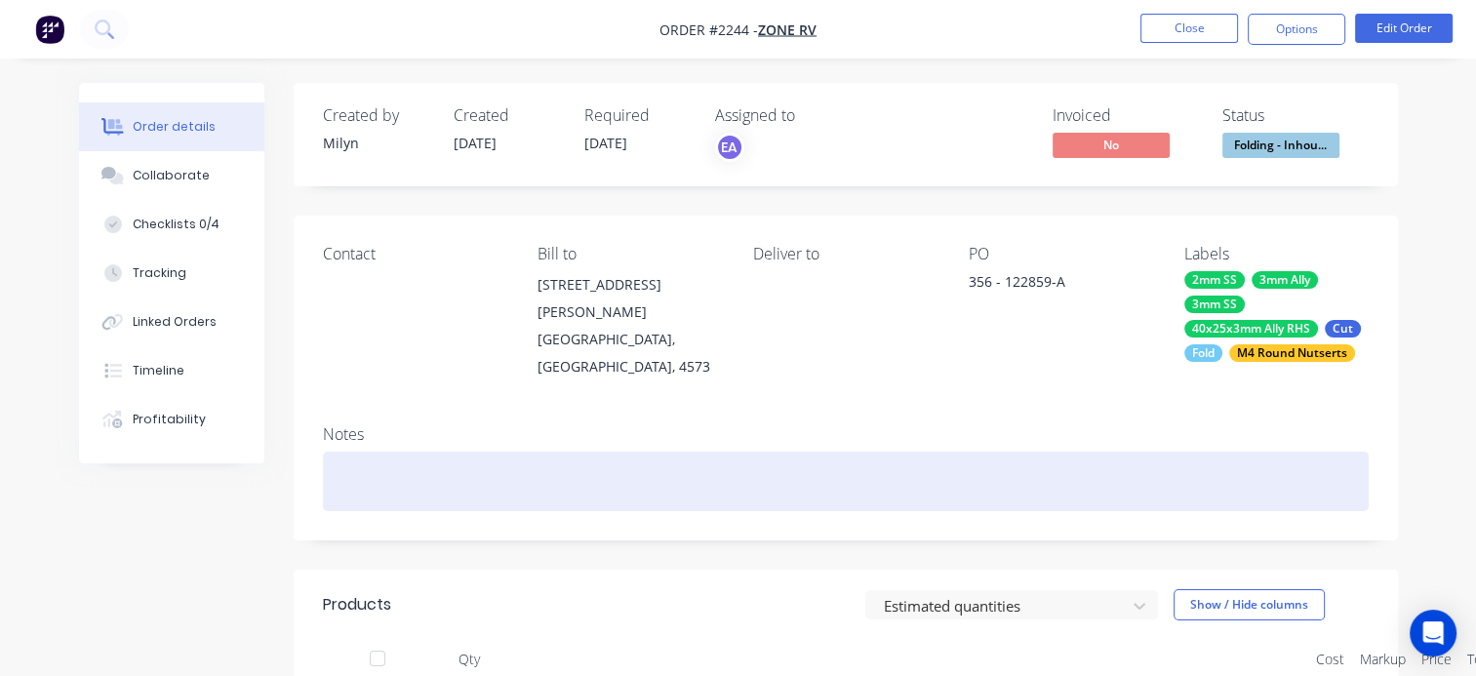
click at [868, 455] on div at bounding box center [846, 482] width 1046 height 60
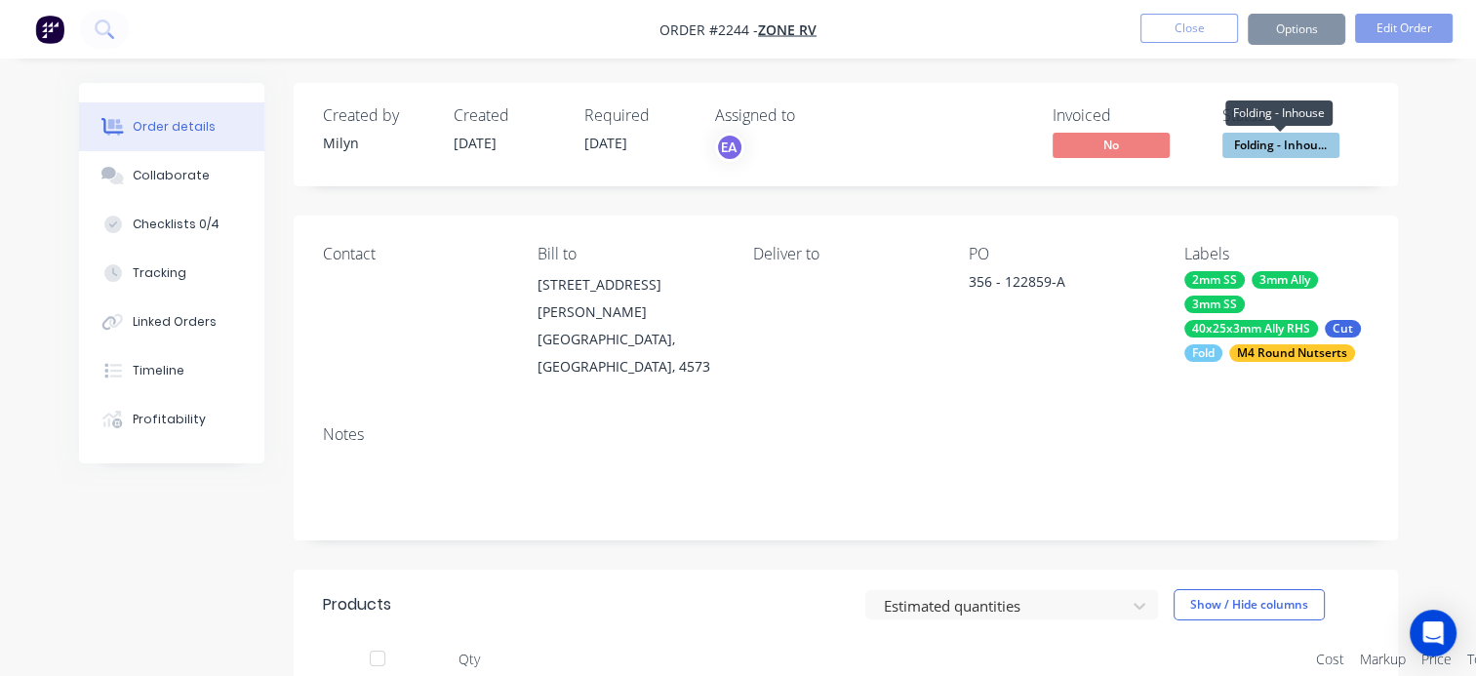
click at [1288, 146] on span "Folding - Inhou..." at bounding box center [1280, 145] width 117 height 24
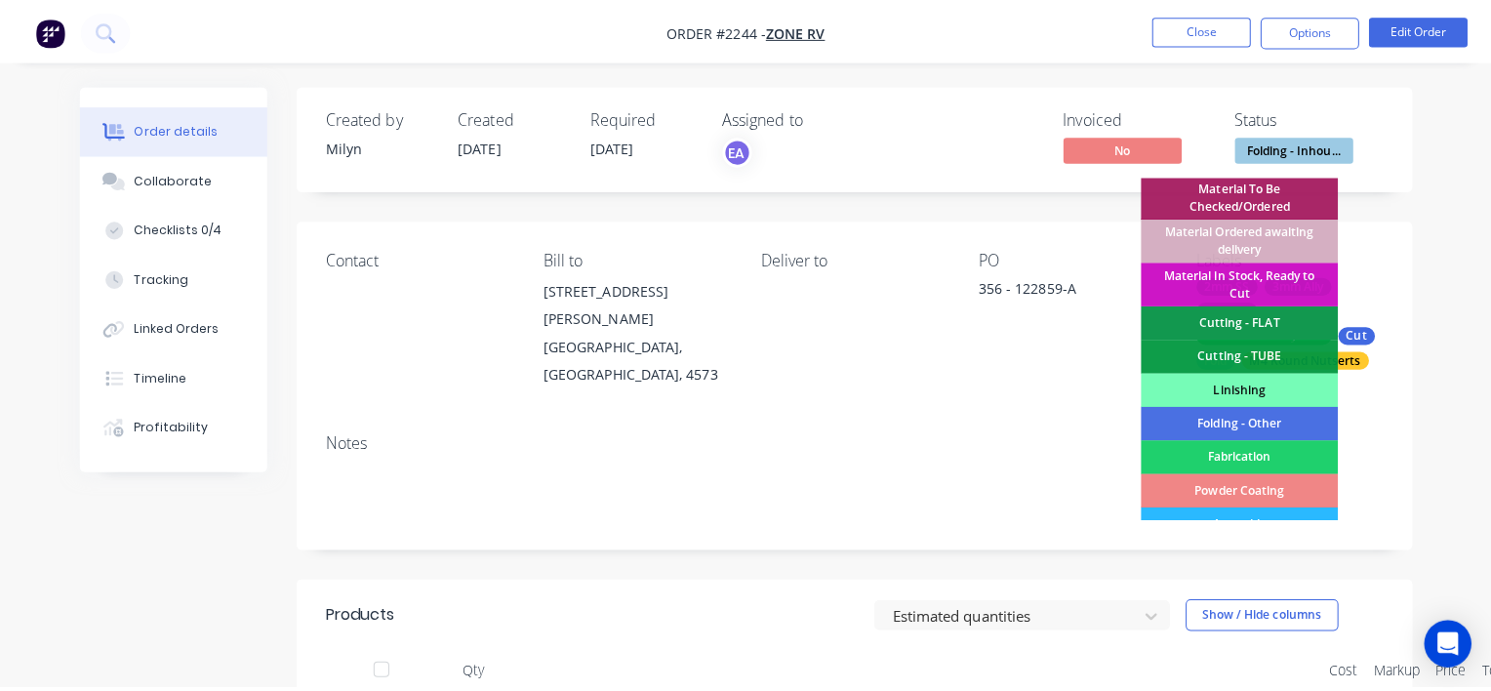
scroll to position [585, 0]
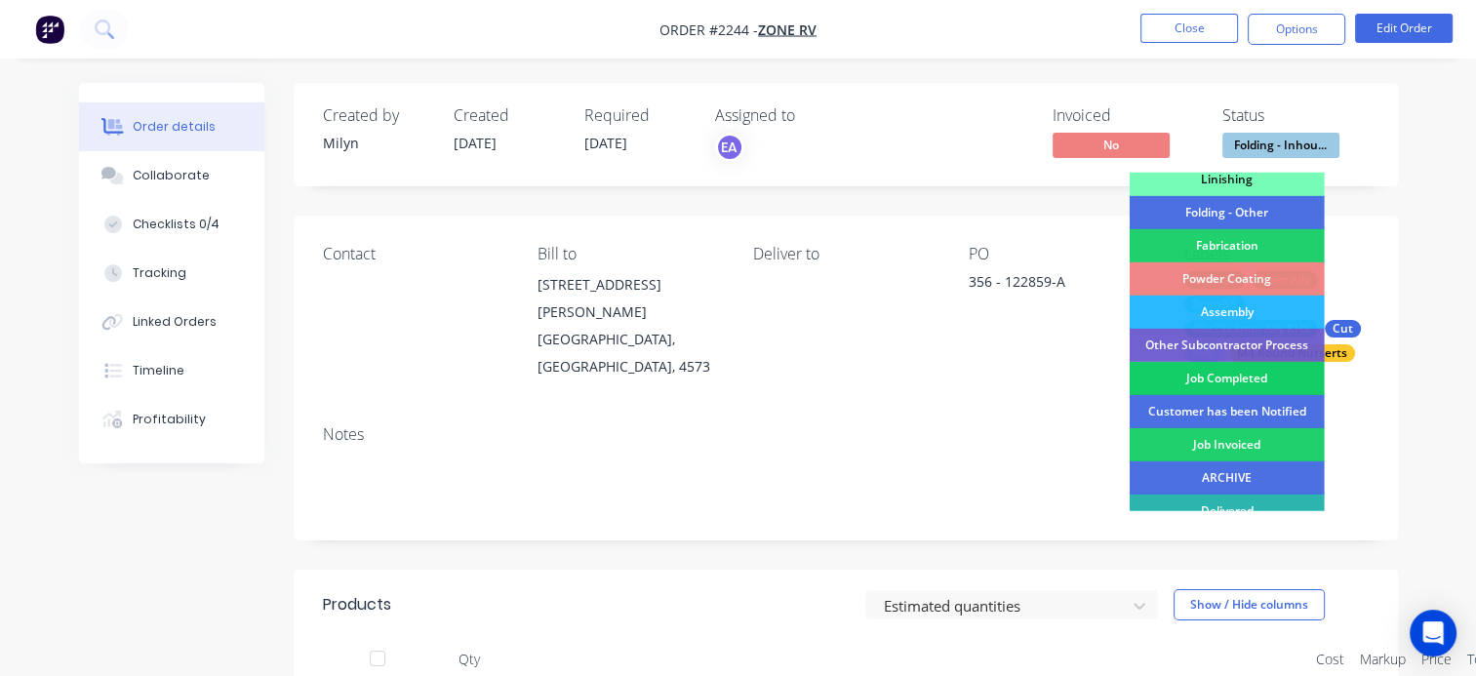
click at [1241, 370] on div "Job Completed" at bounding box center [1227, 378] width 195 height 33
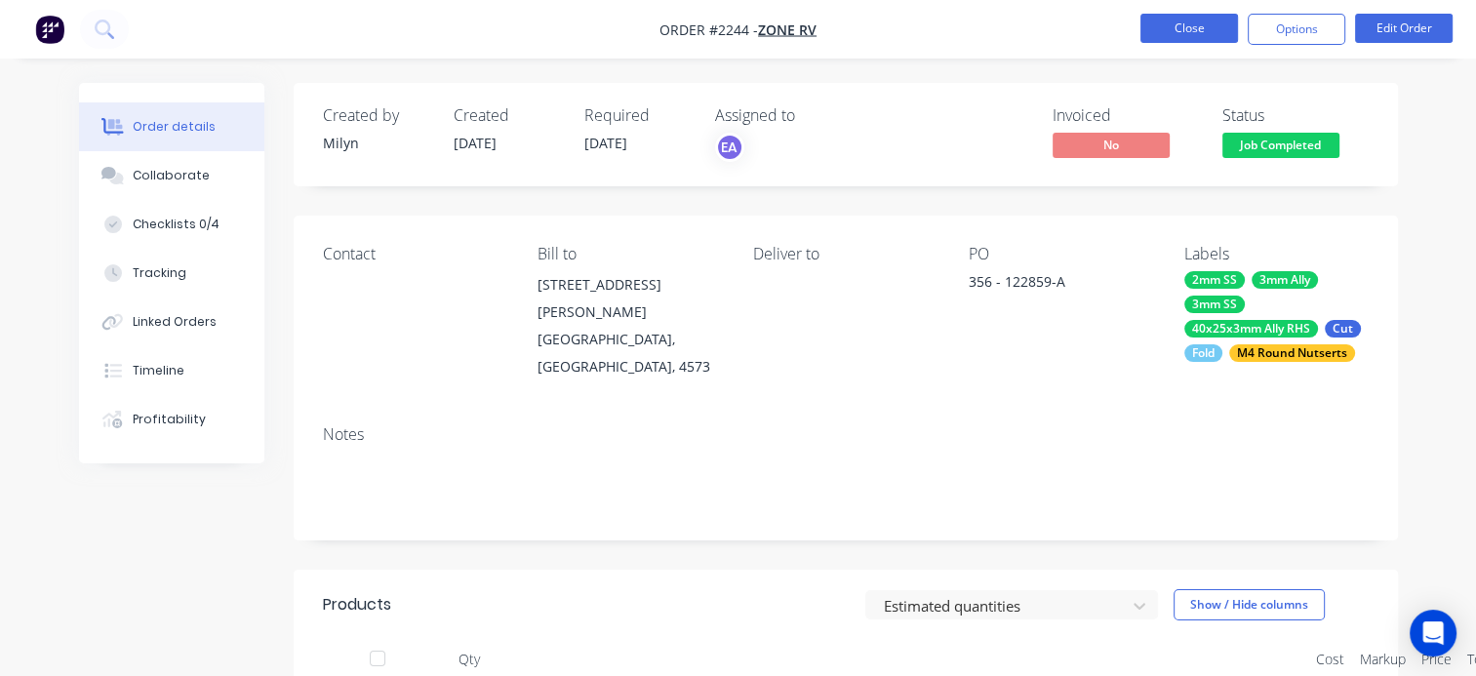
click at [1179, 29] on button "Close" at bounding box center [1189, 28] width 98 height 29
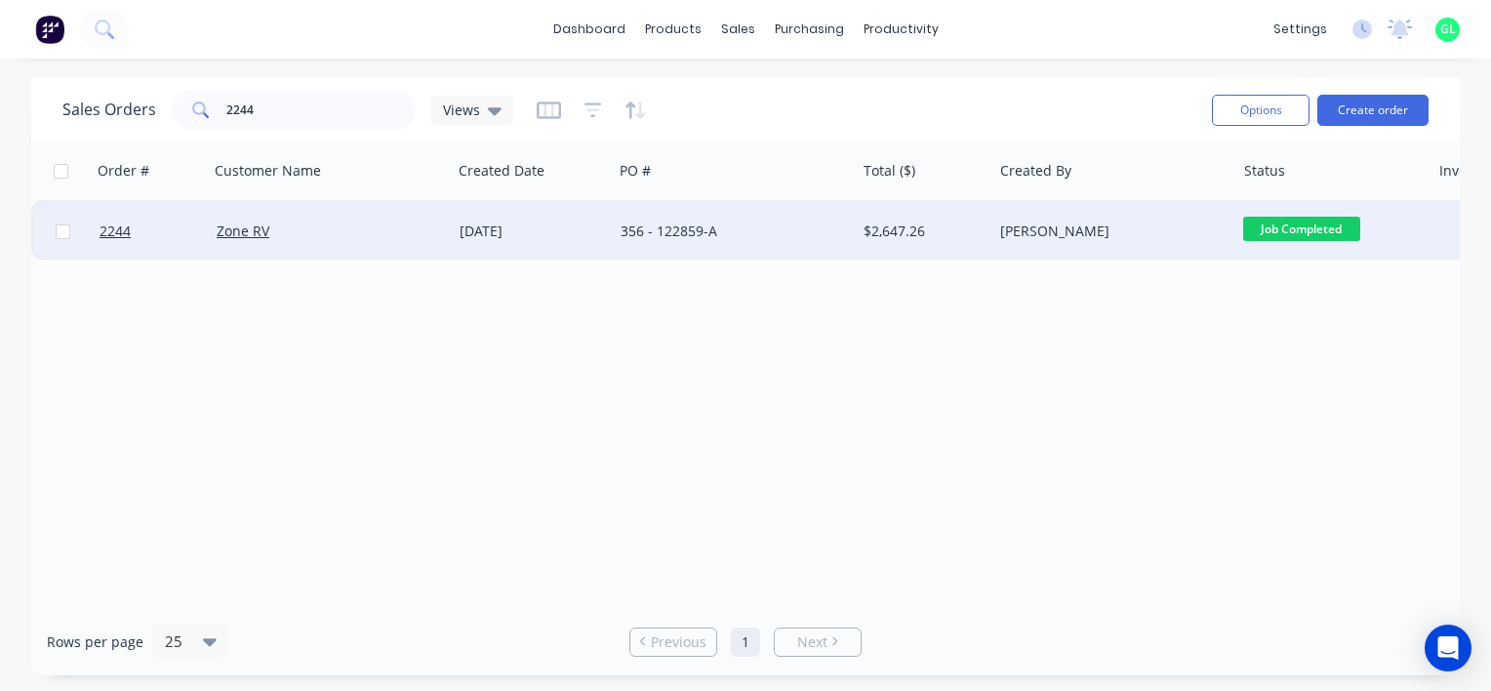
click at [678, 230] on div "356 - 122859-A" at bounding box center [728, 231] width 216 height 20
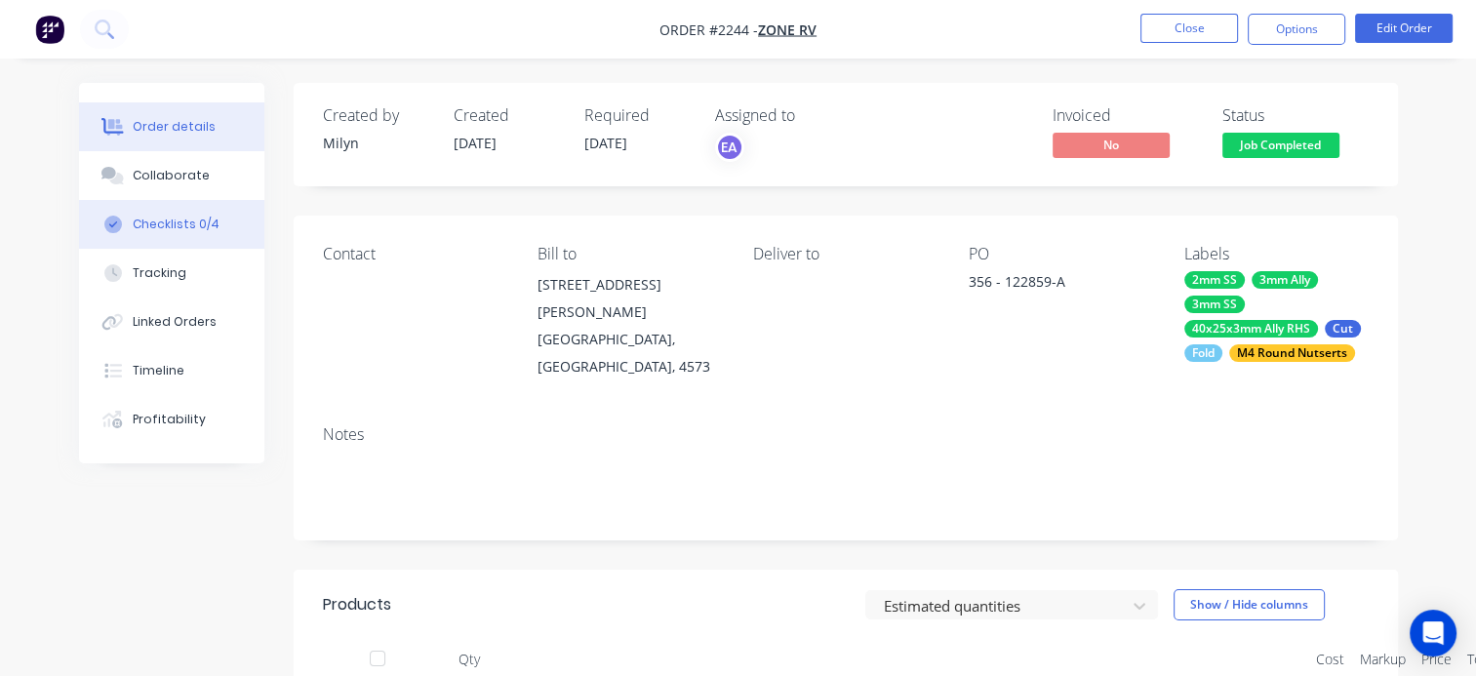
click at [198, 219] on div "Checklists 0/4" at bounding box center [176, 225] width 87 height 18
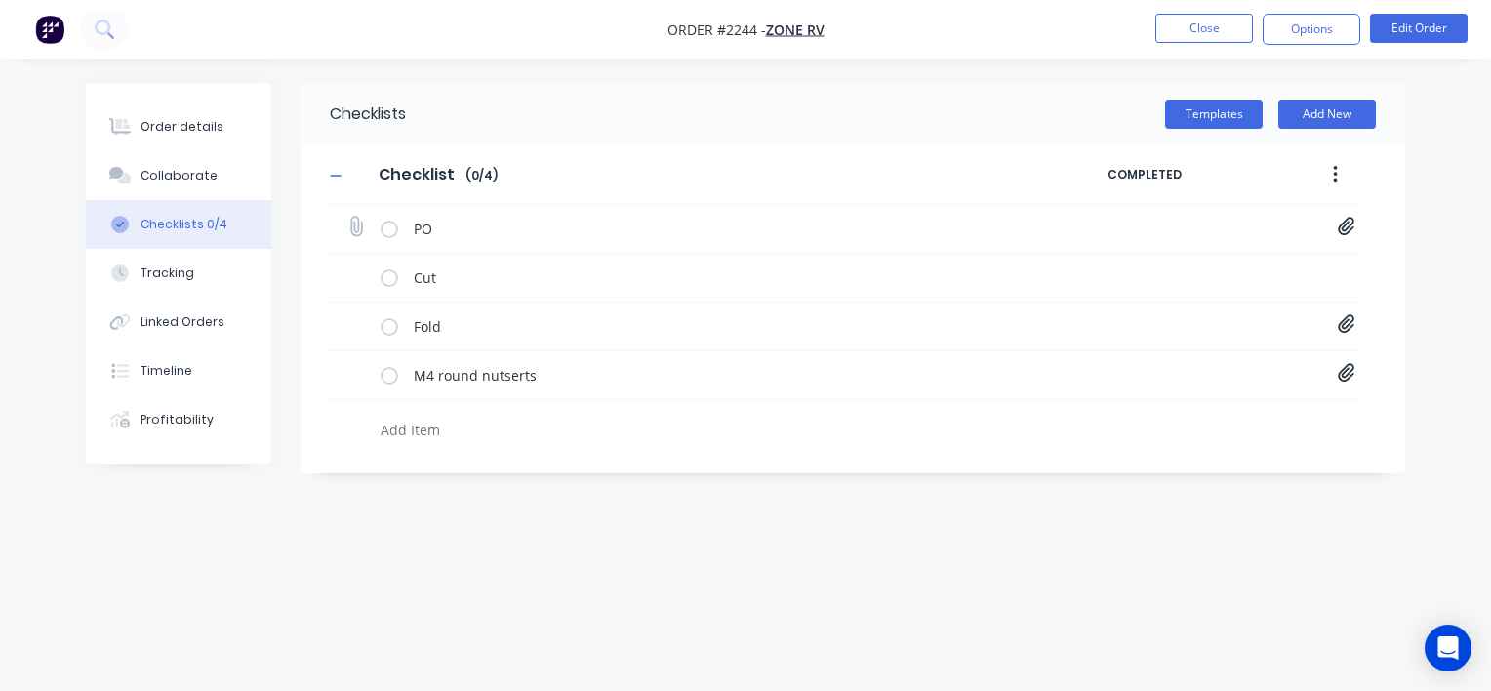
click at [1343, 224] on icon at bounding box center [1346, 227] width 17 height 19
click at [1132, 266] on link "PO-122859.pdf" at bounding box center [1188, 270] width 227 height 20
